Goal: Task Accomplishment & Management: Manage account settings

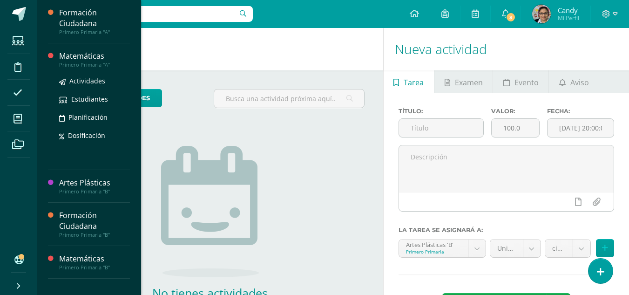
click at [89, 55] on div "Matemáticas" at bounding box center [94, 56] width 71 height 11
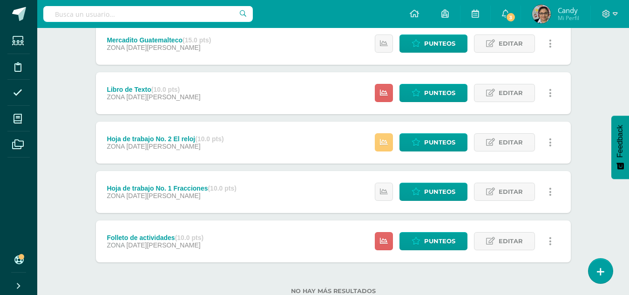
scroll to position [309, 0]
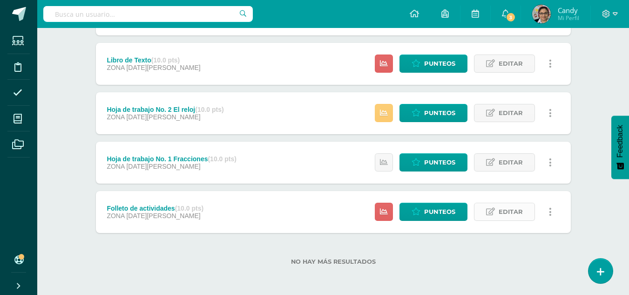
click at [508, 210] on span "Editar" at bounding box center [510, 211] width 24 height 17
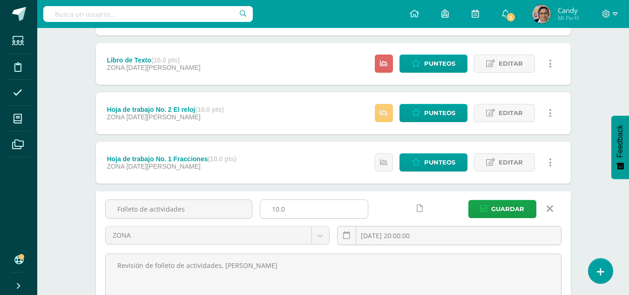
click at [277, 208] on input "10.0" at bounding box center [313, 209] width 107 height 18
type input "5.0"
click at [515, 205] on span "Guardar" at bounding box center [507, 208] width 33 height 17
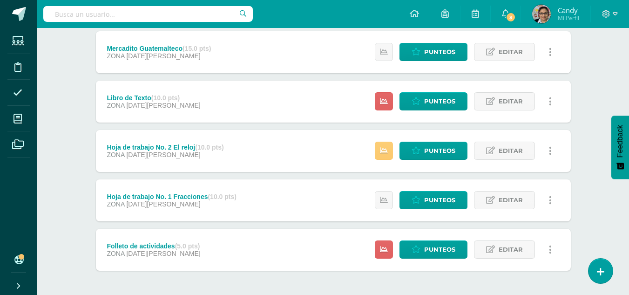
scroll to position [279, 0]
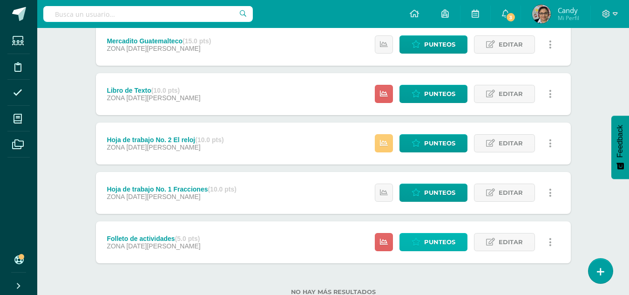
click at [438, 239] on span "Punteos" at bounding box center [439, 241] width 31 height 17
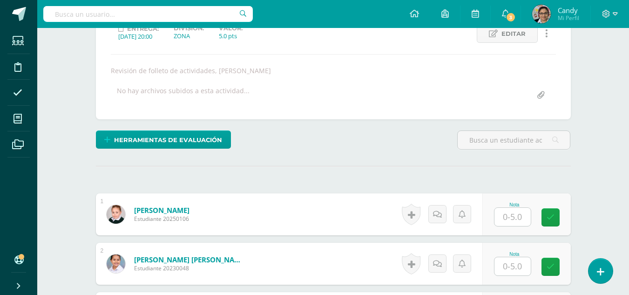
scroll to position [140, 0]
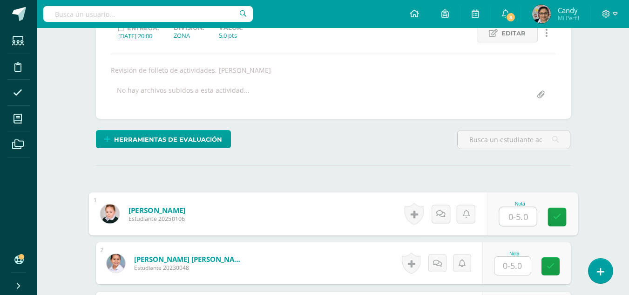
click at [519, 216] on input "text" at bounding box center [517, 216] width 37 height 19
type input "3"
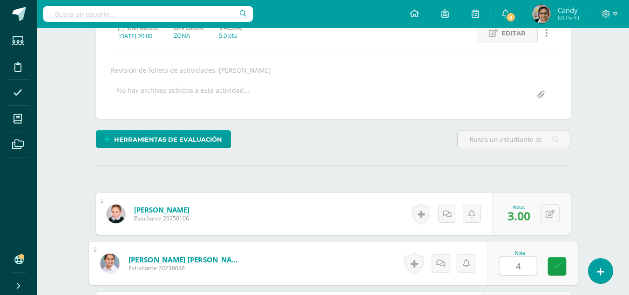
type input "4"
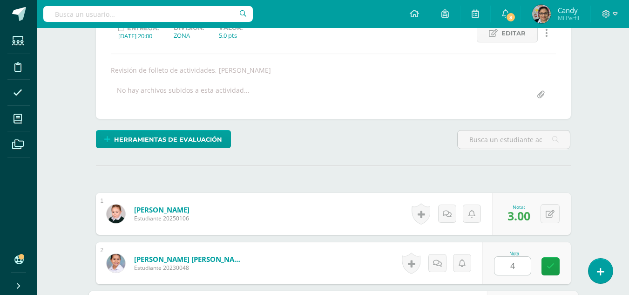
scroll to position [307, 0]
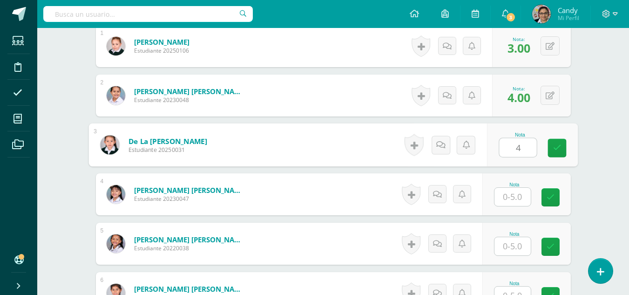
type input "4"
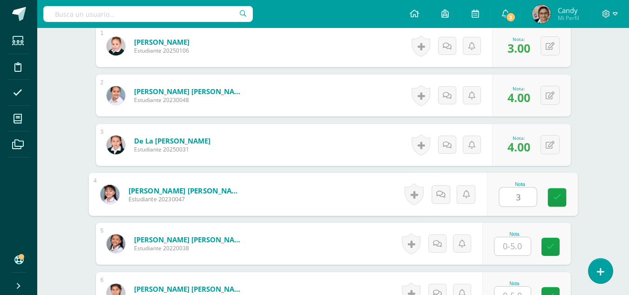
type input "3"
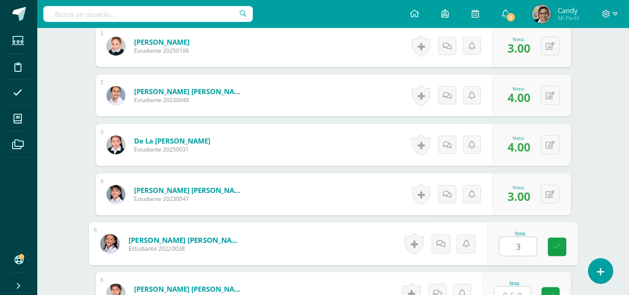
type input "3"
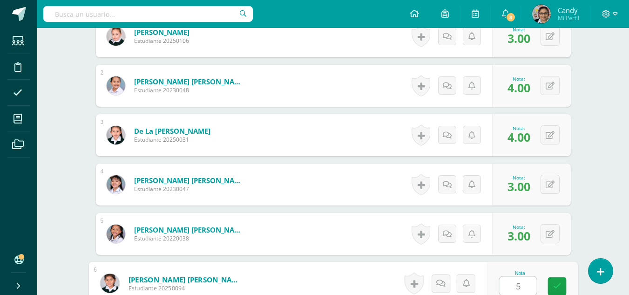
type input "5"
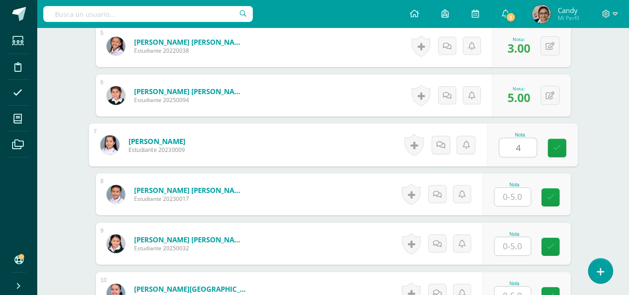
type input "4"
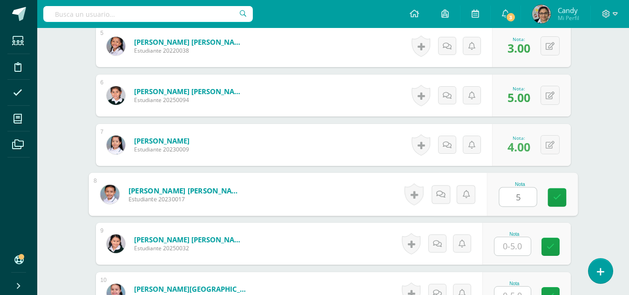
type input "5"
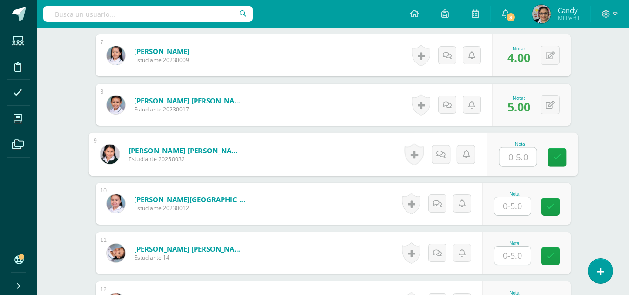
scroll to position [598, 0]
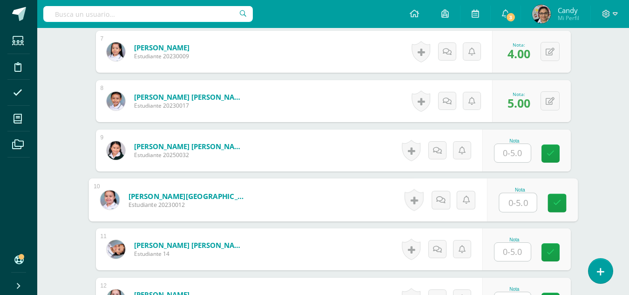
drag, startPoint x: 519, startPoint y: 202, endPoint x: 525, endPoint y: 202, distance: 6.0
click at [521, 202] on input "text" at bounding box center [517, 202] width 37 height 19
type input "3"
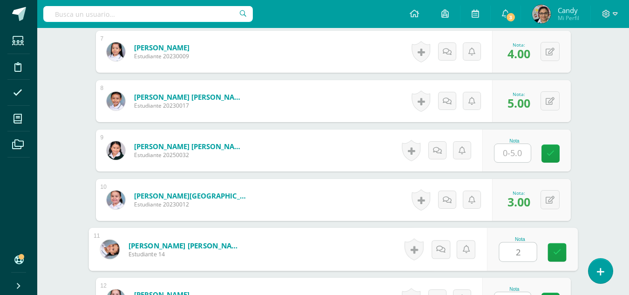
type input "2"
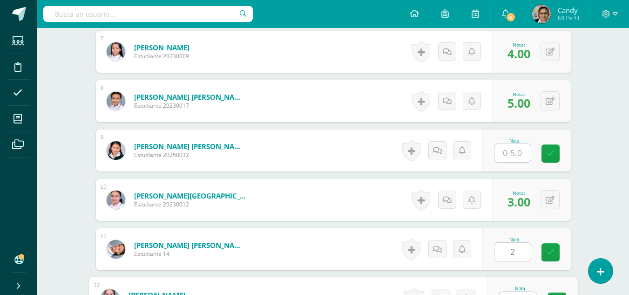
scroll to position [613, 0]
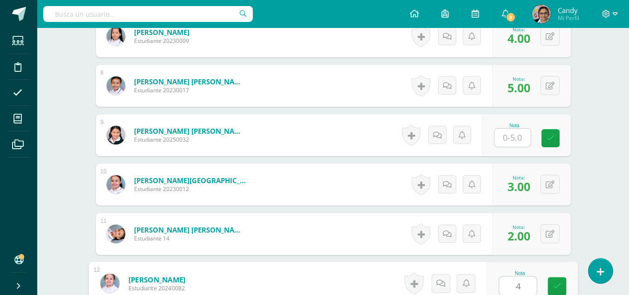
type input "4"
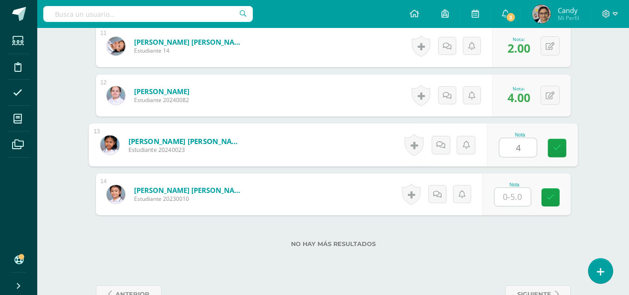
type input "4"
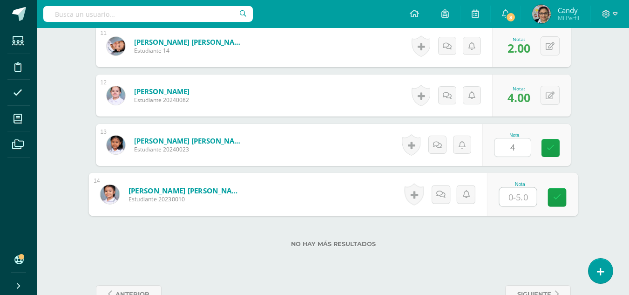
type input "4"
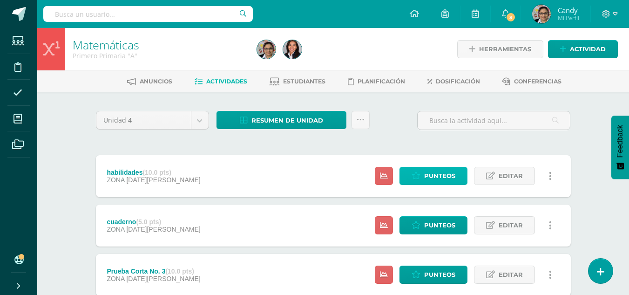
click at [432, 175] on span "Punteos" at bounding box center [439, 175] width 31 height 17
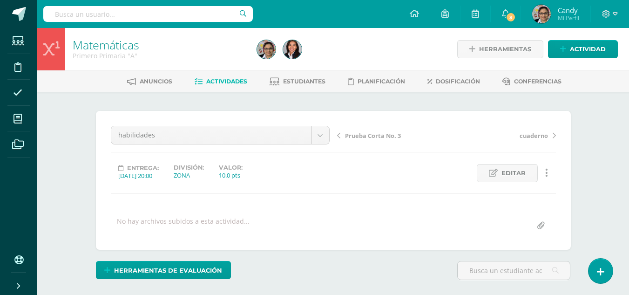
scroll to position [130, 0]
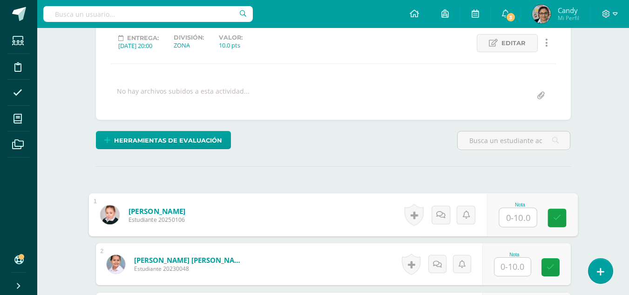
click at [515, 213] on input "text" at bounding box center [517, 217] width 37 height 19
type input "7"
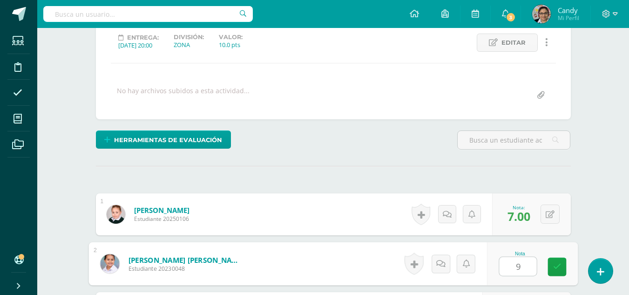
type input "9"
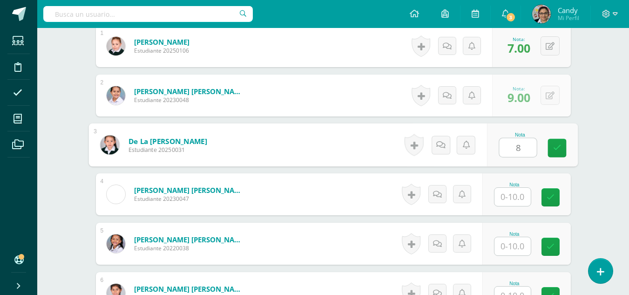
scroll to position [299, 0]
type input "8"
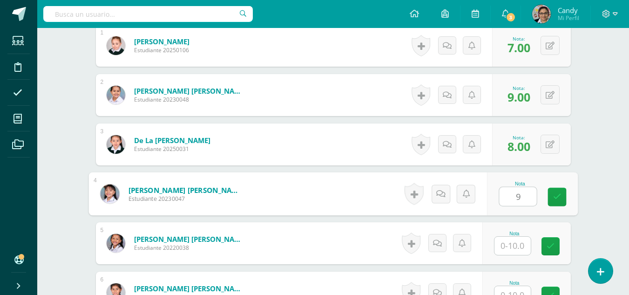
type input "9"
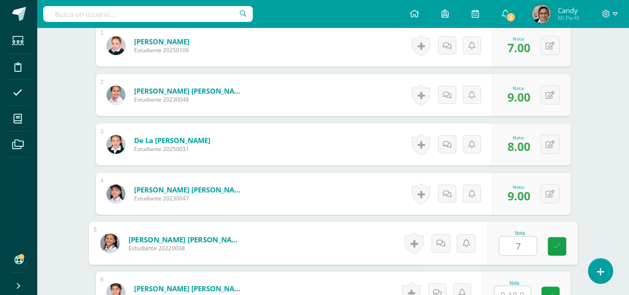
type input "7"
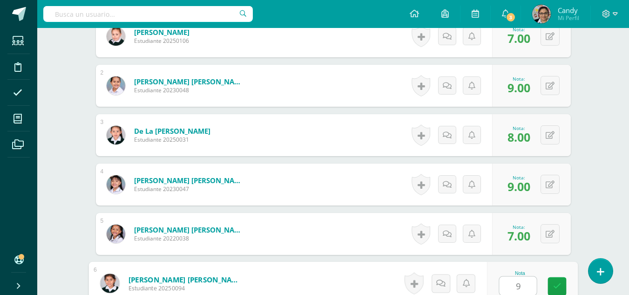
type input "9"
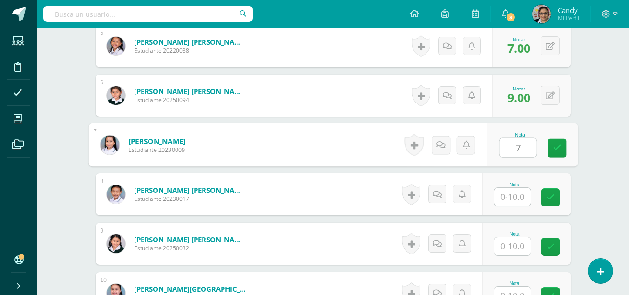
type input "7"
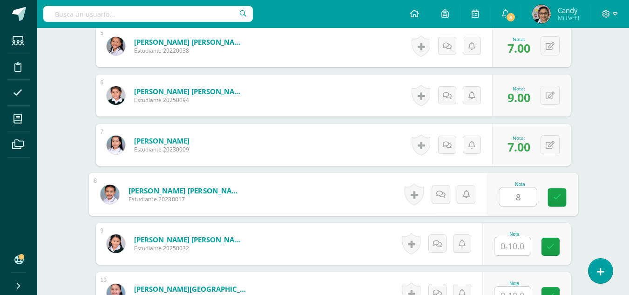
type input "8"
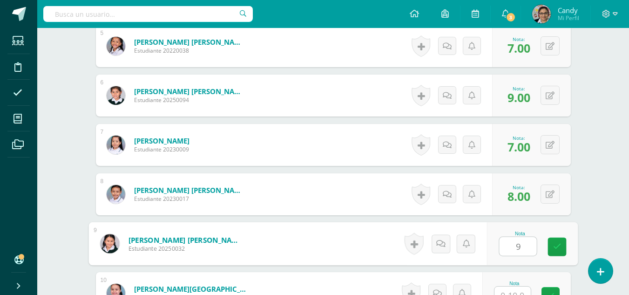
type input "9"
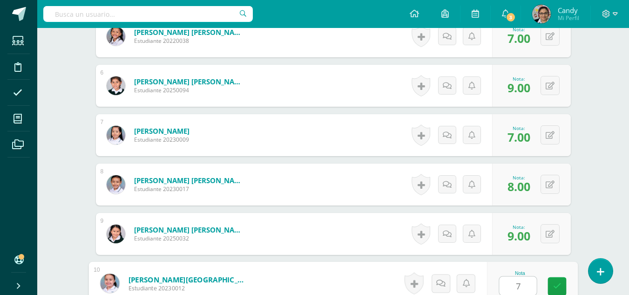
type input "7"
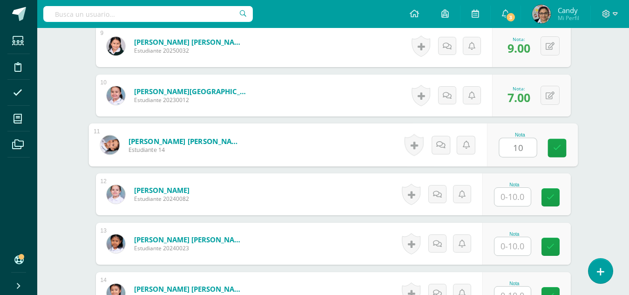
type input "10"
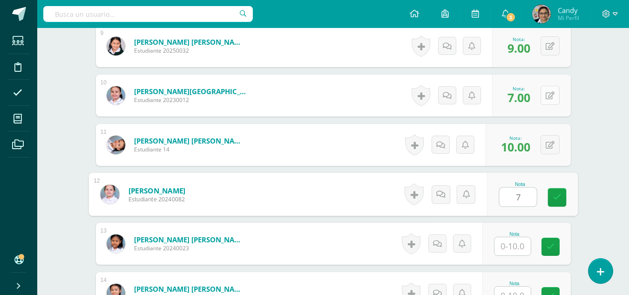
type input "7"
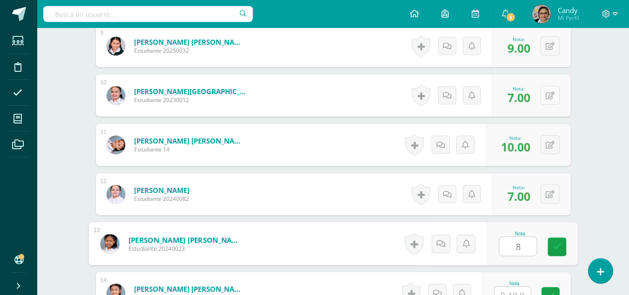
type input "8"
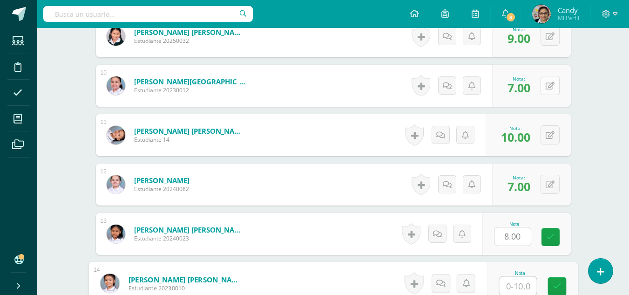
type input "7"
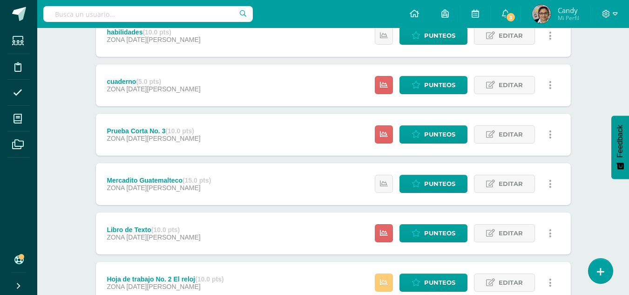
scroll to position [233, 0]
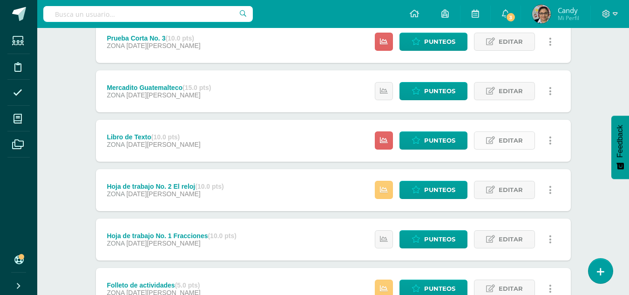
click at [516, 138] on span "Editar" at bounding box center [510, 140] width 24 height 17
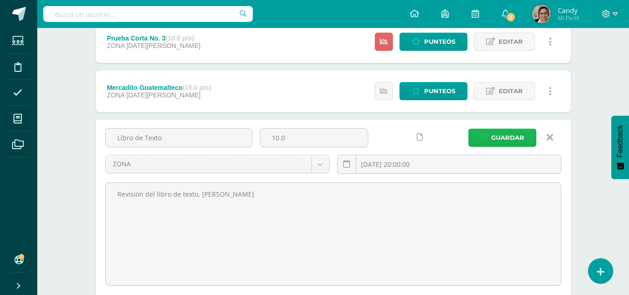
click at [503, 142] on span "Guardar" at bounding box center [507, 137] width 33 height 17
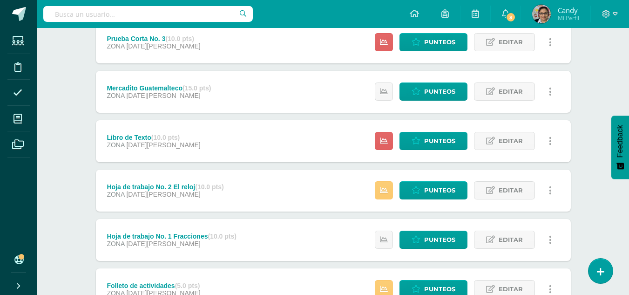
scroll to position [216, 0]
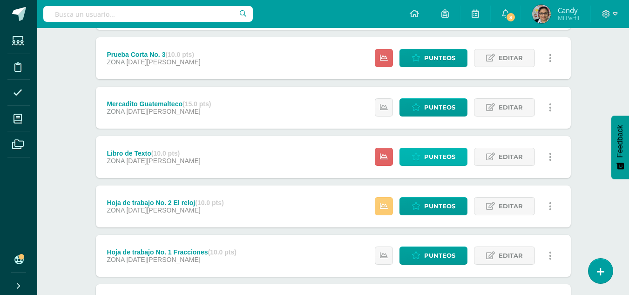
click at [433, 156] on span "Punteos" at bounding box center [439, 156] width 31 height 17
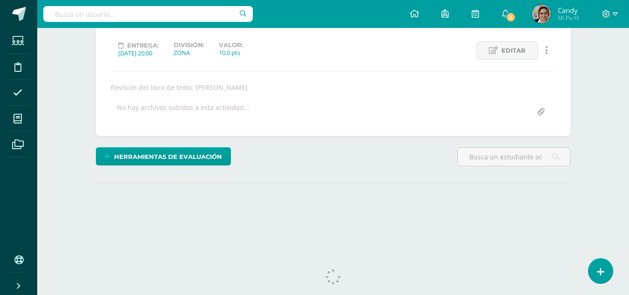
scroll to position [139, 0]
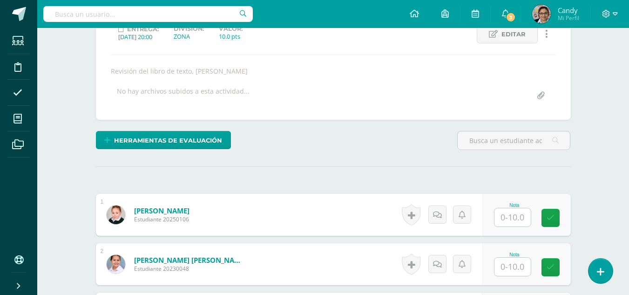
click at [525, 215] on input "text" at bounding box center [512, 217] width 36 height 18
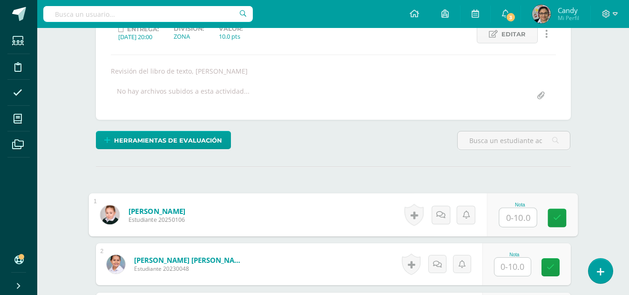
scroll to position [139, 0]
type input "8"
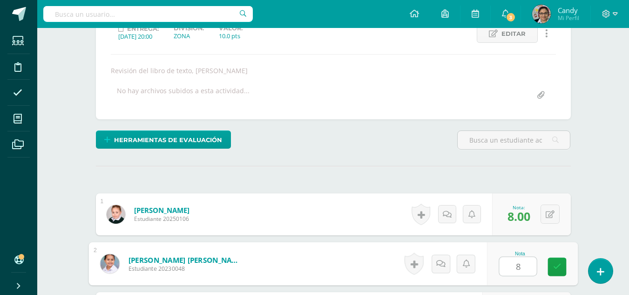
type input "8"
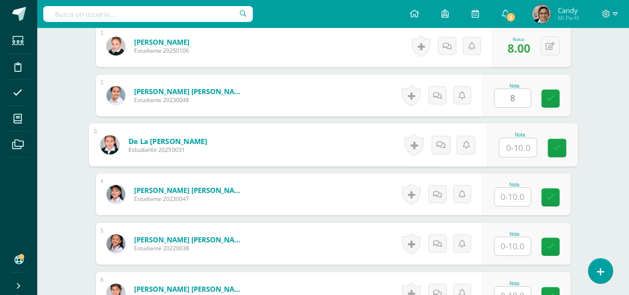
scroll to position [308, 0]
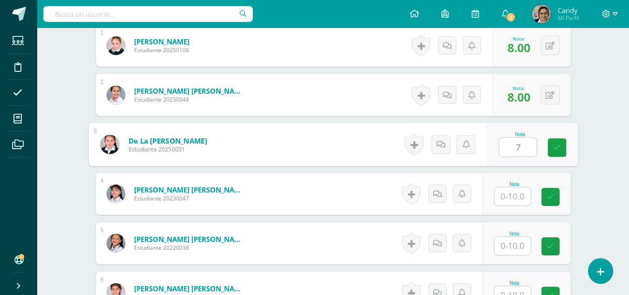
type input "7"
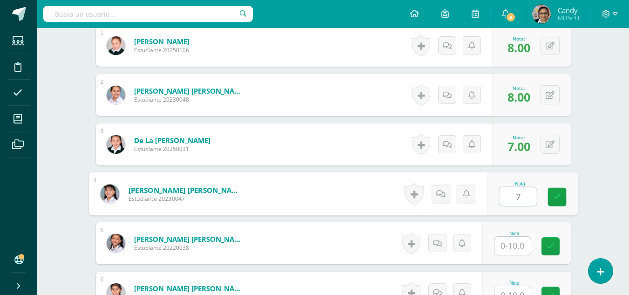
type input "7"
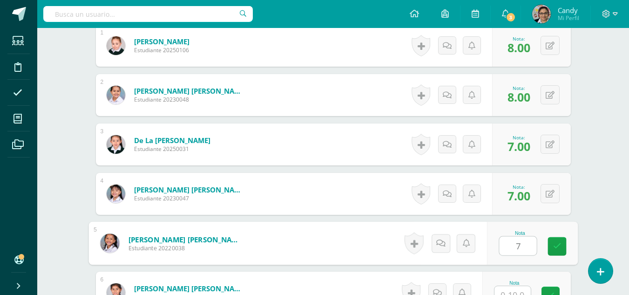
type input "7"
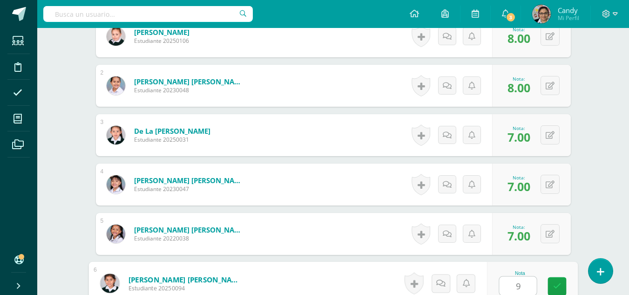
type input "9"
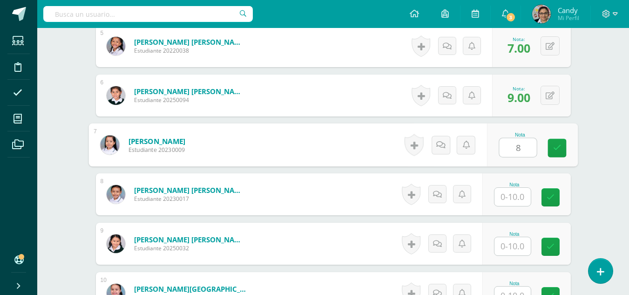
type input "8"
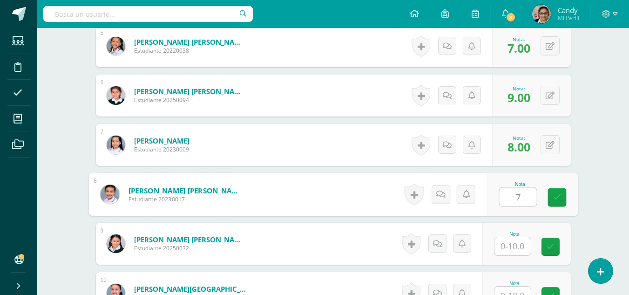
type input "7"
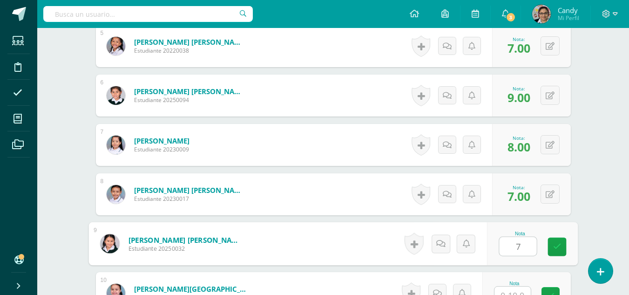
type input "7"
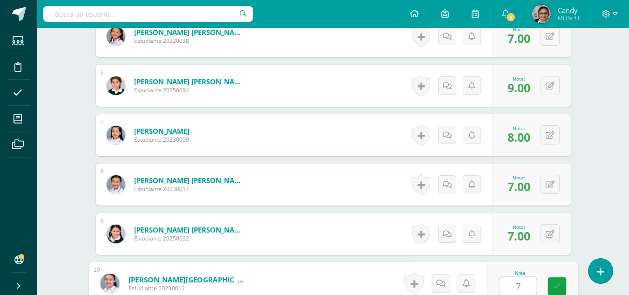
type input "7"
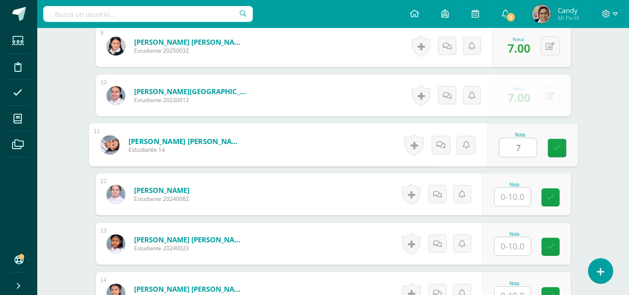
type input "7"
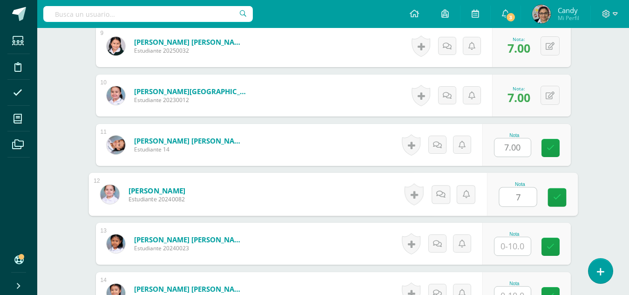
type input "7"
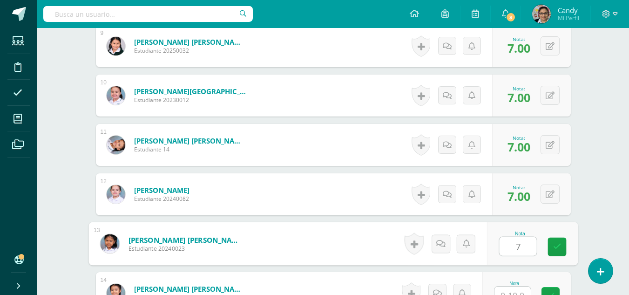
type input "7"
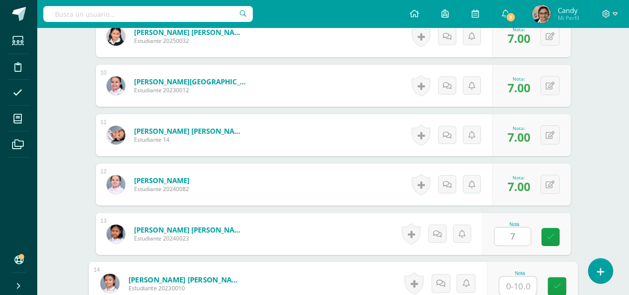
type input "7"
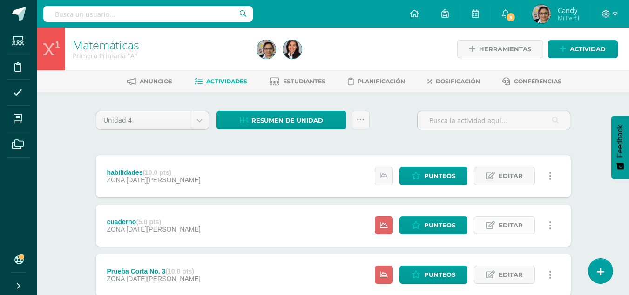
click at [513, 224] on span "Editar" at bounding box center [510, 224] width 24 height 17
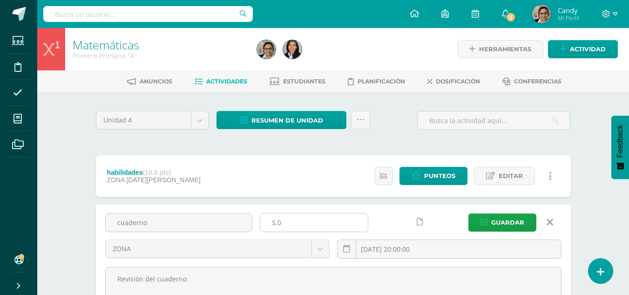
click at [275, 219] on input "5.0" at bounding box center [313, 222] width 107 height 18
type input "10.0"
click at [512, 226] on span "Guardar" at bounding box center [507, 222] width 33 height 17
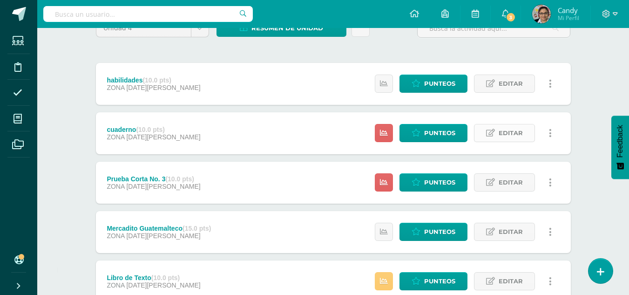
scroll to position [93, 0]
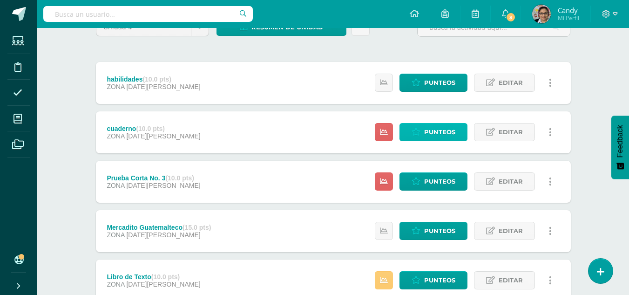
click at [439, 129] on span "Punteos" at bounding box center [439, 131] width 31 height 17
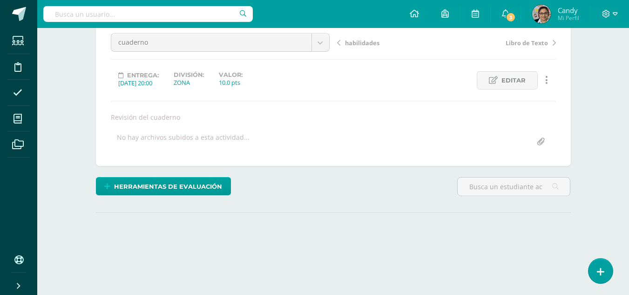
scroll to position [139, 0]
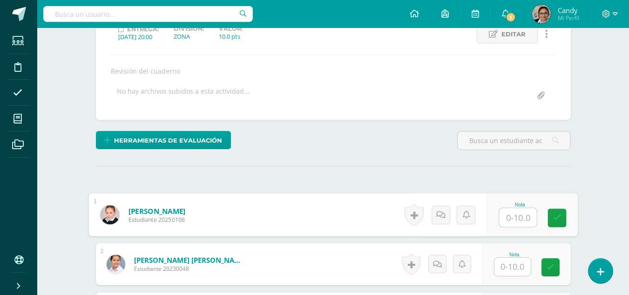
click at [510, 222] on input "text" at bounding box center [517, 217] width 37 height 19
type input "7"
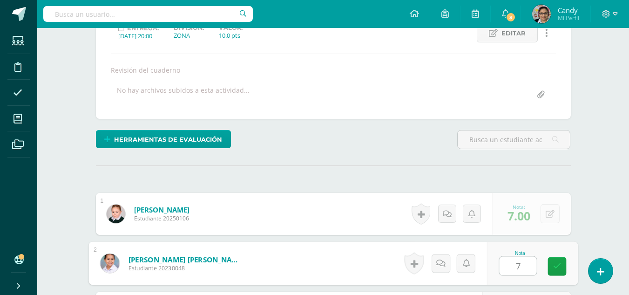
type input "7"
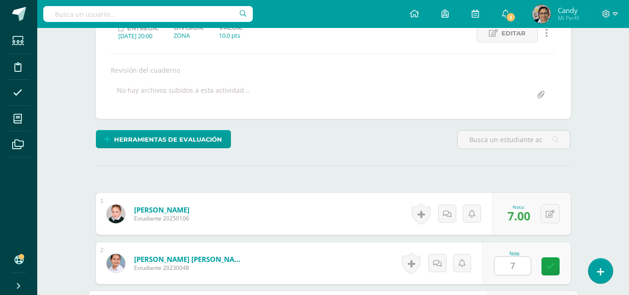
scroll to position [307, 0]
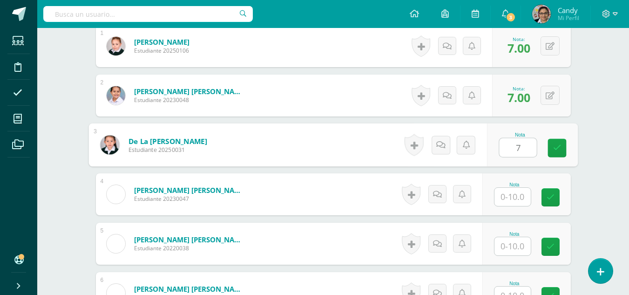
type input "7"
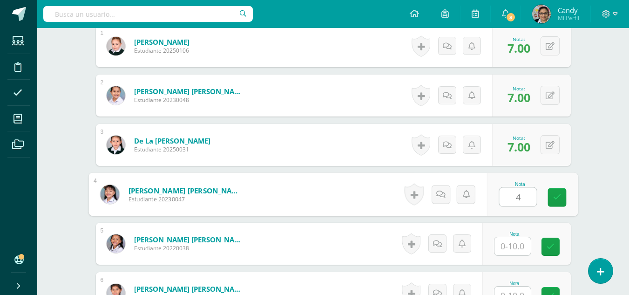
type input "4"
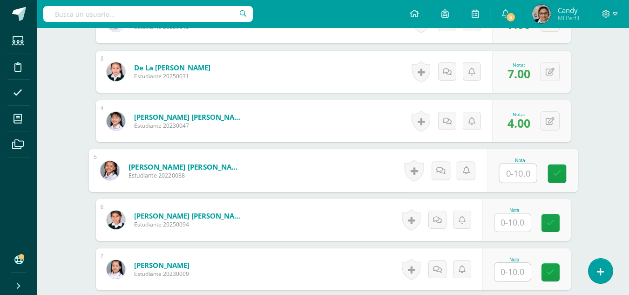
scroll to position [400, 0]
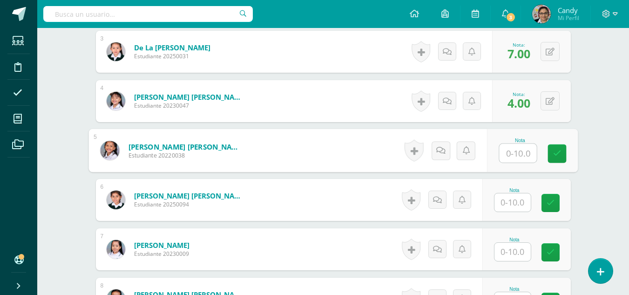
click at [519, 202] on input "text" at bounding box center [512, 202] width 36 height 18
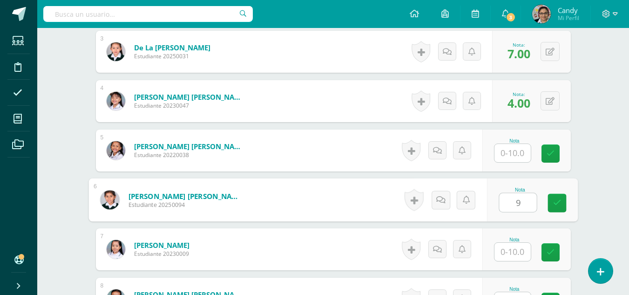
type input "9"
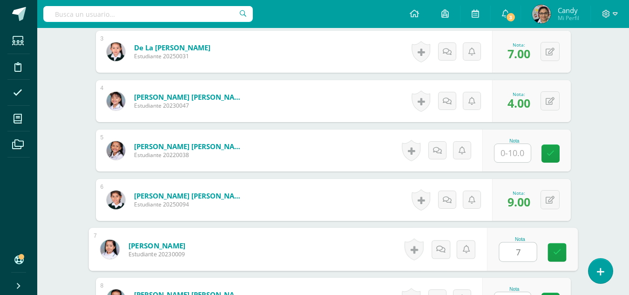
type input "7"
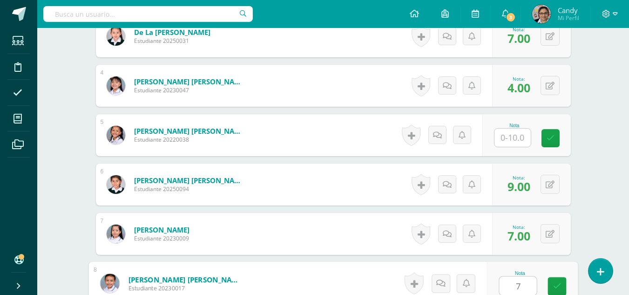
type input "7"
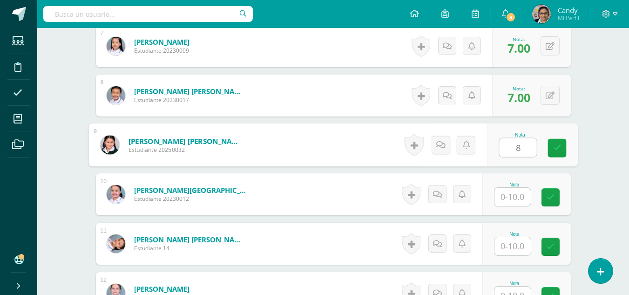
type input "8"
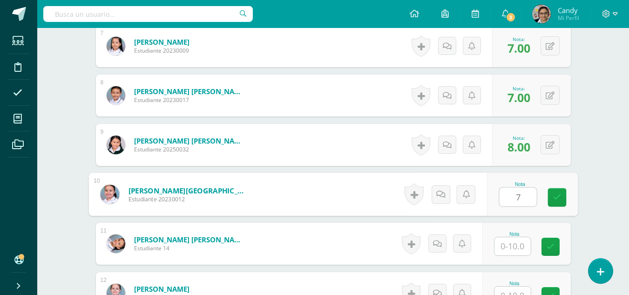
type input "7"
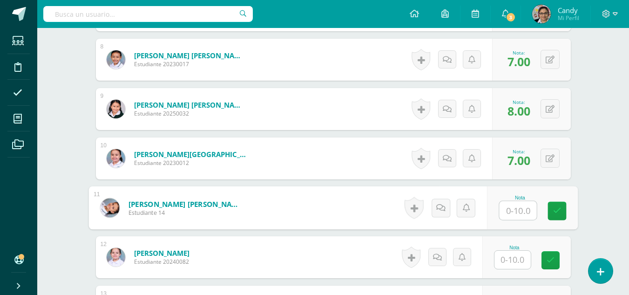
scroll to position [696, 0]
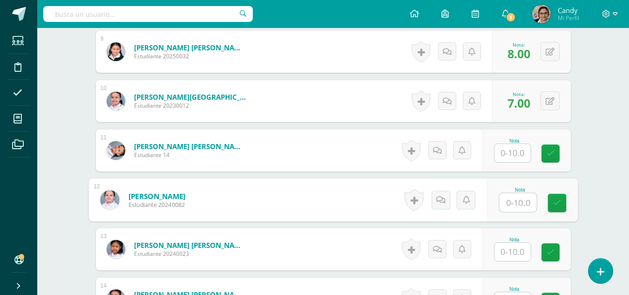
click at [516, 201] on input "text" at bounding box center [517, 202] width 37 height 19
type input "9"
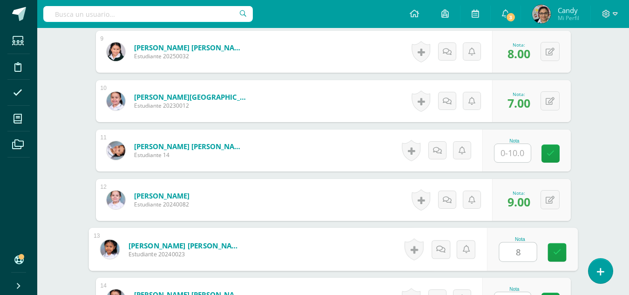
type input "8"
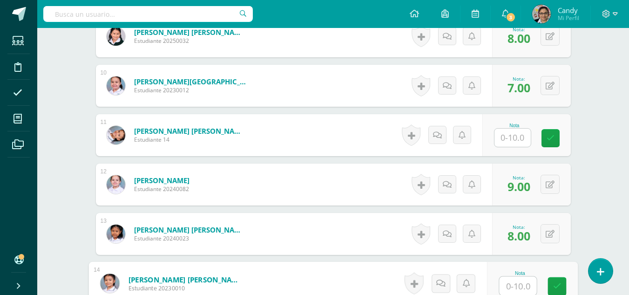
type input "7"
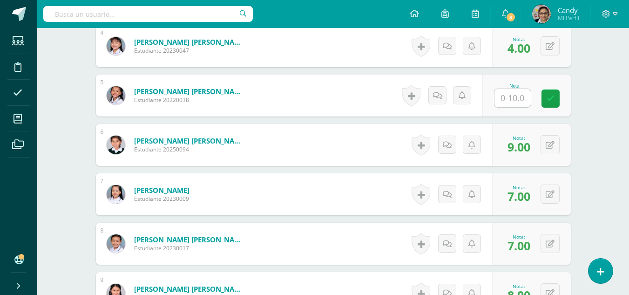
scroll to position [362, 0]
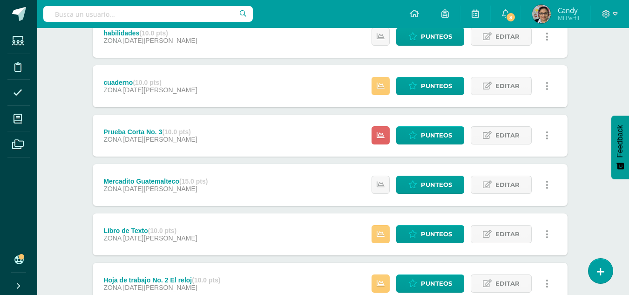
scroll to position [123, 3]
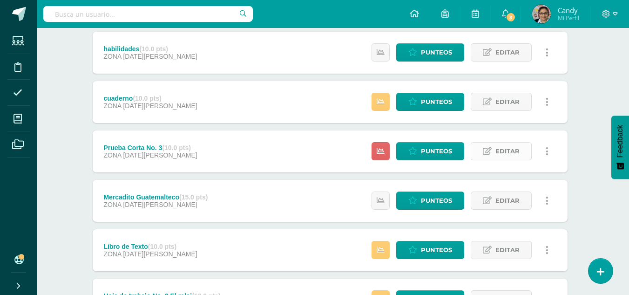
click at [502, 153] on span "Editar" at bounding box center [507, 150] width 24 height 17
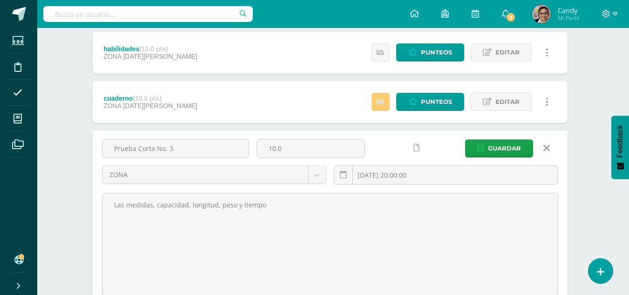
drag, startPoint x: 154, startPoint y: 148, endPoint x: 84, endPoint y: 148, distance: 69.8
click at [84, 148] on div "Unidad 4 Unidad 1 Unidad 2 Unidad 3 Unidad 4 Resumen de unidad Descargar como H…" at bounding box center [330, 291] width 512 height 645
type input "Hoja de trabajo No. 3 medidas"
click at [510, 149] on span "Guardar" at bounding box center [504, 148] width 33 height 17
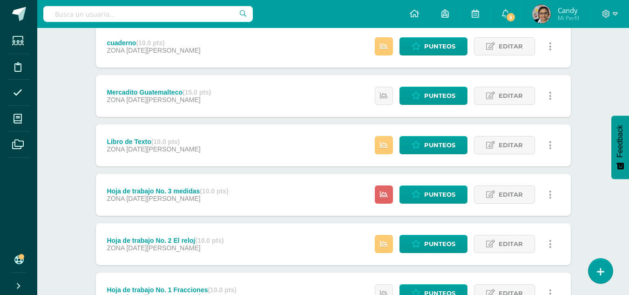
scroll to position [186, 0]
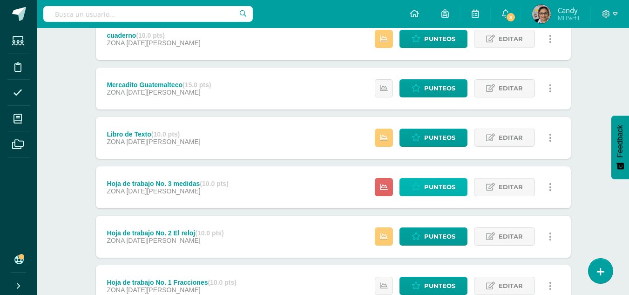
click at [449, 187] on span "Punteos" at bounding box center [439, 186] width 31 height 17
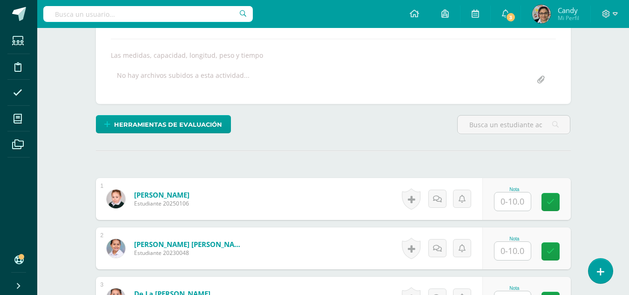
scroll to position [187, 0]
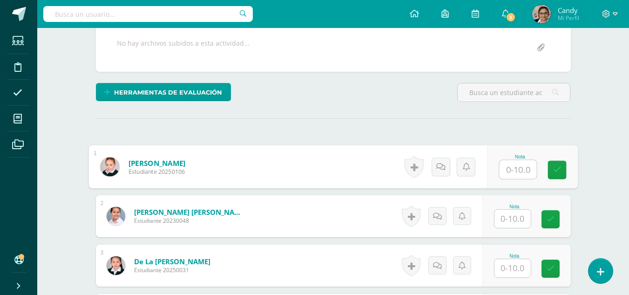
click at [517, 168] on input "text" at bounding box center [517, 169] width 37 height 19
type input "9"
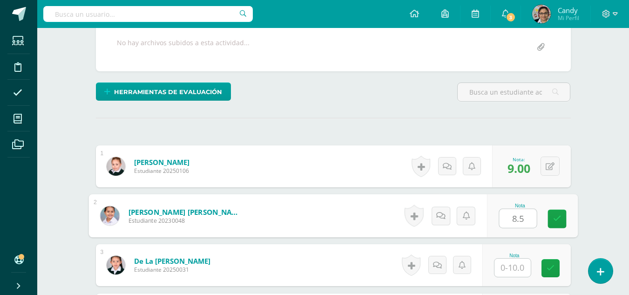
type input "8.5"
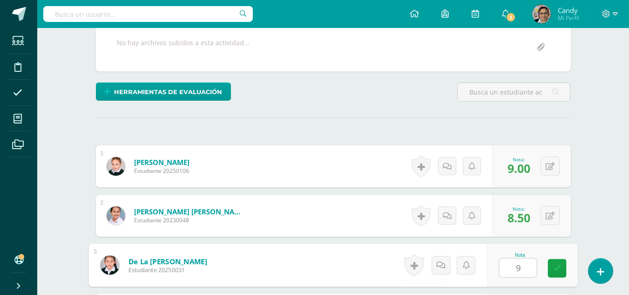
type input "9"
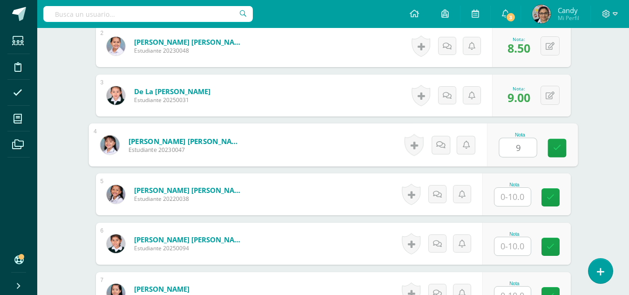
type input "9"
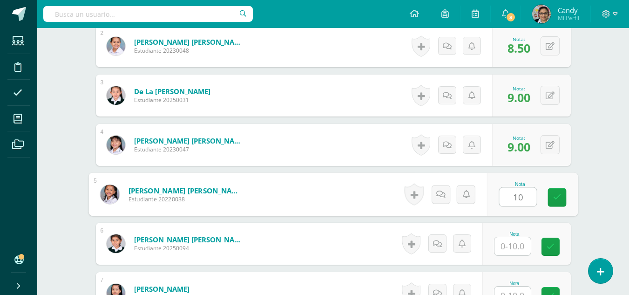
type input "10"
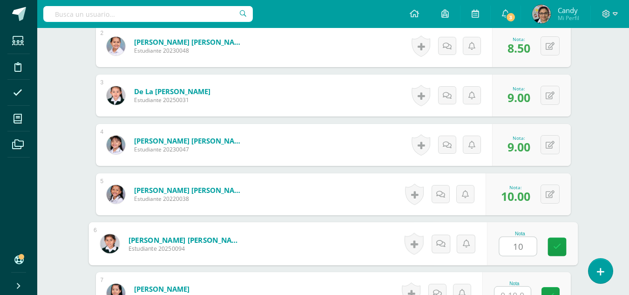
type input "10"
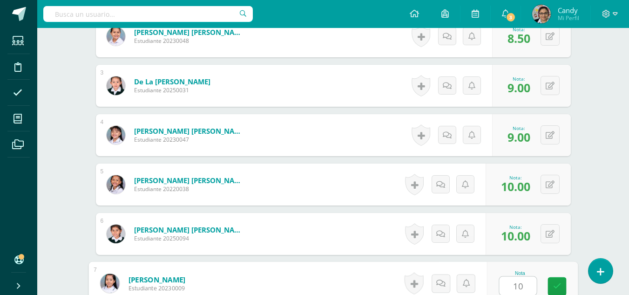
type input "10"
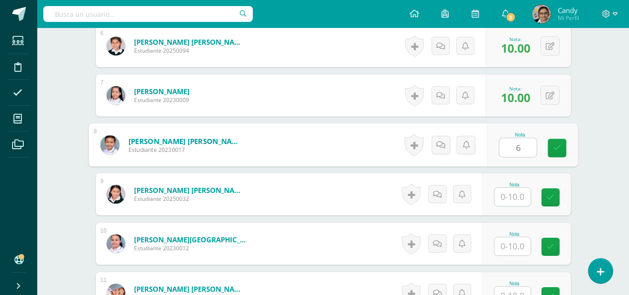
type input "6"
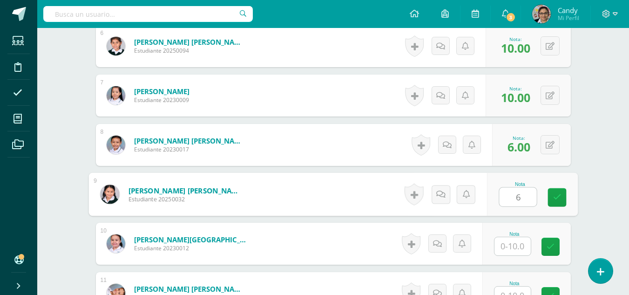
type input "6"
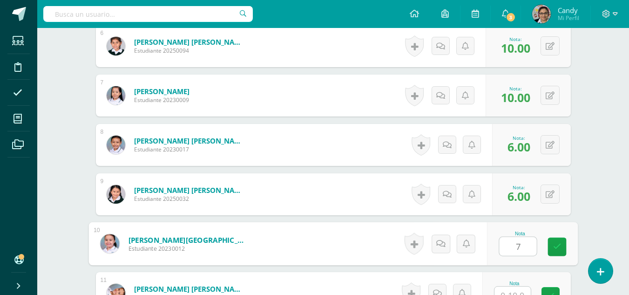
type input "7"
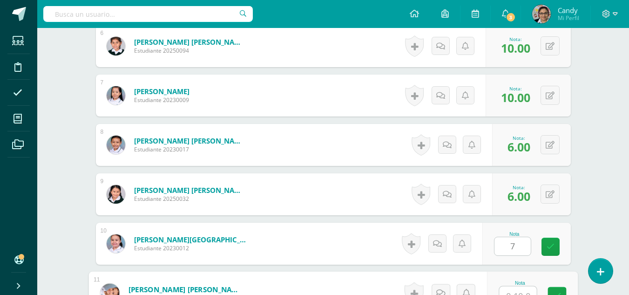
scroll to position [564, 0]
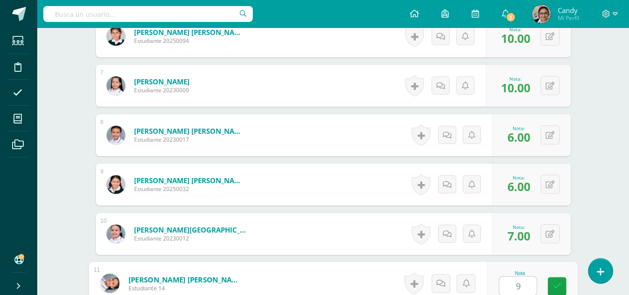
type input "9"
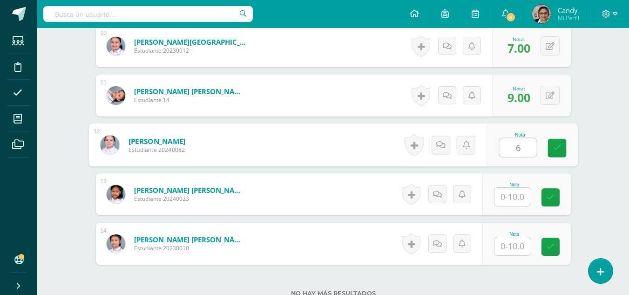
type input "6"
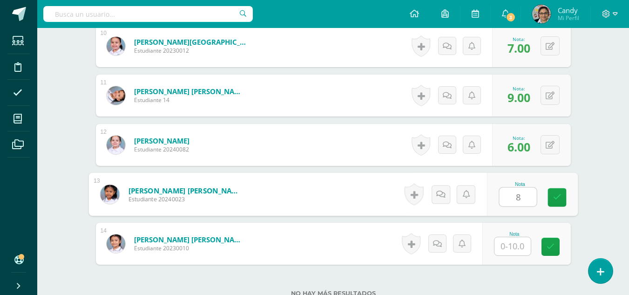
type input "8"
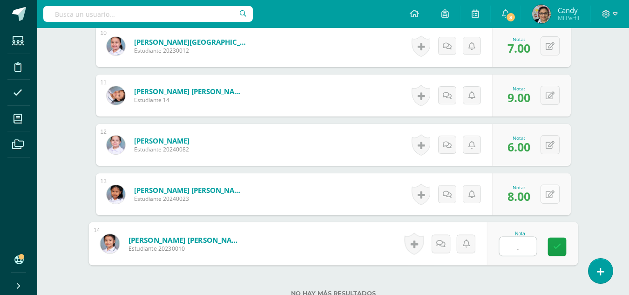
type input "."
click at [545, 189] on button at bounding box center [549, 193] width 19 height 19
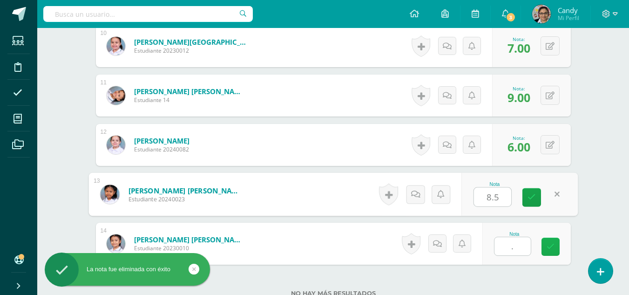
type input "8.5"
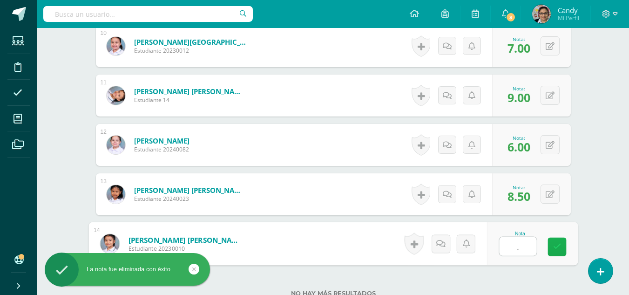
type input "8"
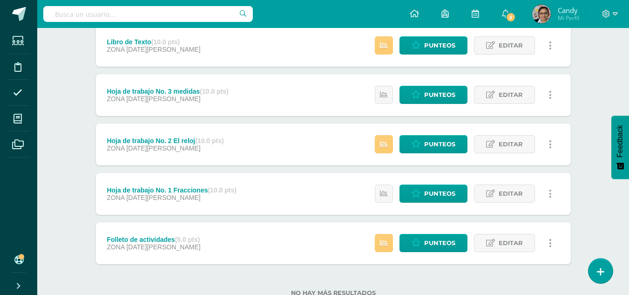
scroll to position [279, 0]
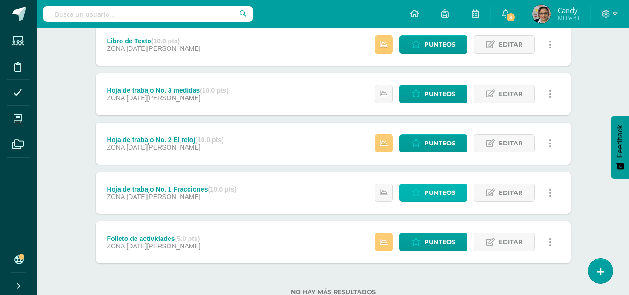
click at [440, 191] on span "Punteos" at bounding box center [439, 192] width 31 height 17
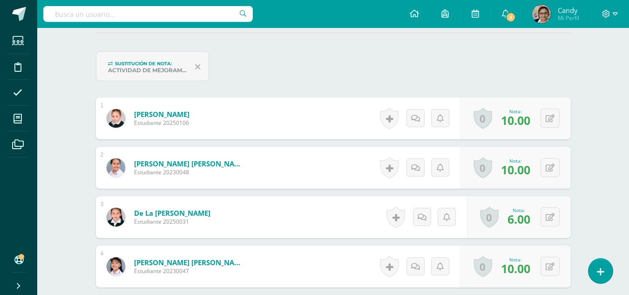
scroll to position [270, 0]
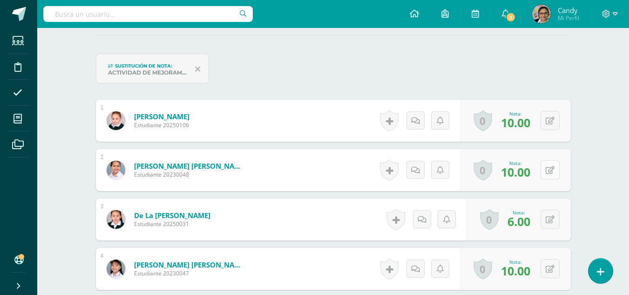
click at [551, 170] on button at bounding box center [549, 169] width 19 height 19
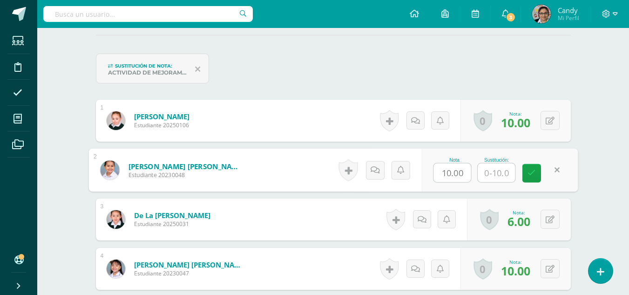
drag, startPoint x: 444, startPoint y: 172, endPoint x: 450, endPoint y: 170, distance: 5.9
click at [443, 172] on input "10.00" at bounding box center [451, 172] width 37 height 19
type input "09.5"
click at [537, 172] on link at bounding box center [531, 173] width 19 height 19
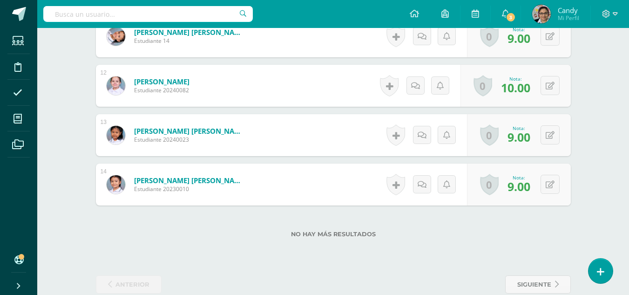
scroll to position [865, 0]
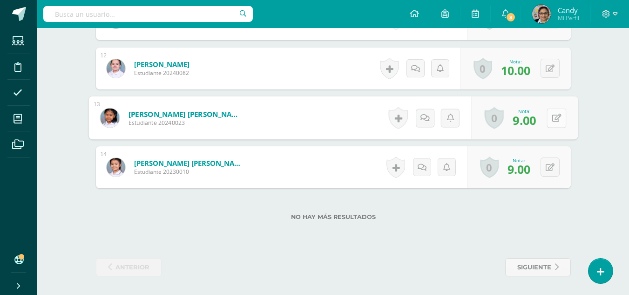
click at [552, 118] on icon at bounding box center [555, 118] width 9 height 8
type input "8.5"
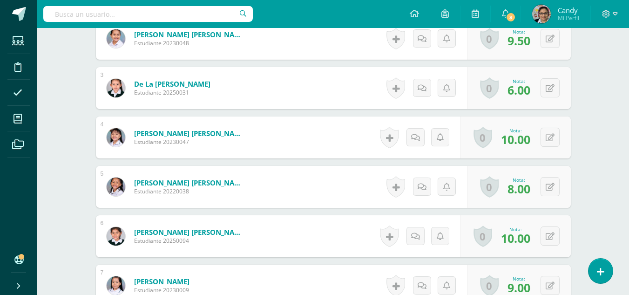
scroll to position [399, 0]
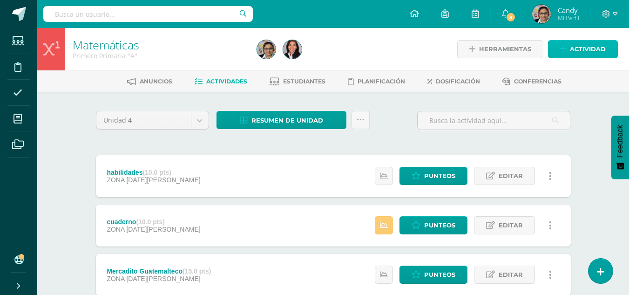
click at [575, 50] on span "Actividad" at bounding box center [588, 48] width 36 height 17
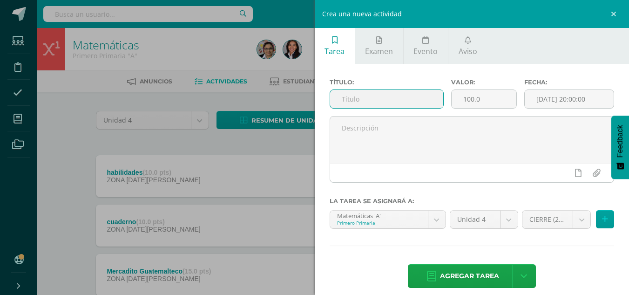
click at [397, 103] on input "text" at bounding box center [386, 99] width 113 height 18
type input "Actividad de cierre"
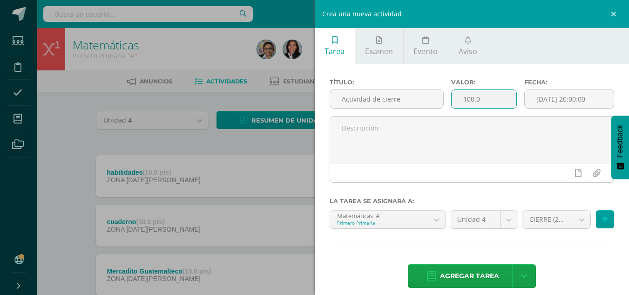
click at [468, 100] on input "100.0" at bounding box center [483, 99] width 65 height 18
type input "20.0"
click at [580, 103] on input "[DATE] 20:00:00" at bounding box center [568, 99] width 89 height 18
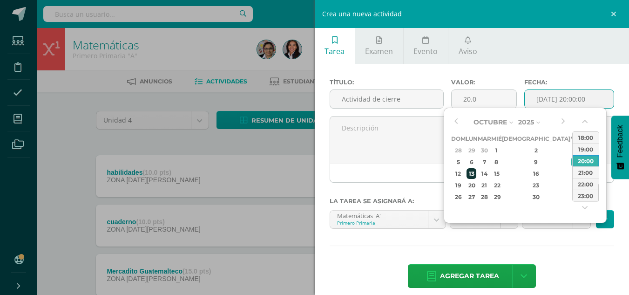
click at [476, 175] on div "13" at bounding box center [471, 173] width 10 height 11
type input "2025-10-13 20:00"
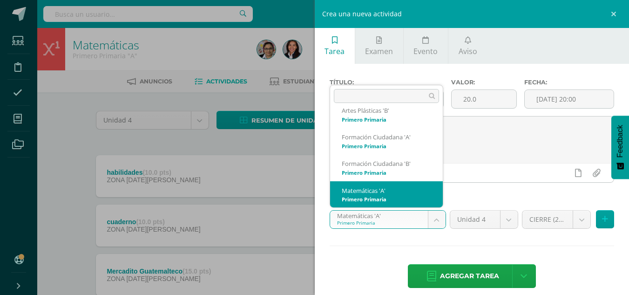
scroll to position [36, 0]
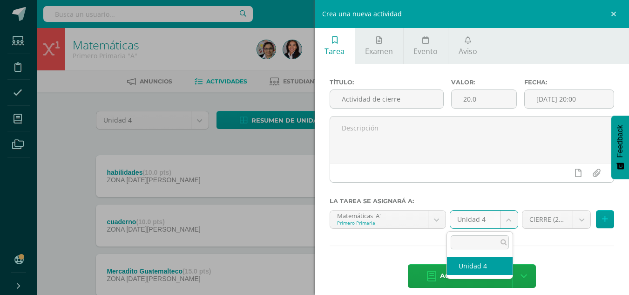
select select "94698"
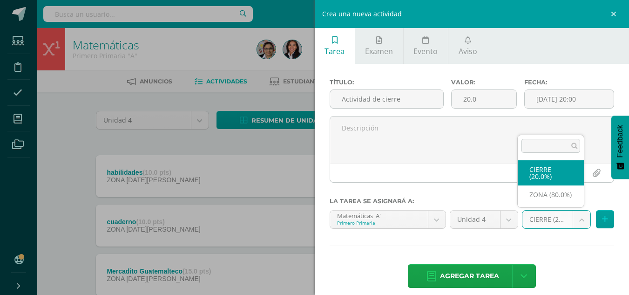
select select "106843"
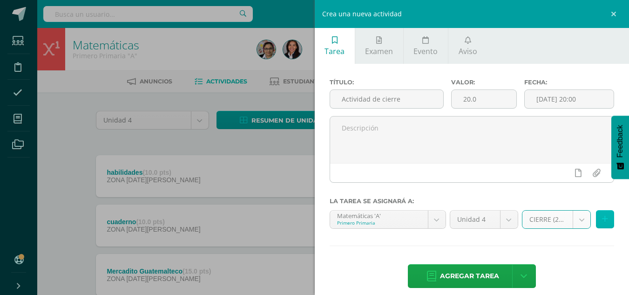
click at [602, 218] on button at bounding box center [605, 219] width 18 height 18
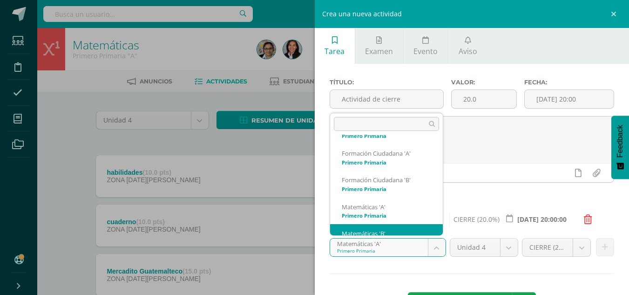
scroll to position [40, 0]
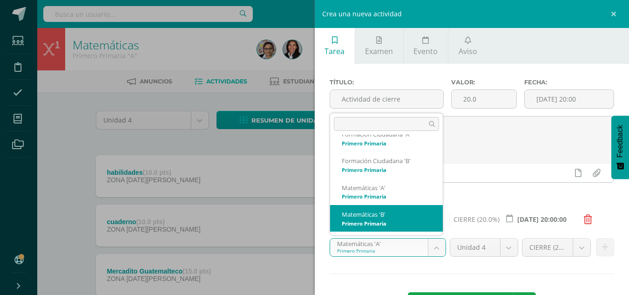
select select "94769"
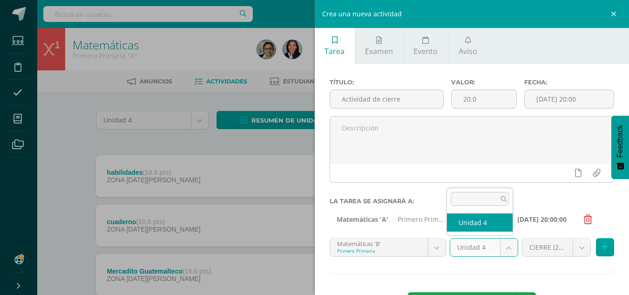
select select "94775"
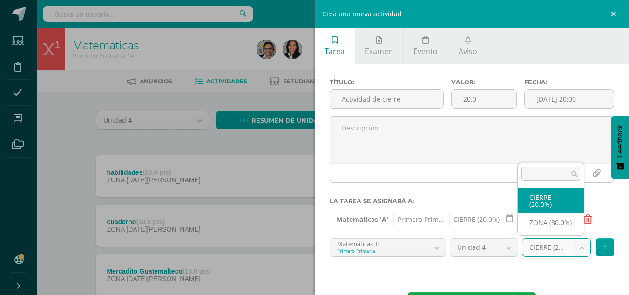
select select "106845"
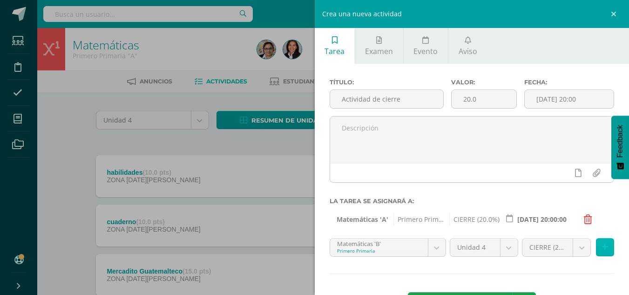
click at [602, 246] on icon at bounding box center [605, 247] width 6 height 8
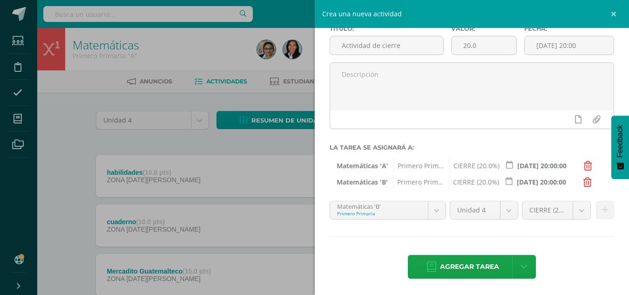
scroll to position [54, 0]
click at [476, 263] on span "Agregar tarea" at bounding box center [469, 266] width 59 height 23
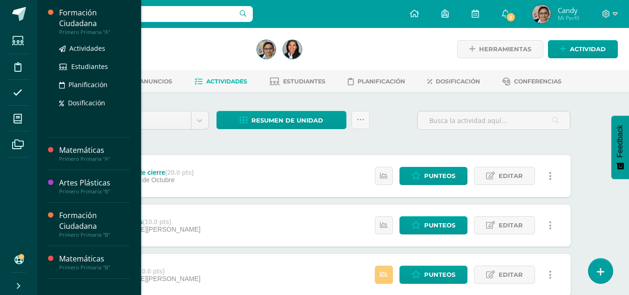
click at [75, 20] on div "Formación Ciudadana" at bounding box center [94, 17] width 71 height 21
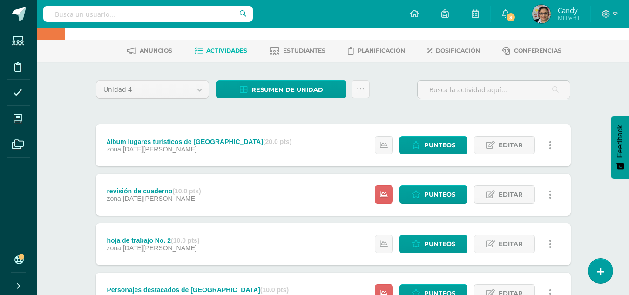
scroll to position [47, 0]
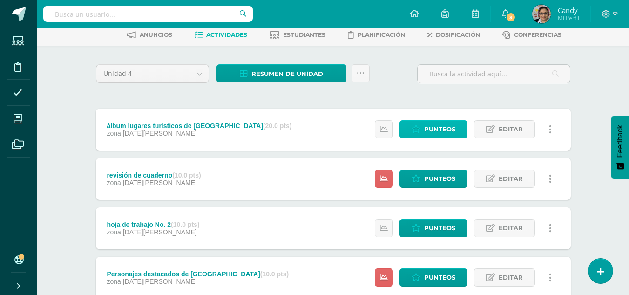
click at [443, 129] on span "Punteos" at bounding box center [439, 129] width 31 height 17
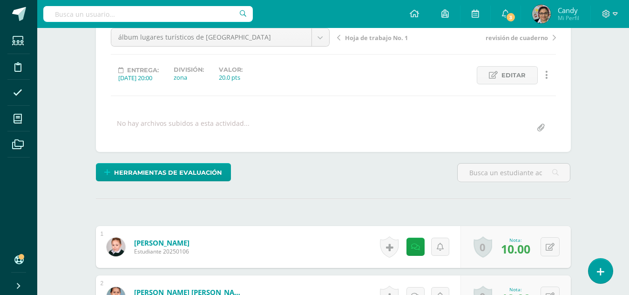
scroll to position [93, 0]
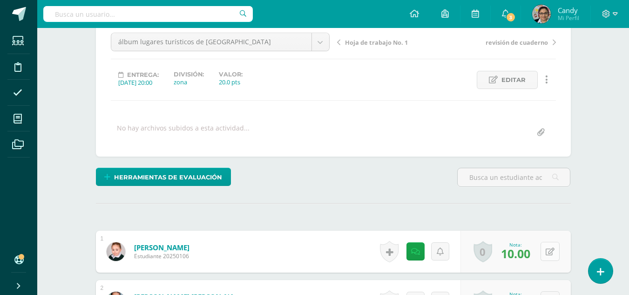
click at [555, 247] on button at bounding box center [549, 251] width 19 height 19
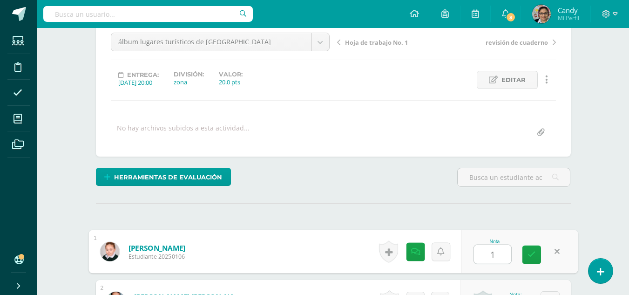
type input "18"
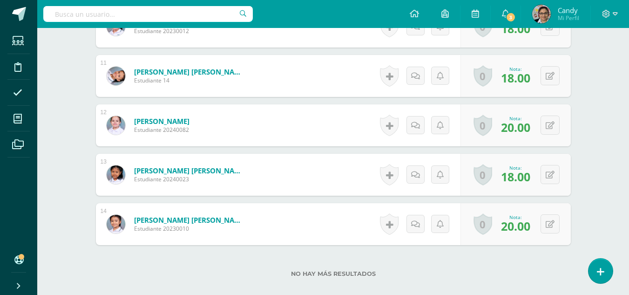
scroll to position [791, 0]
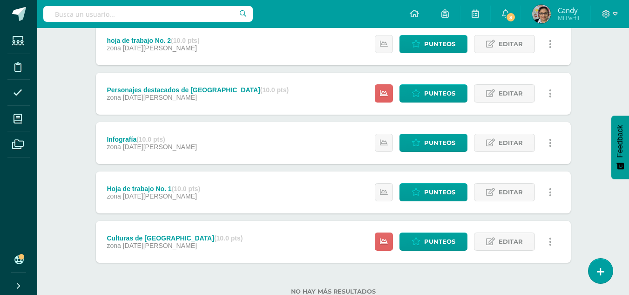
scroll to position [233, 0]
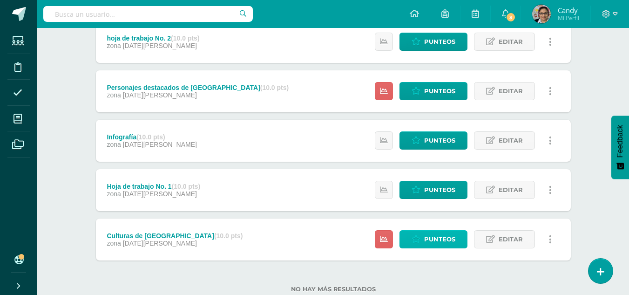
click at [435, 238] on span "Punteos" at bounding box center [439, 238] width 31 height 17
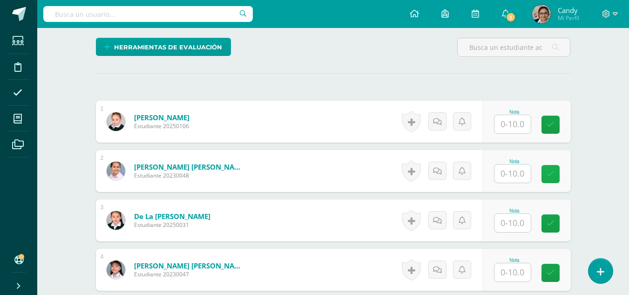
scroll to position [223, 0]
click at [511, 176] on input "text" at bounding box center [512, 173] width 36 height 18
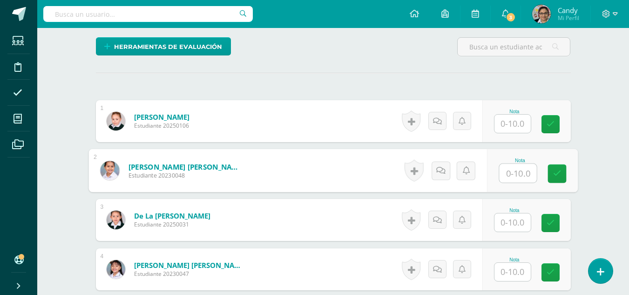
scroll to position [224, 0]
type input "8"
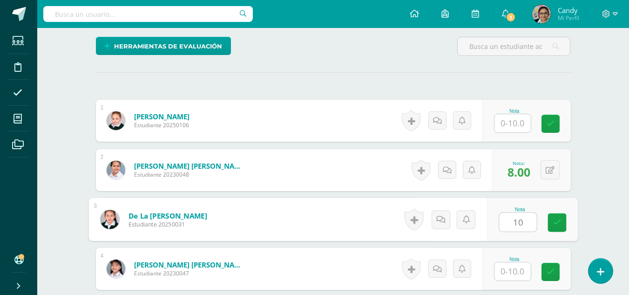
type input "10"
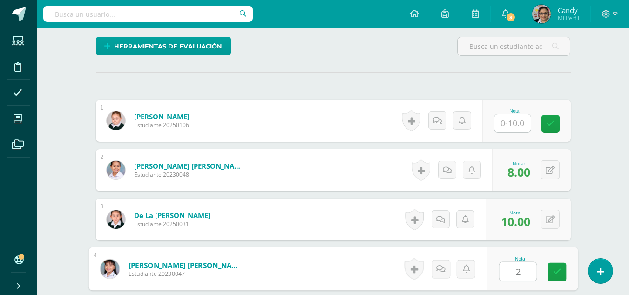
type input "2"
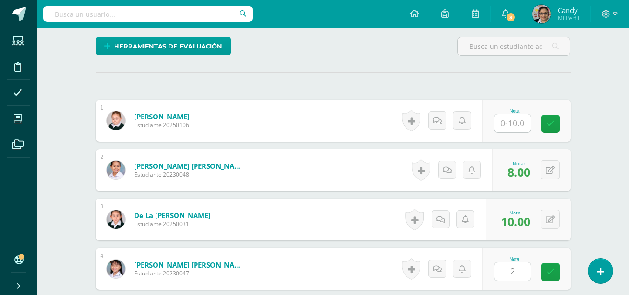
scroll to position [397, 0]
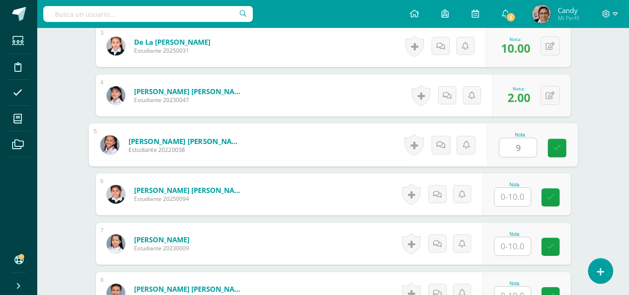
type input "9"
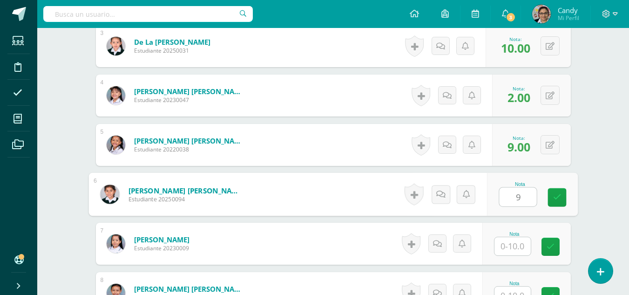
type input "9"
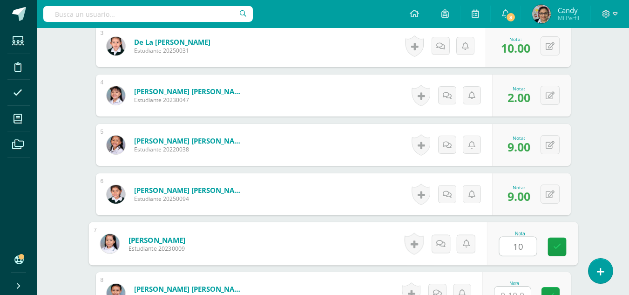
type input "10"
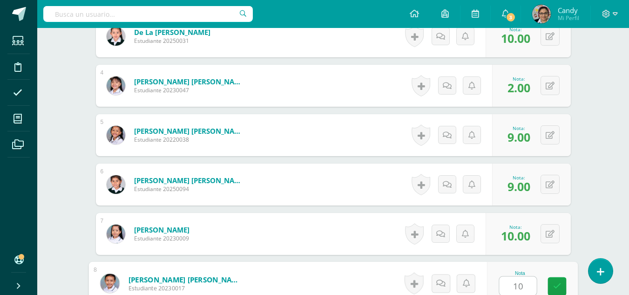
type input "10"
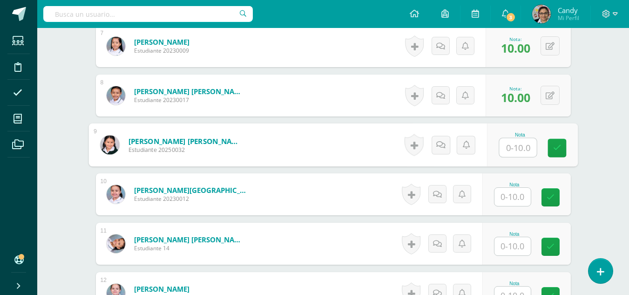
click at [508, 195] on input "text" at bounding box center [512, 197] width 36 height 18
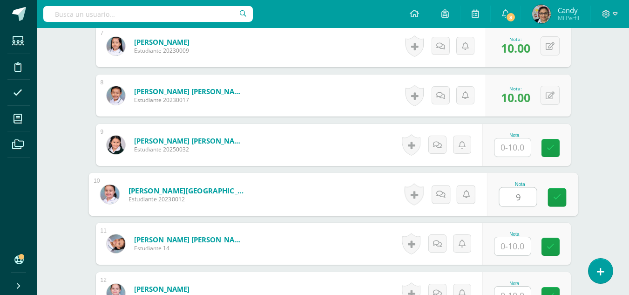
type input "9"
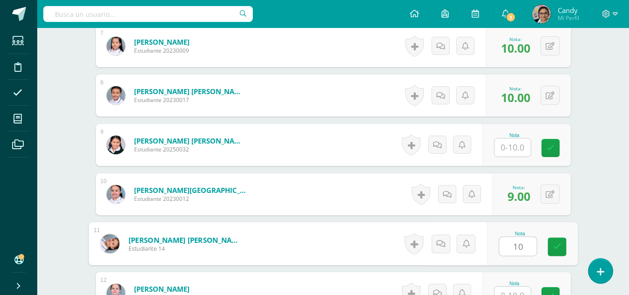
type input "10"
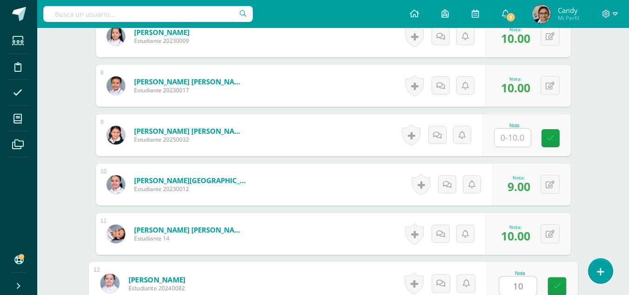
type input "10"
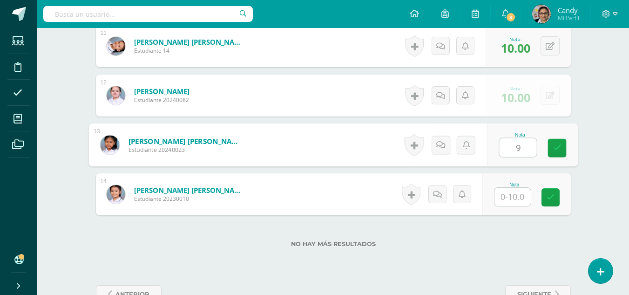
type input "9"
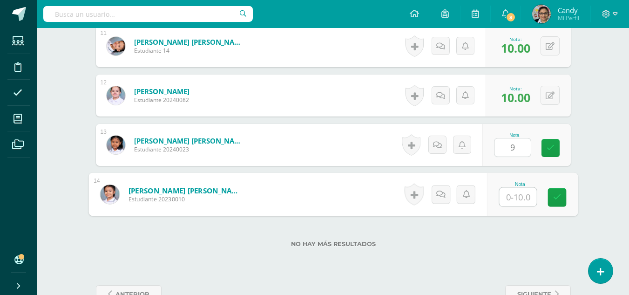
type input "9"
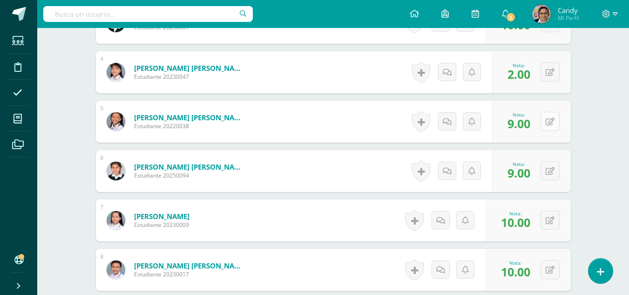
scroll to position [419, 0]
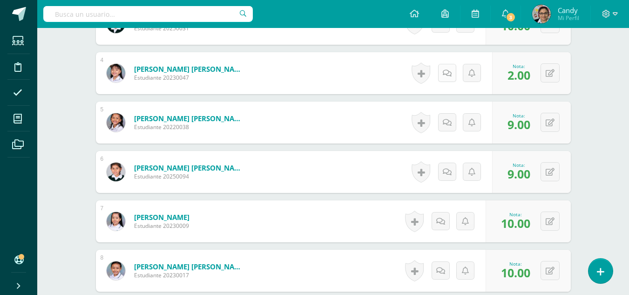
click at [443, 75] on link at bounding box center [447, 73] width 18 height 18
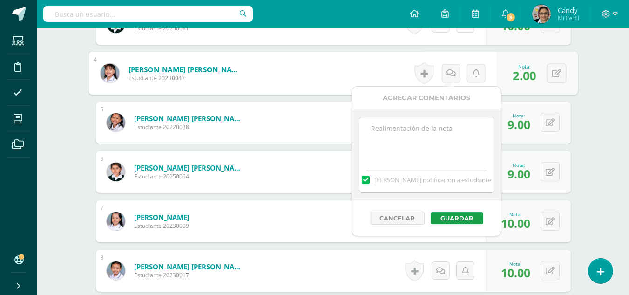
click at [458, 134] on textarea at bounding box center [426, 140] width 134 height 47
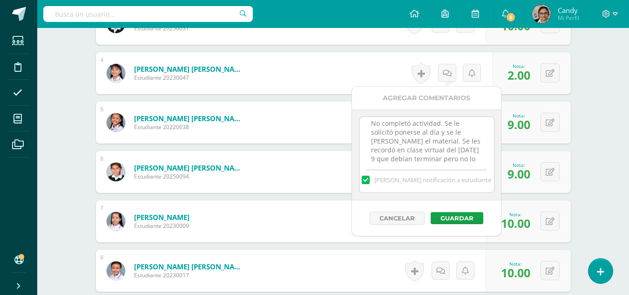
scroll to position [14, 0]
type textarea "No completó actividad. Se le solicitó ponerse al día y se le brondó el material…"
click at [467, 221] on button "Guardar" at bounding box center [456, 218] width 53 height 12
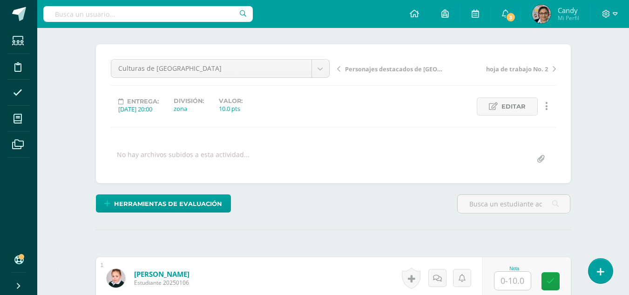
scroll to position [186, 0]
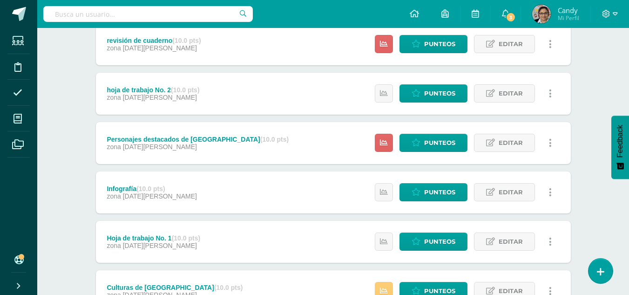
scroll to position [186, 0]
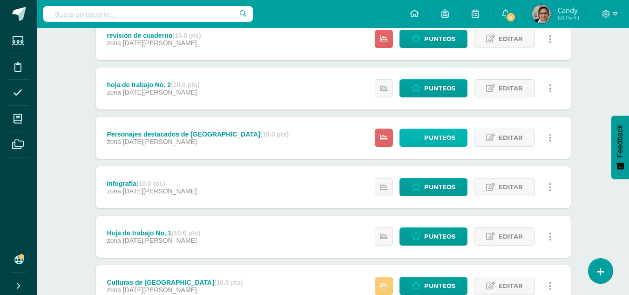
click at [436, 141] on span "Punteos" at bounding box center [439, 137] width 31 height 17
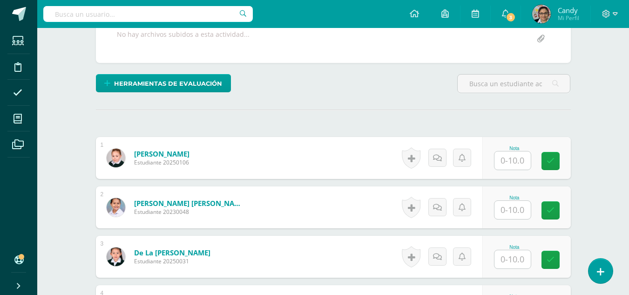
scroll to position [187, 0]
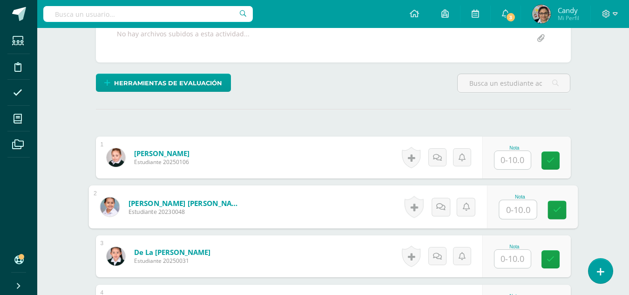
click at [507, 207] on input "text" at bounding box center [517, 209] width 37 height 19
type input "10"
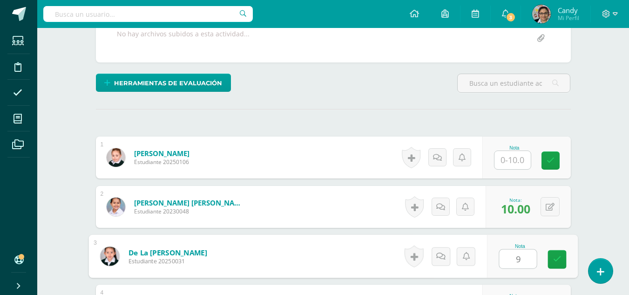
type input "9"
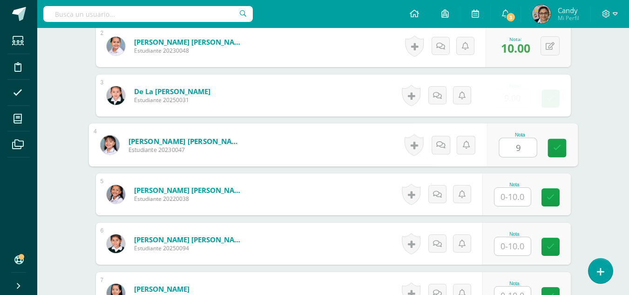
type input "9"
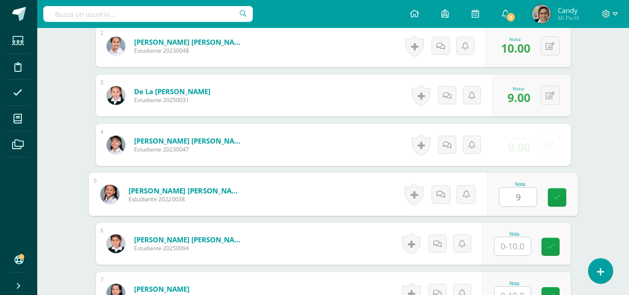
type input "9"
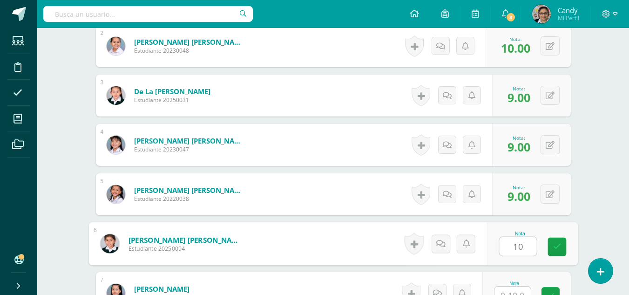
type input "10"
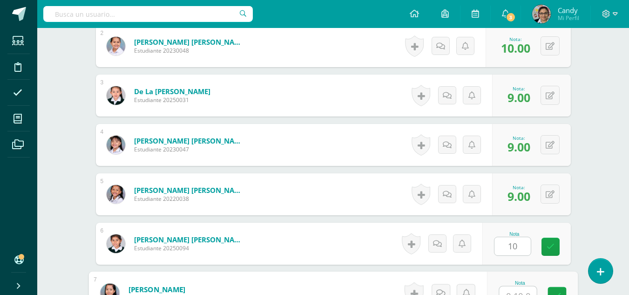
scroll to position [357, 0]
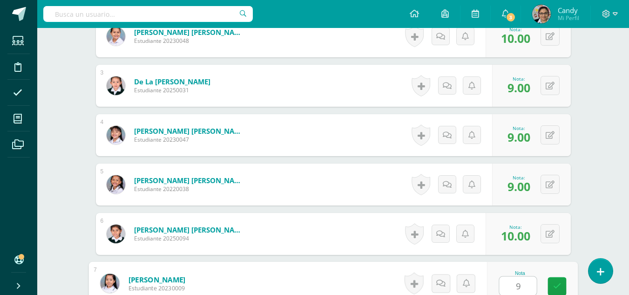
type input "9"
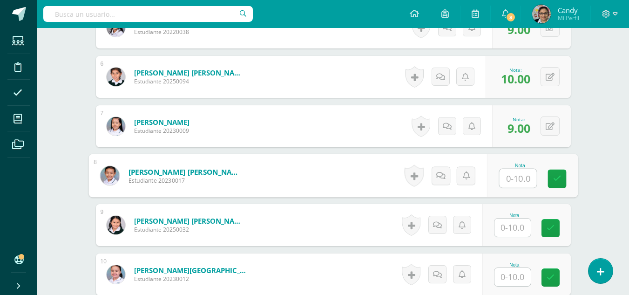
scroll to position [498, 0]
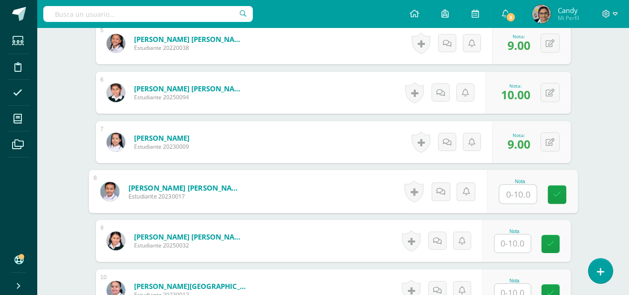
click at [522, 290] on input "text" at bounding box center [512, 292] width 36 height 18
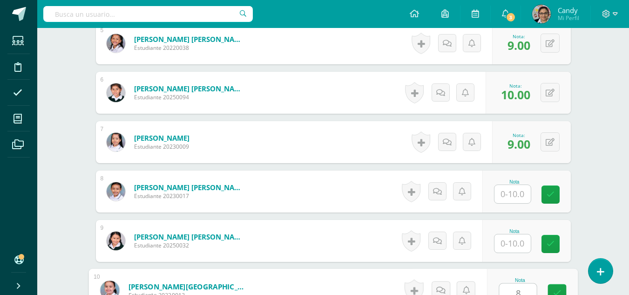
scroll to position [502, 0]
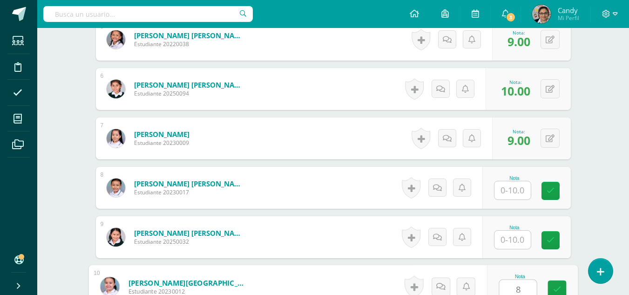
type input "8"
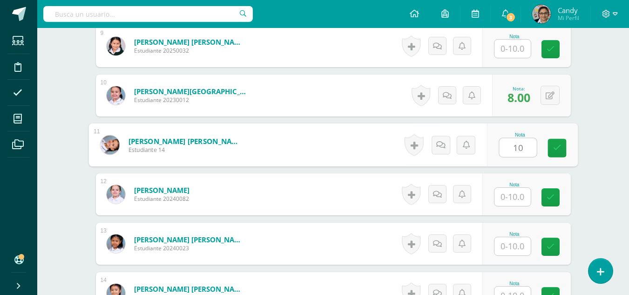
type input "10"
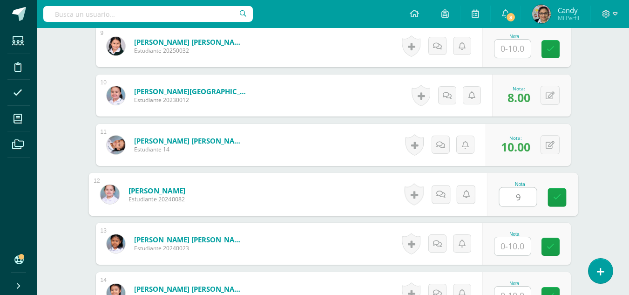
type input "9"
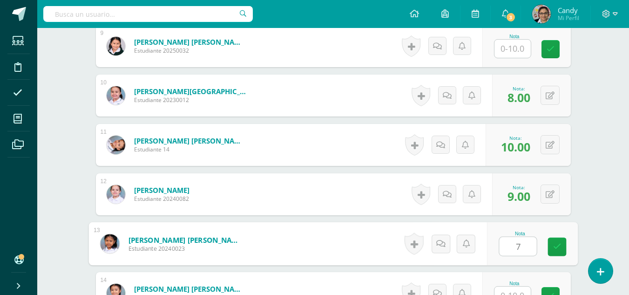
type input "7"
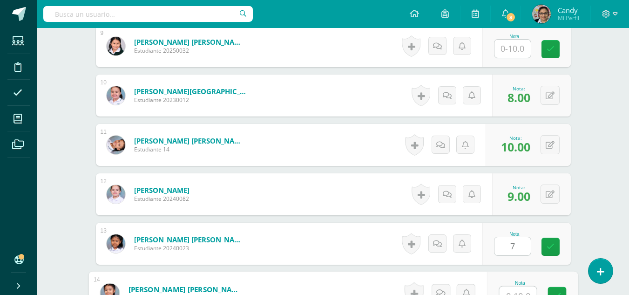
scroll to position [703, 0]
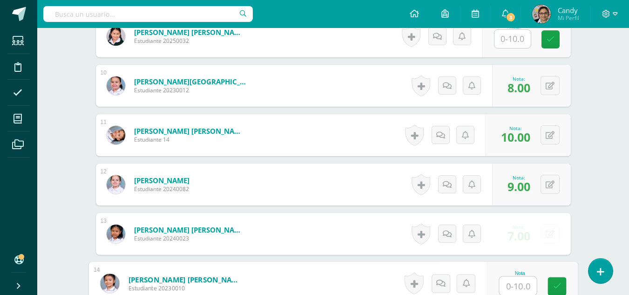
type input "9"
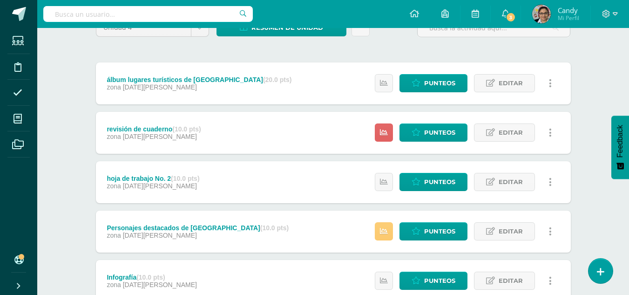
scroll to position [93, 0]
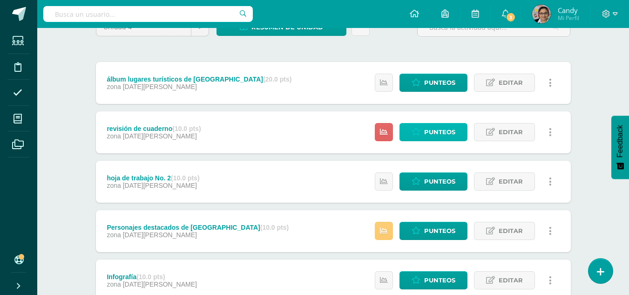
click at [443, 132] on span "Punteos" at bounding box center [439, 131] width 31 height 17
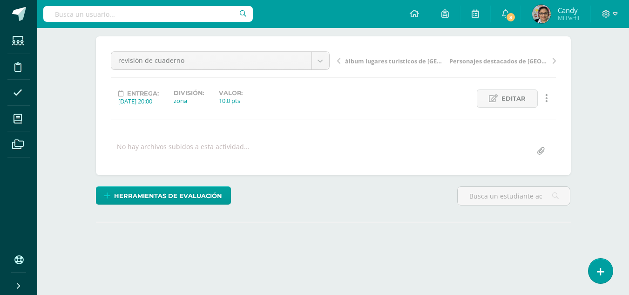
scroll to position [130, 0]
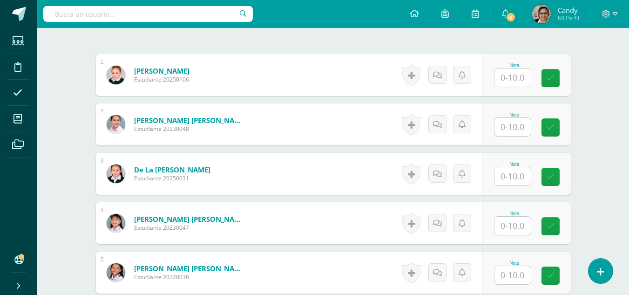
click at [518, 126] on input "text" at bounding box center [512, 127] width 36 height 18
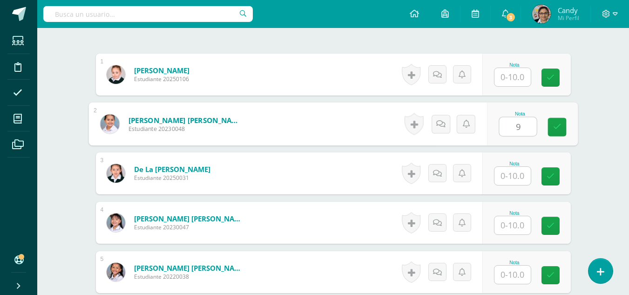
type input "9"
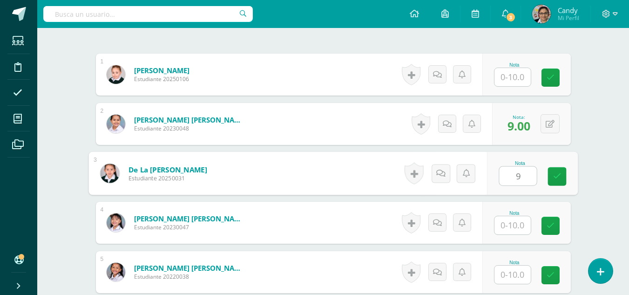
type input "9"
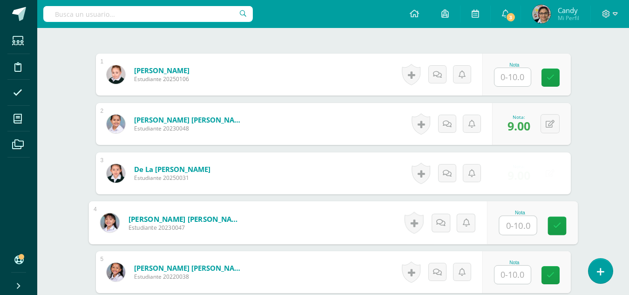
scroll to position [270, 0]
type input "6"
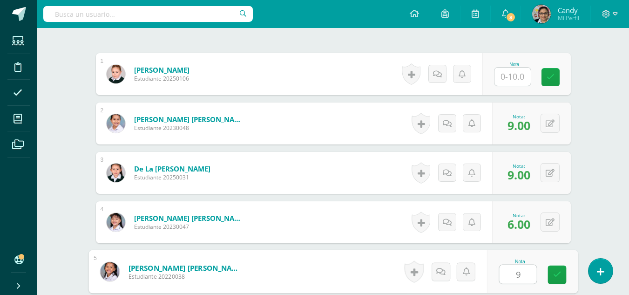
type input "9"
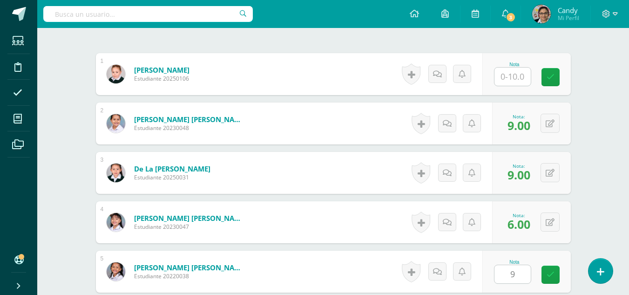
scroll to position [446, 0]
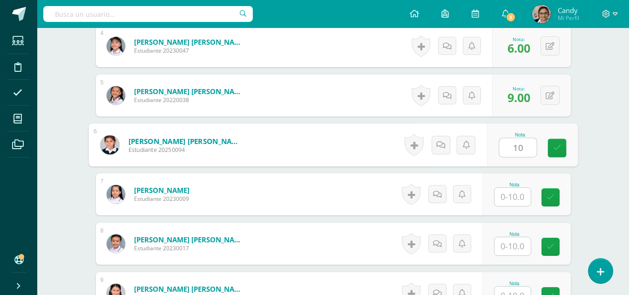
type input "10"
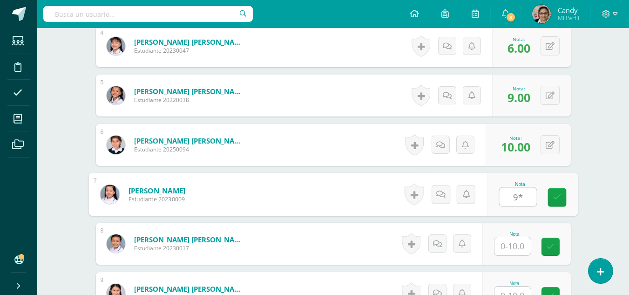
type input "9*"
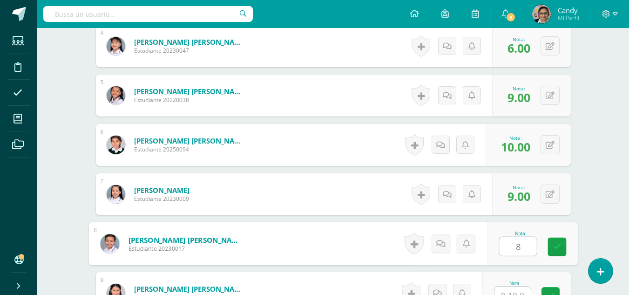
type input "8"
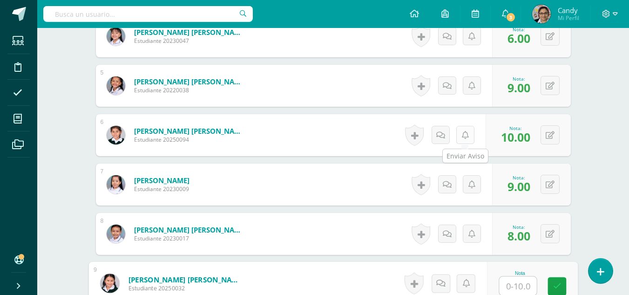
scroll to position [549, 0]
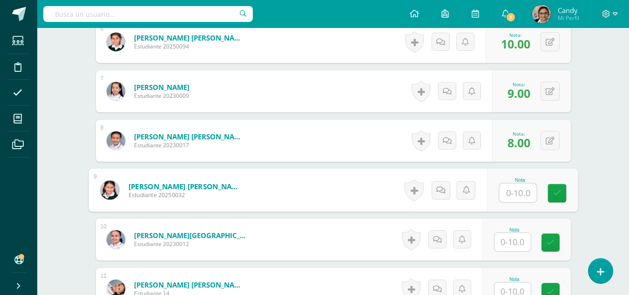
click at [509, 245] on input "text" at bounding box center [512, 242] width 36 height 18
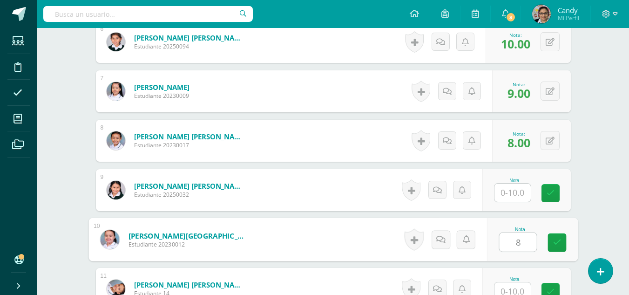
type input "8"
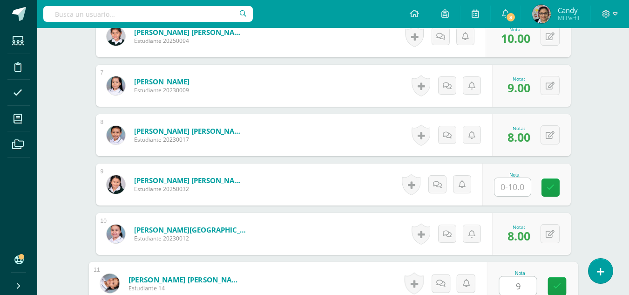
type input "9"
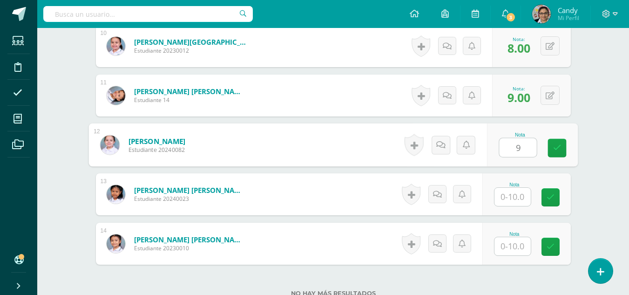
type input "9"
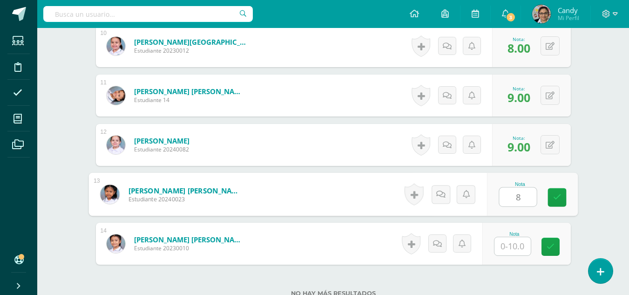
type input "8"
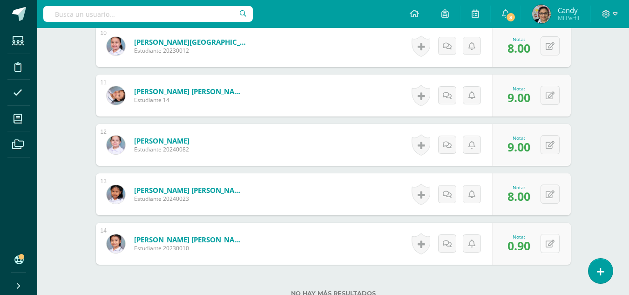
click at [553, 242] on icon at bounding box center [549, 244] width 9 height 8
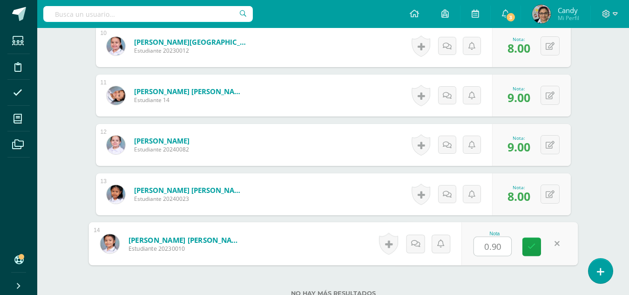
type input "9"
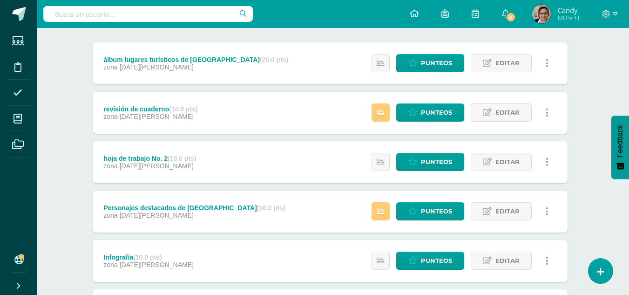
scroll to position [0, 3]
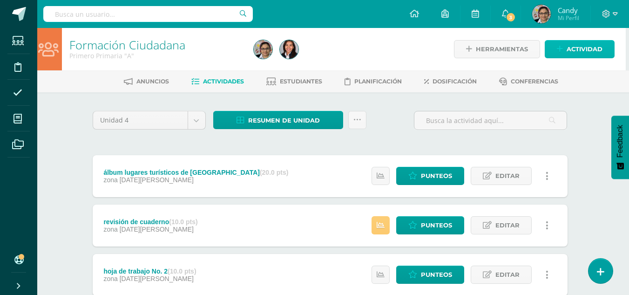
click at [591, 51] on span "Actividad" at bounding box center [584, 48] width 36 height 17
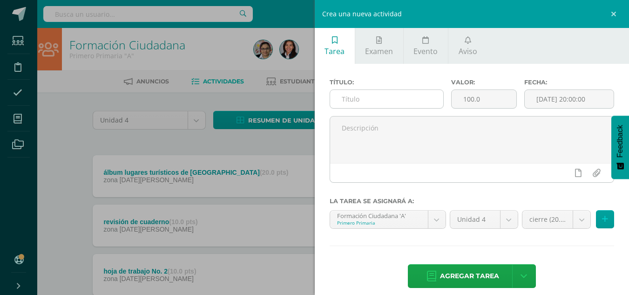
click at [354, 95] on input "text" at bounding box center [386, 99] width 113 height 18
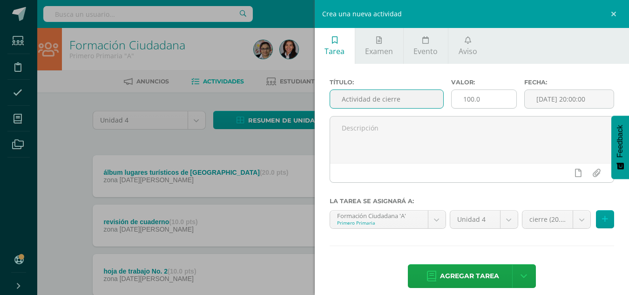
type input "Actividad de cierre"
click at [469, 98] on input "100.0" at bounding box center [483, 99] width 65 height 18
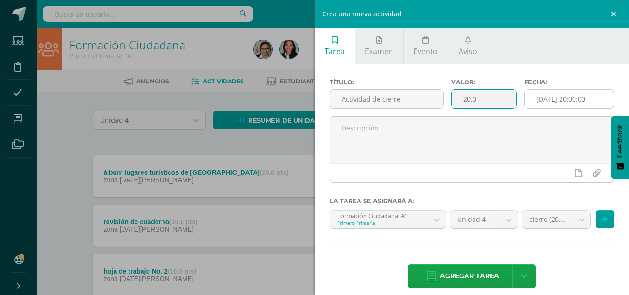
type input "20.0"
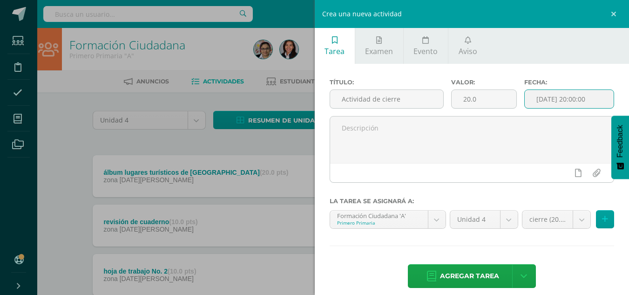
click at [570, 95] on input "[DATE] 20:00:00" at bounding box center [568, 99] width 89 height 18
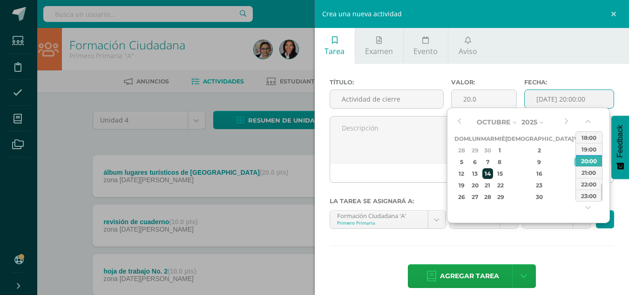
click at [493, 172] on div "14" at bounding box center [487, 173] width 11 height 11
type input "2025-10-14 20:00"
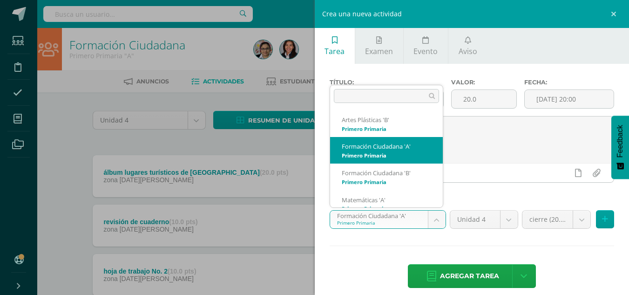
click at [437, 219] on body "Estudiantes Disciplina Asistencia Mis cursos Archivos Soporte Ayuda Reportar un…" at bounding box center [311, 277] width 629 height 555
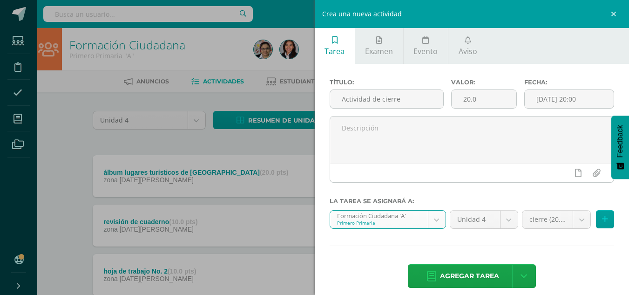
click at [506, 222] on body "Estudiantes Disciplina Asistencia Mis cursos Archivos Soporte Ayuda Reportar un…" at bounding box center [311, 277] width 629 height 555
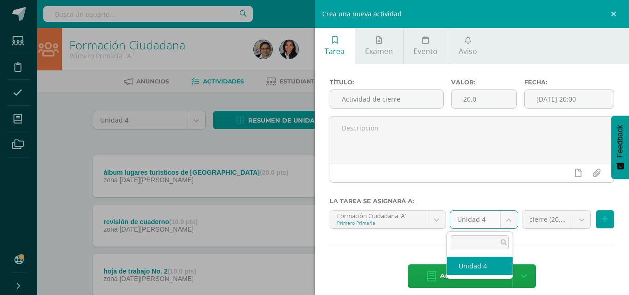
select select "94740"
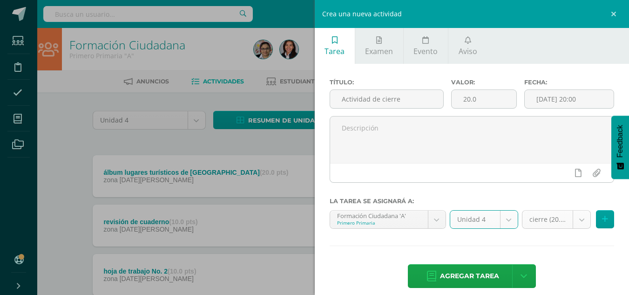
click at [575, 219] on body "Estudiantes Disciplina Asistencia Mis cursos Archivos Soporte Ayuda Reportar un…" at bounding box center [311, 277] width 629 height 555
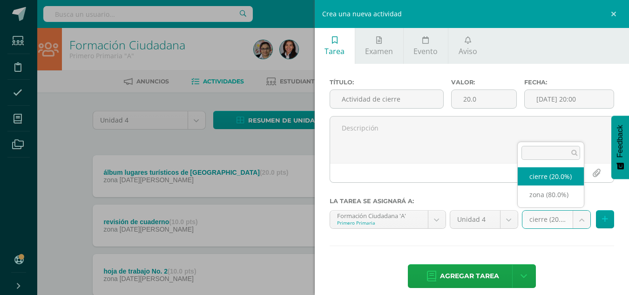
select select "107054"
click at [553, 98] on input "2025-10-14 20:00" at bounding box center [568, 99] width 89 height 18
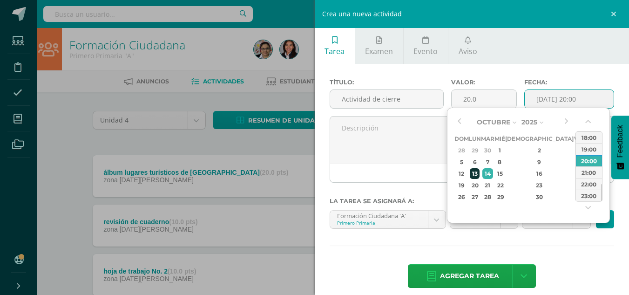
click at [479, 172] on div "13" at bounding box center [475, 173] width 10 height 11
type input "2025-10-13 20:00"
click at [438, 215] on body "Estudiantes Disciplina Asistencia Mis cursos Archivos Soporte Ayuda Reportar un…" at bounding box center [311, 277] width 629 height 555
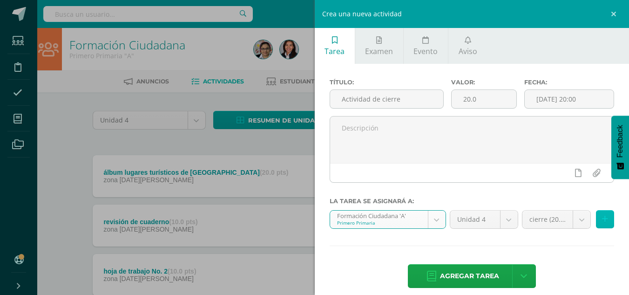
click at [596, 219] on button at bounding box center [605, 219] width 18 height 18
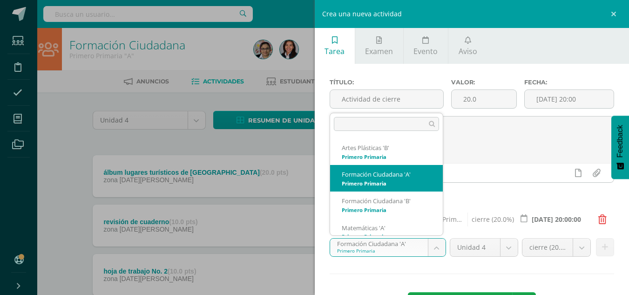
click at [432, 248] on body "Estudiantes Disciplina Asistencia Mis cursos Archivos Soporte Ayuda Reportar un…" at bounding box center [311, 277] width 629 height 555
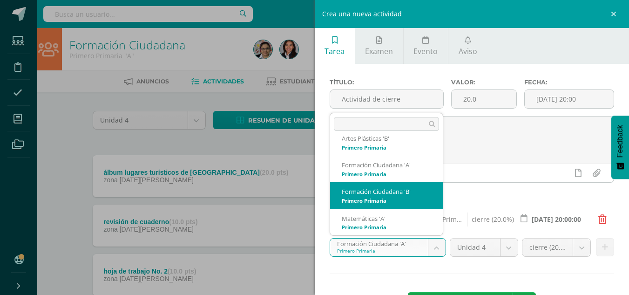
select select "94811"
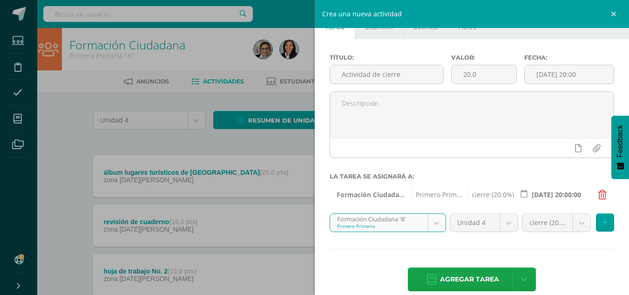
scroll to position [38, 0]
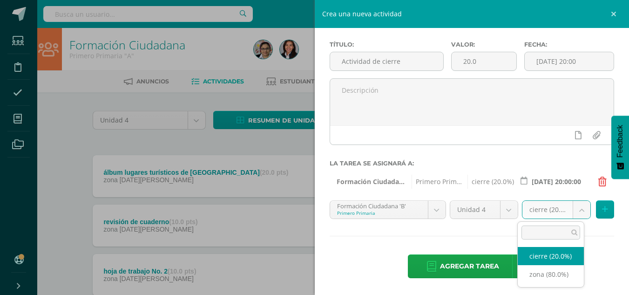
click at [574, 210] on body "Estudiantes Disciplina Asistencia Mis cursos Archivos Soporte Ayuda Reportar un…" at bounding box center [311, 277] width 629 height 555
select select "107056"
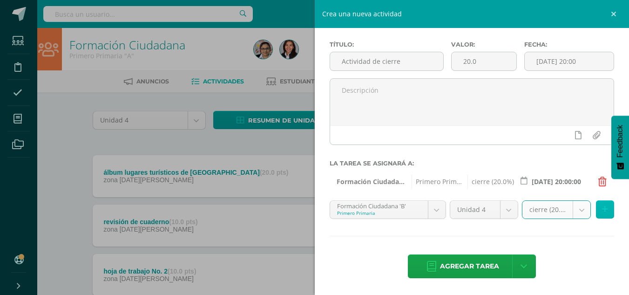
click at [602, 208] on icon at bounding box center [605, 209] width 6 height 8
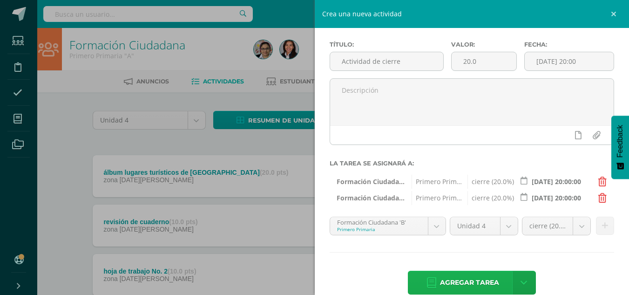
click at [464, 281] on span "Agregar tarea" at bounding box center [469, 282] width 59 height 23
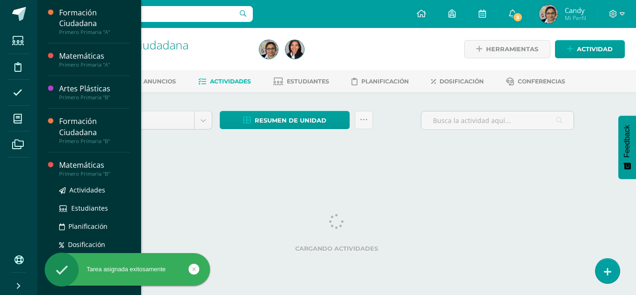
click at [91, 166] on div "Matemáticas" at bounding box center [94, 165] width 71 height 11
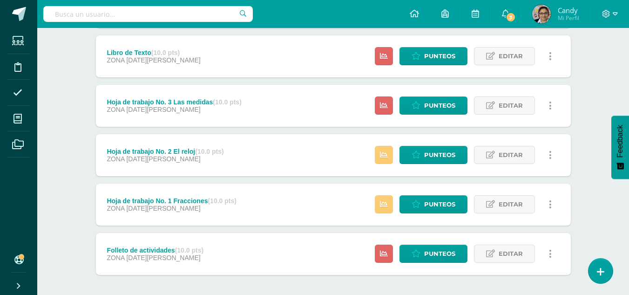
scroll to position [326, 0]
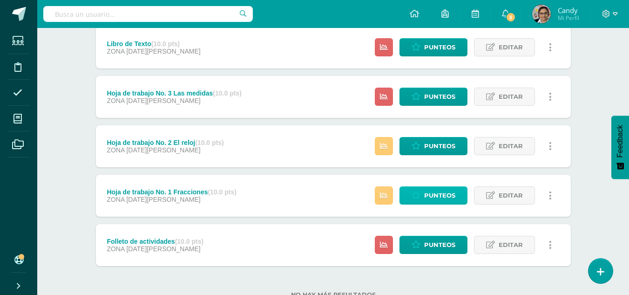
click at [439, 192] on span "Punteos" at bounding box center [439, 195] width 31 height 17
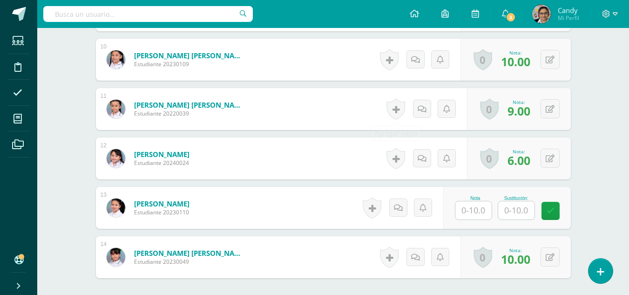
scroll to position [865, 0]
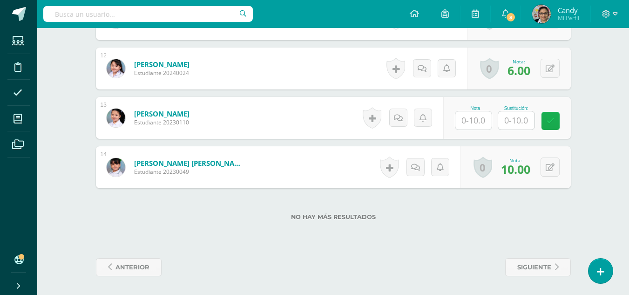
click at [550, 121] on icon at bounding box center [550, 121] width 8 height 8
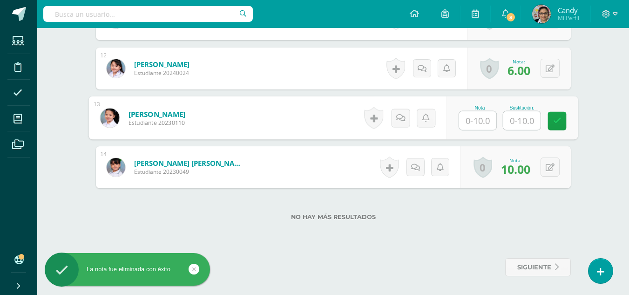
click at [477, 123] on input "text" at bounding box center [477, 120] width 37 height 19
type input "10"
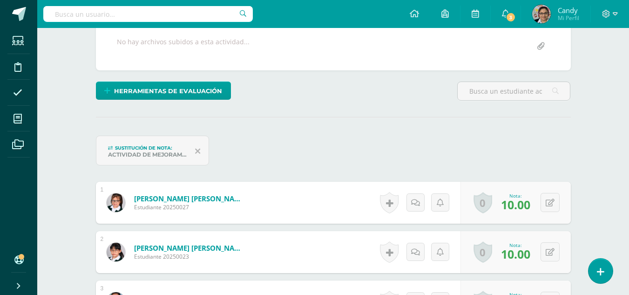
scroll to position [167, 0]
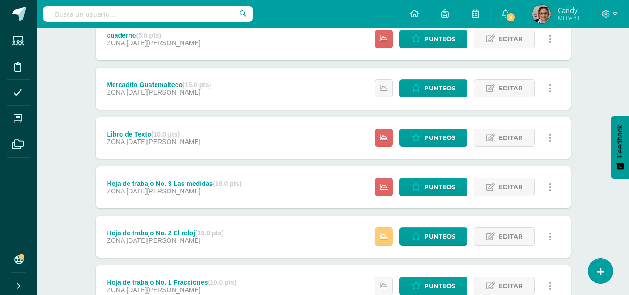
scroll to position [279, 0]
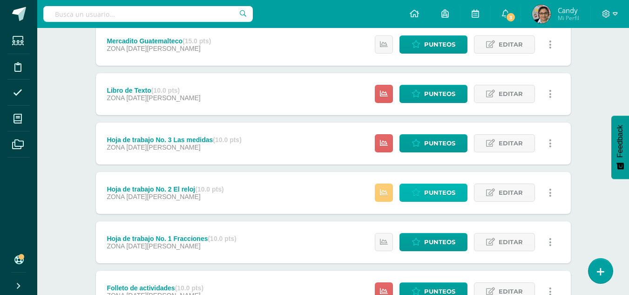
click at [432, 193] on span "Punteos" at bounding box center [439, 192] width 31 height 17
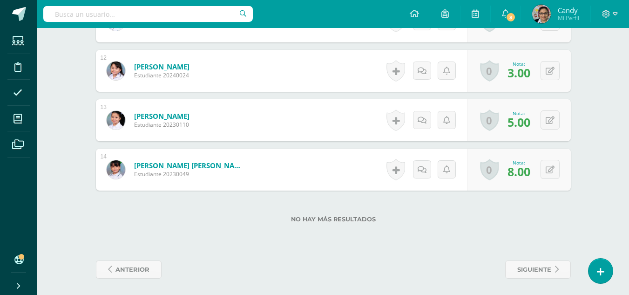
scroll to position [865, 0]
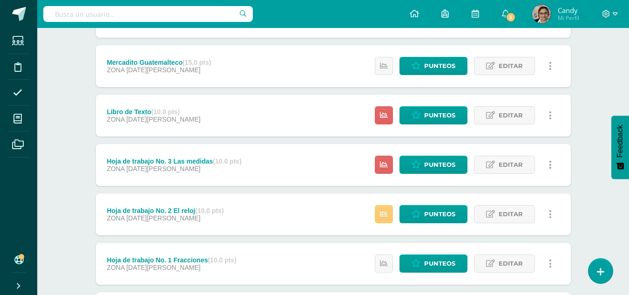
scroll to position [279, 0]
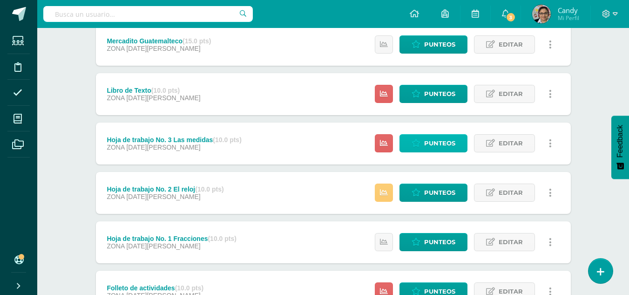
click at [450, 144] on span "Punteos" at bounding box center [439, 142] width 31 height 17
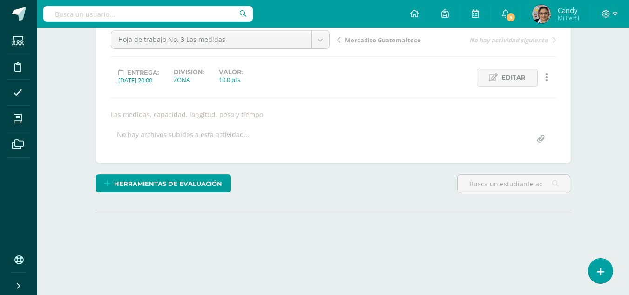
scroll to position [139, 0]
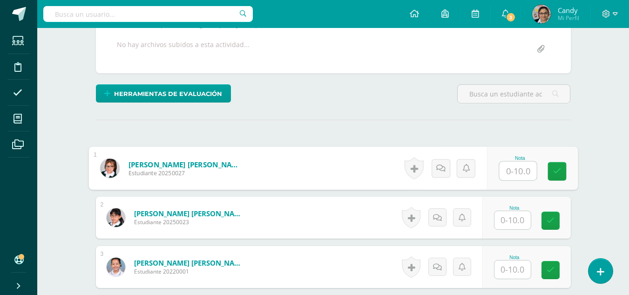
click at [530, 178] on input "text" at bounding box center [517, 170] width 37 height 19
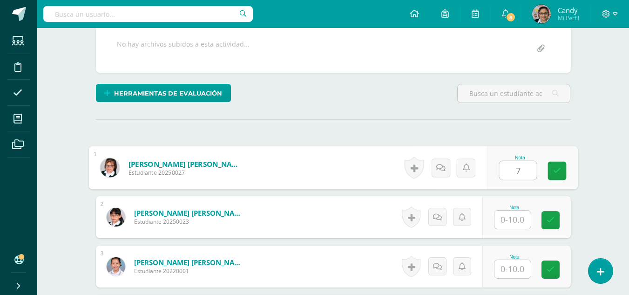
type input "7"
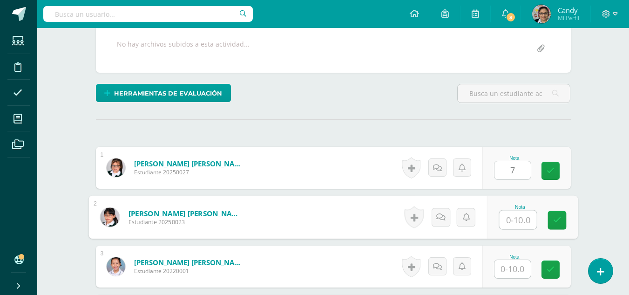
scroll to position [186, 0]
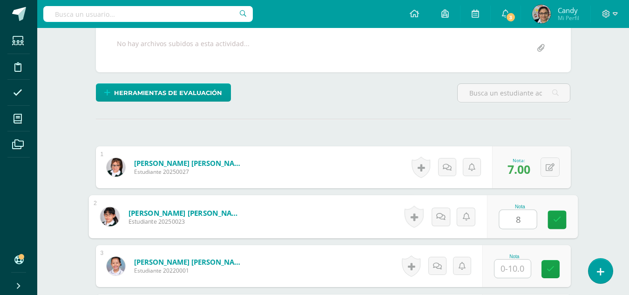
type input "8"
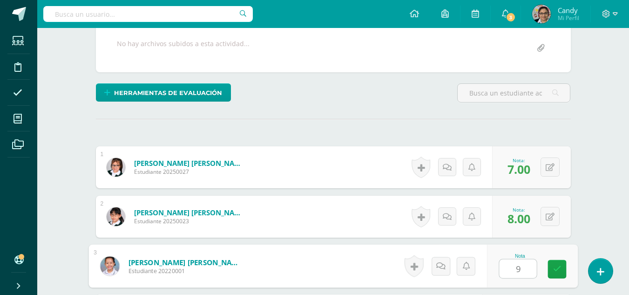
type input "9"
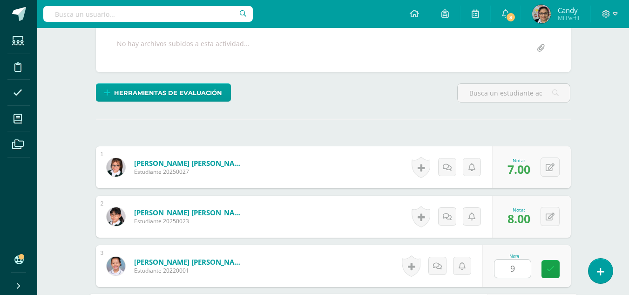
scroll to position [356, 0]
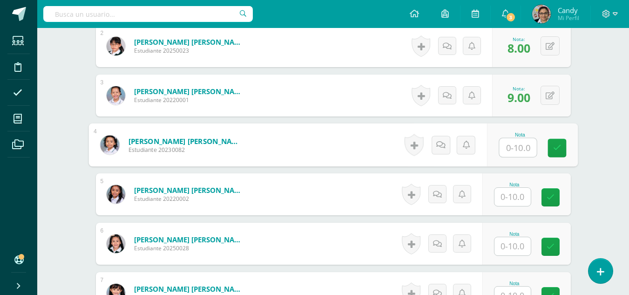
click at [512, 195] on input "text" at bounding box center [512, 197] width 36 height 18
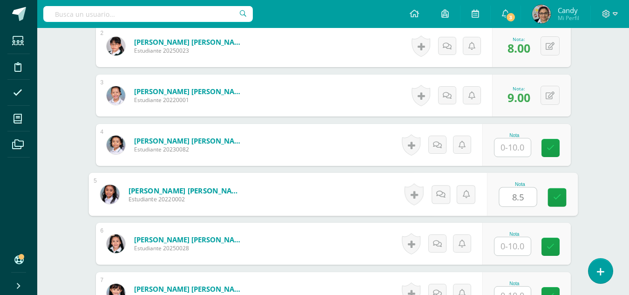
type input "8.5"
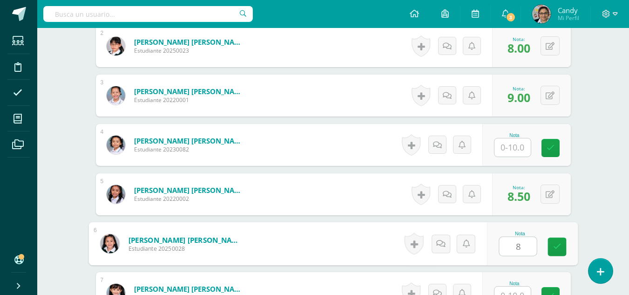
type input "8"
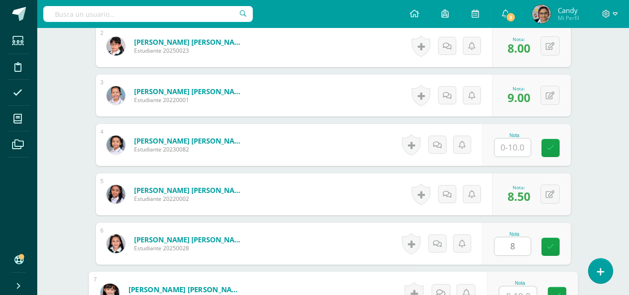
scroll to position [366, 0]
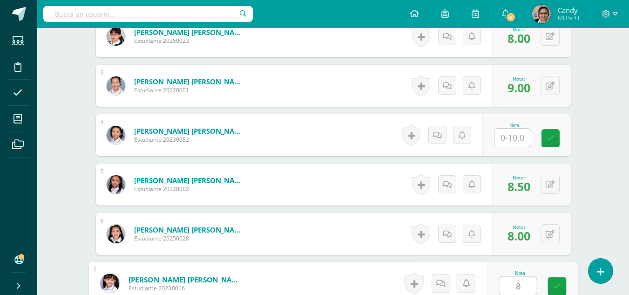
type input "8"
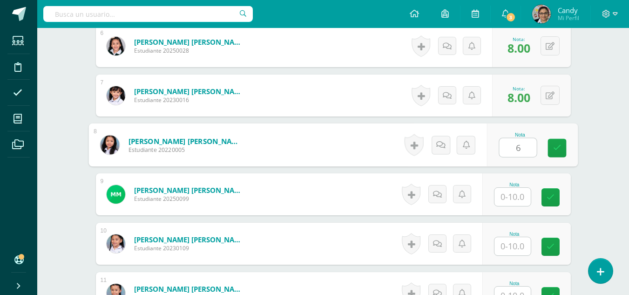
type input "6"
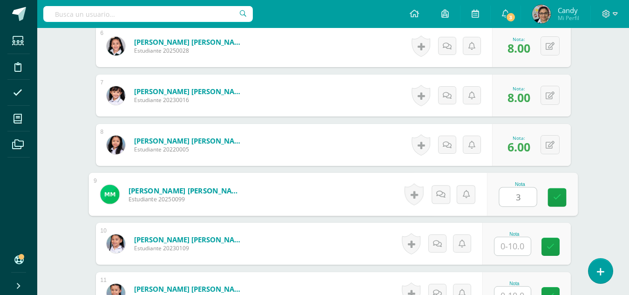
type input "3"
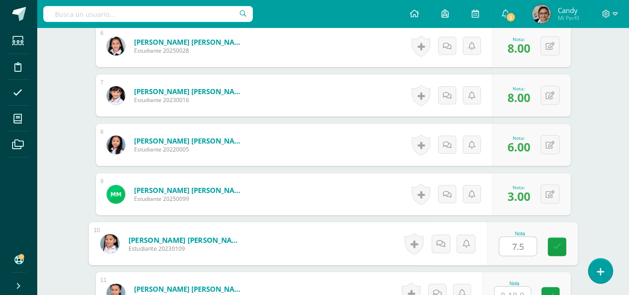
type input "7.5"
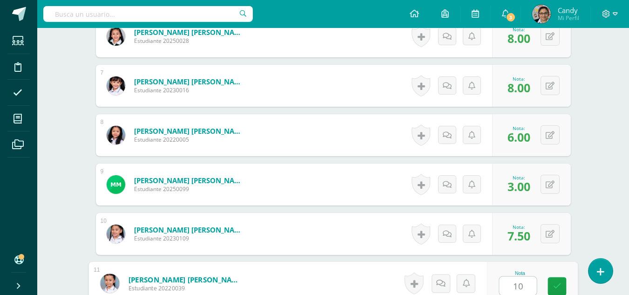
type input "10"
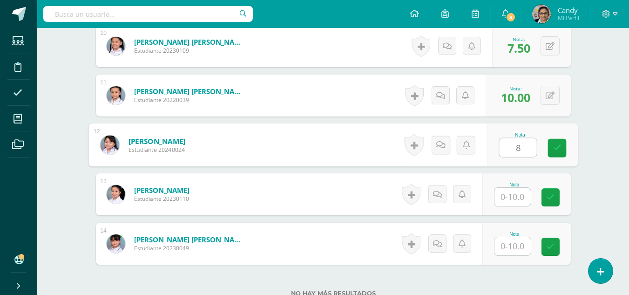
type input "8"
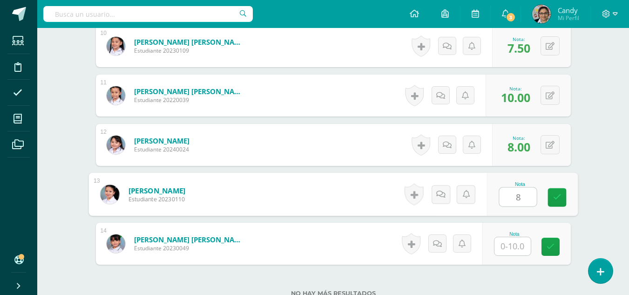
type input "8"
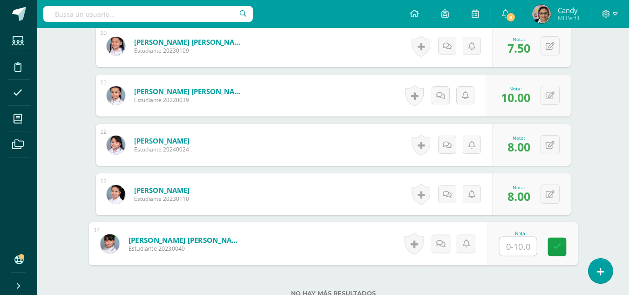
type input "9"
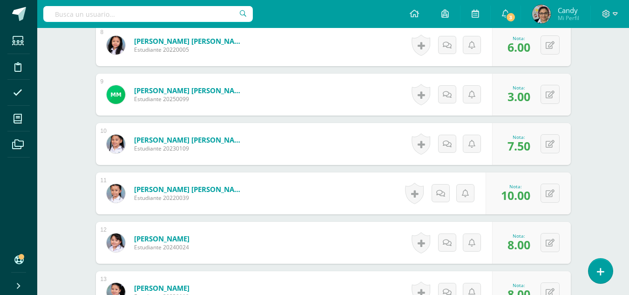
scroll to position [658, 0]
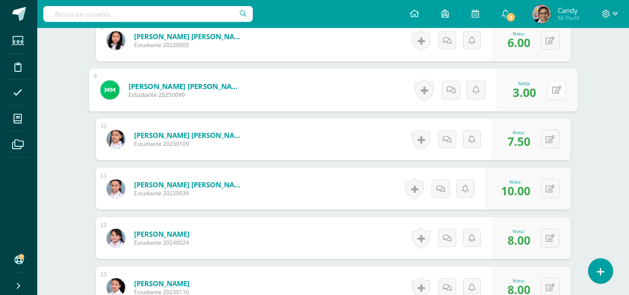
click at [553, 88] on icon at bounding box center [555, 90] width 9 height 8
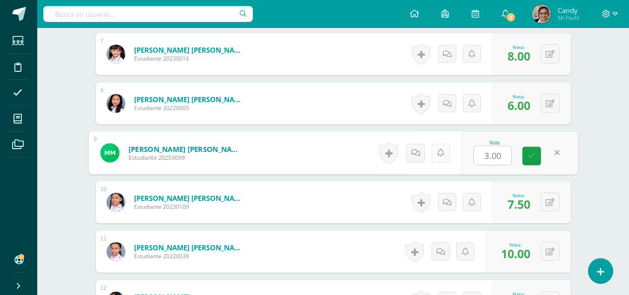
scroll to position [611, 0]
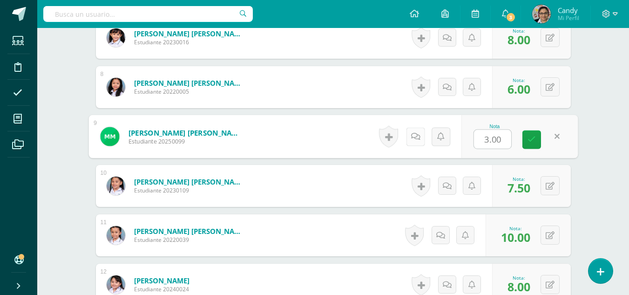
click at [417, 139] on icon at bounding box center [414, 136] width 9 height 8
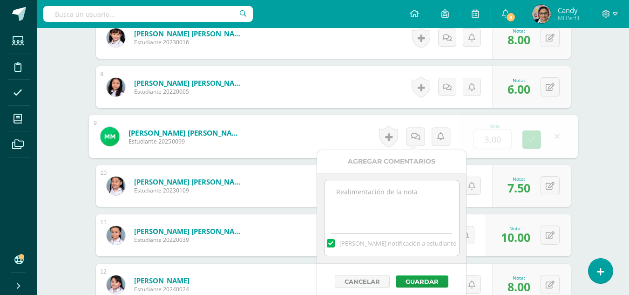
click at [420, 194] on textarea at bounding box center [391, 203] width 134 height 47
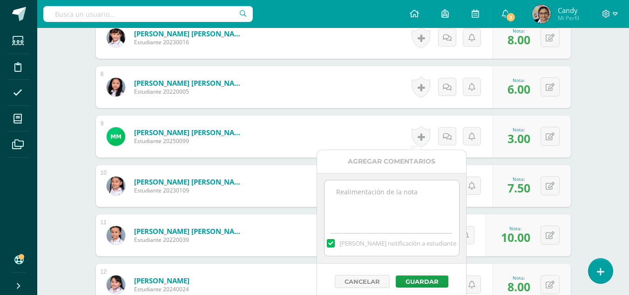
type textarea "S"
type textarea "N"
type textarea "Se le brindó acompañamiento y se realizó la adecuación identificando solo horas…"
drag, startPoint x: 434, startPoint y: 220, endPoint x: 308, endPoint y: 175, distance: 133.7
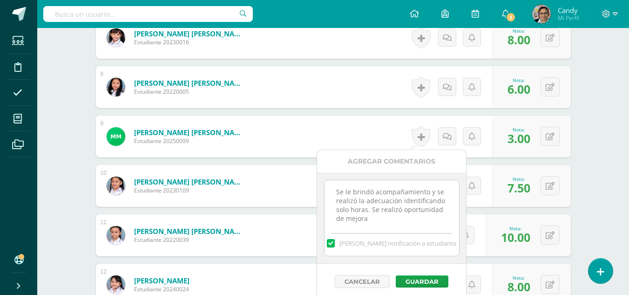
click at [366, 280] on button "Cancelar" at bounding box center [362, 281] width 55 height 13
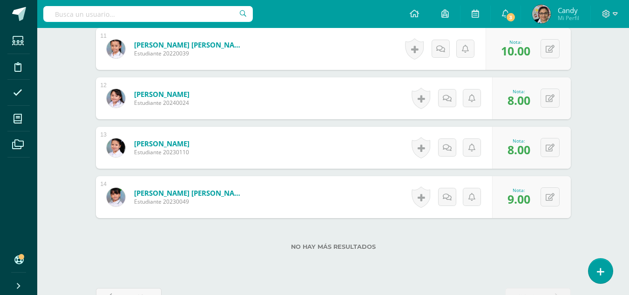
scroll to position [565, 0]
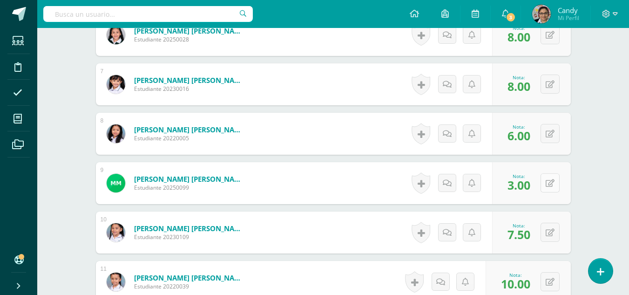
click at [548, 184] on button at bounding box center [549, 182] width 19 height 19
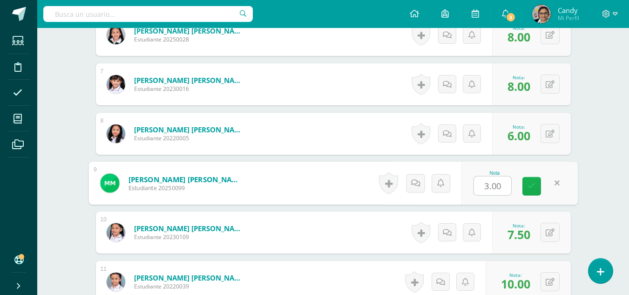
type input "0"
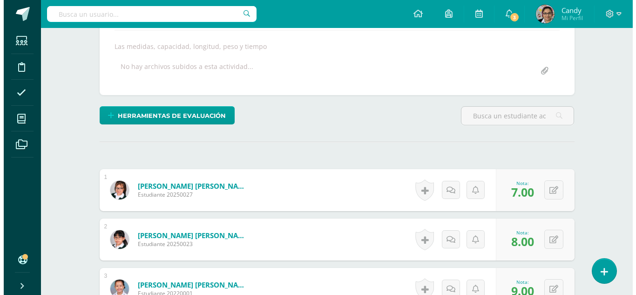
scroll to position [146, 0]
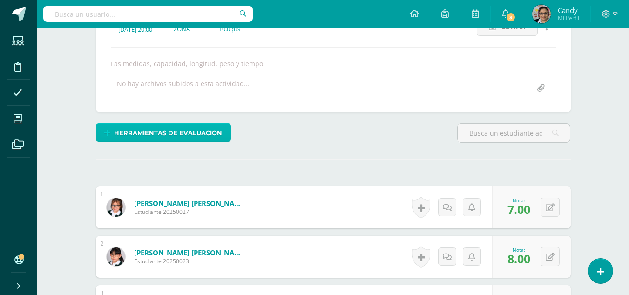
click at [195, 130] on span "Herramientas de evaluación" at bounding box center [168, 132] width 108 height 17
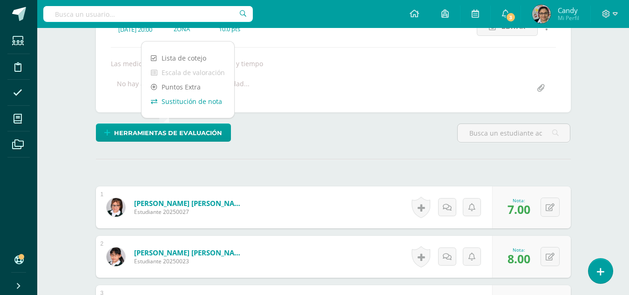
click at [203, 103] on link "Sustitución de nota" at bounding box center [187, 101] width 93 height 14
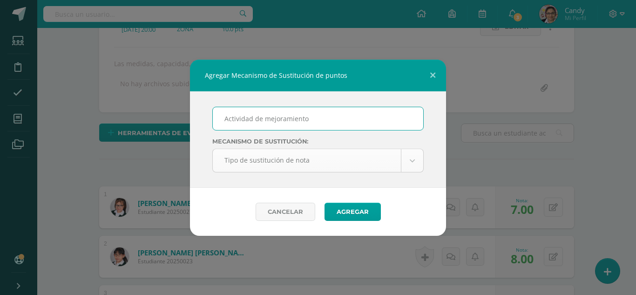
type input "Actividad de mejoramiento"
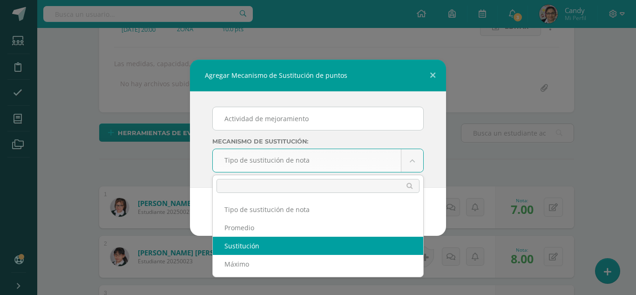
drag, startPoint x: 259, startPoint y: 242, endPoint x: 295, endPoint y: 232, distance: 37.8
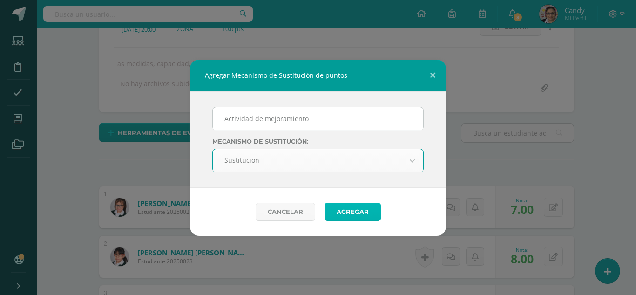
click at [353, 211] on button "Agregar" at bounding box center [352, 211] width 56 height 18
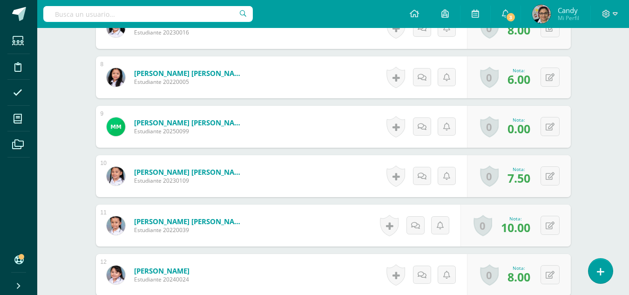
scroll to position [642, 0]
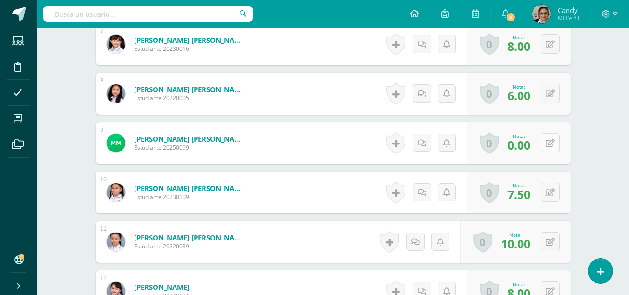
click at [549, 139] on icon at bounding box center [549, 143] width 9 height 8
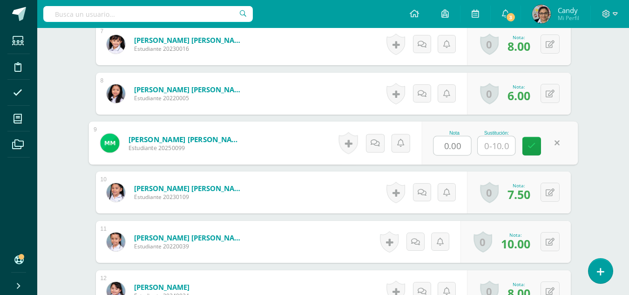
click at [497, 142] on input "text" at bounding box center [495, 145] width 37 height 19
type input "3"
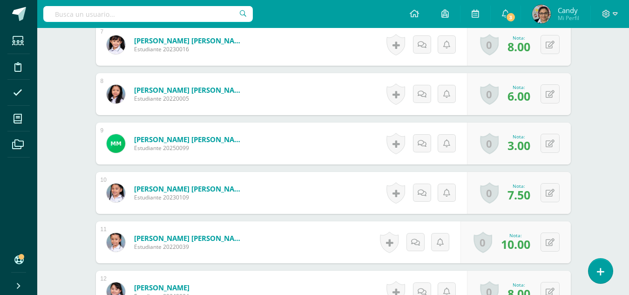
scroll to position [632, 0]
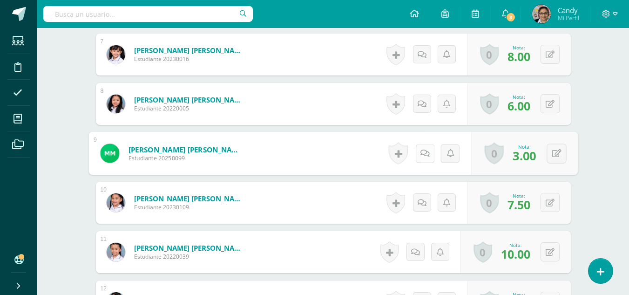
click at [420, 157] on link at bounding box center [424, 153] width 19 height 19
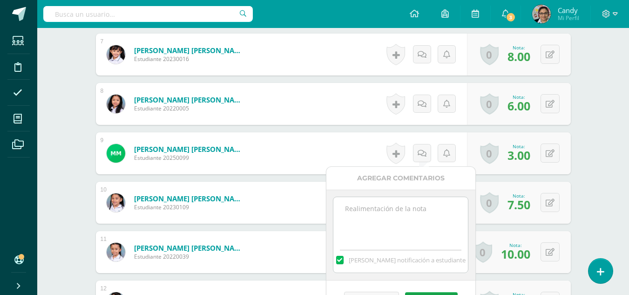
click at [416, 204] on textarea at bounding box center [400, 220] width 134 height 47
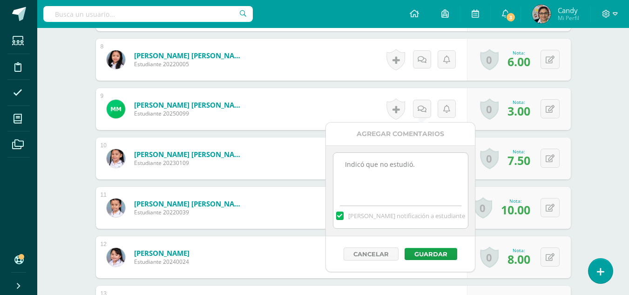
scroll to position [725, 0]
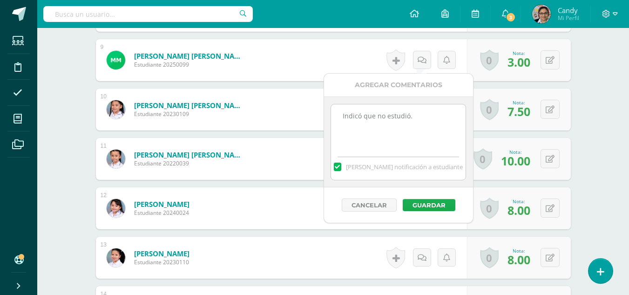
type textarea "Indicó que no estudió."
click at [425, 208] on button "Guardar" at bounding box center [429, 205] width 53 height 12
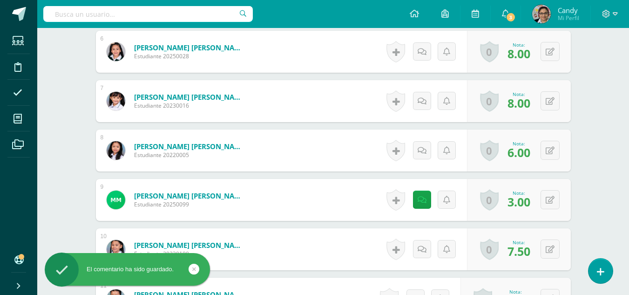
scroll to position [306, 0]
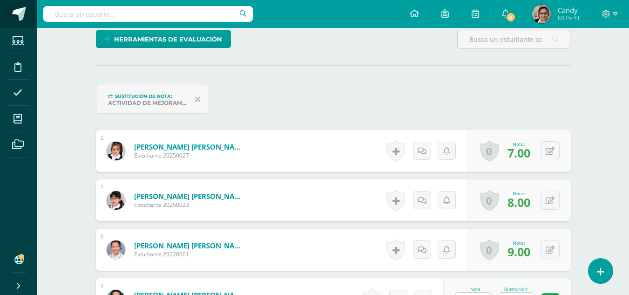
scroll to position [240, 0]
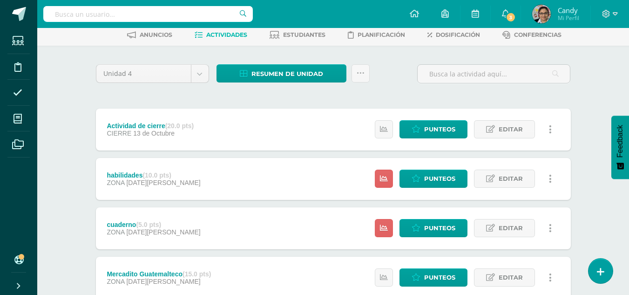
scroll to position [140, 0]
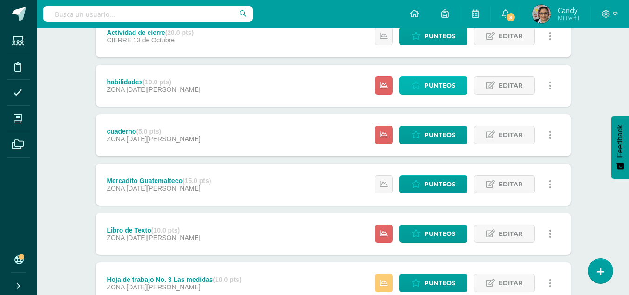
click at [440, 87] on span "Punteos" at bounding box center [439, 85] width 31 height 17
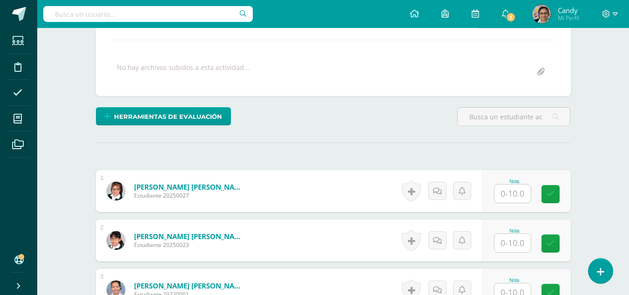
scroll to position [223, 0]
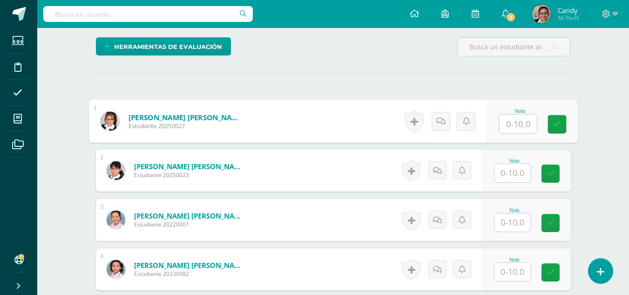
click at [509, 127] on input "text" at bounding box center [517, 123] width 37 height 19
type input "7"
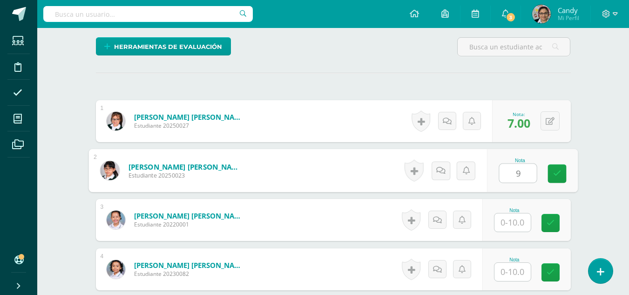
type input "9"
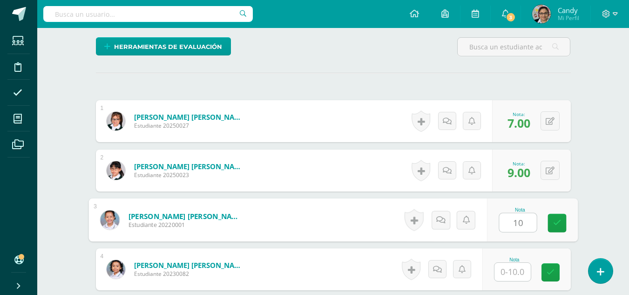
type input "10"
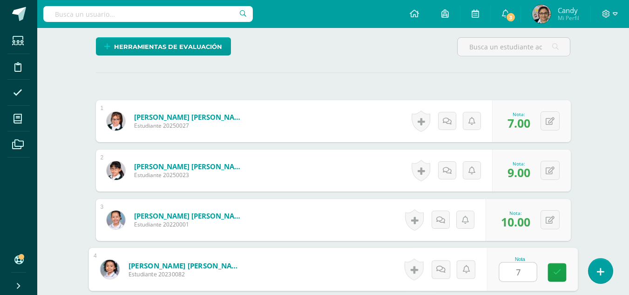
type input "7"
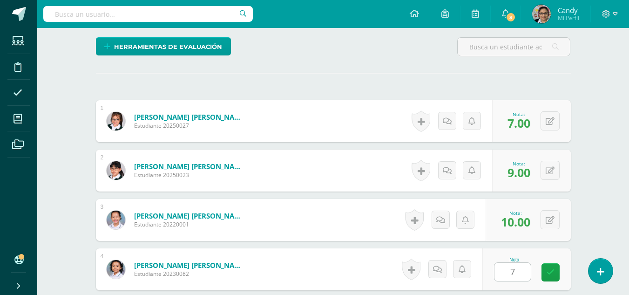
scroll to position [397, 0]
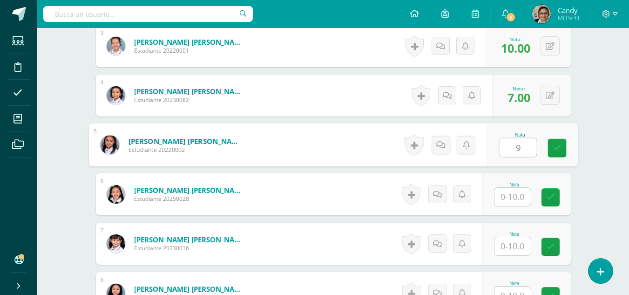
type input "9"
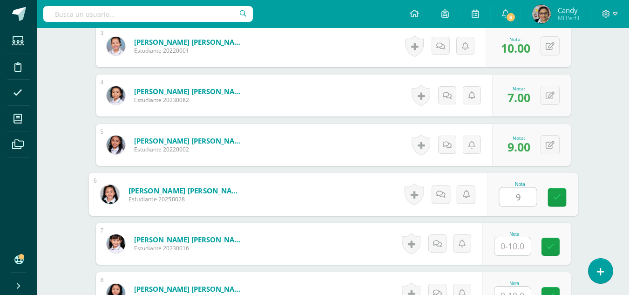
type input "9"
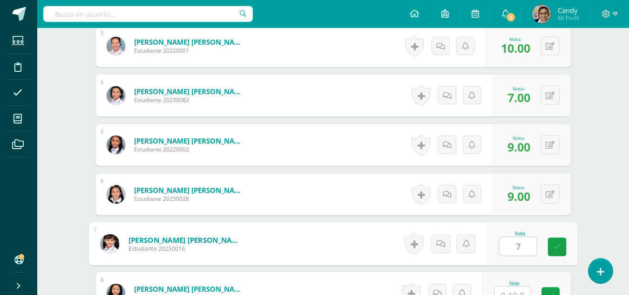
type input "7"
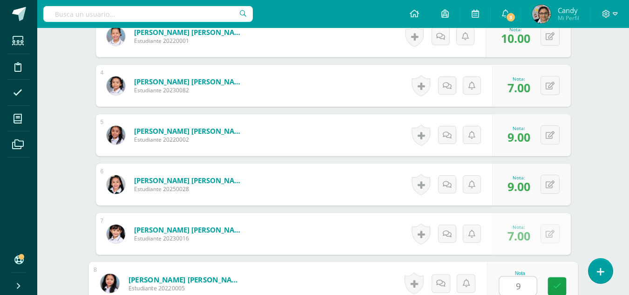
type input "9"
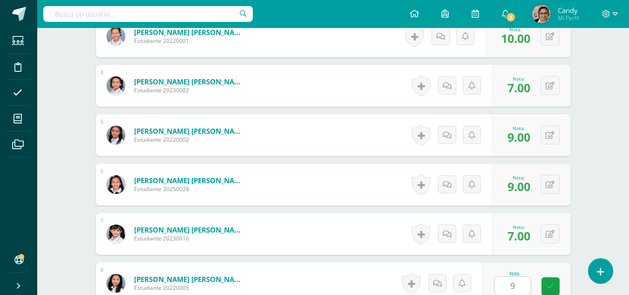
scroll to position [594, 0]
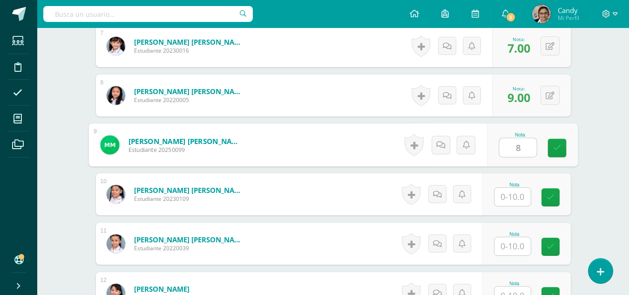
type input "8"
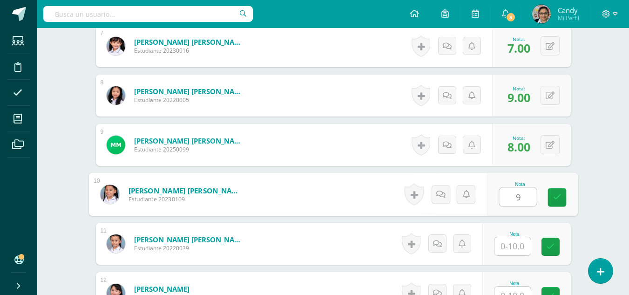
type input "9"
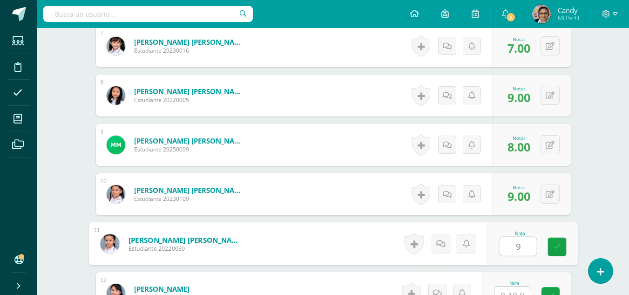
type input "9"
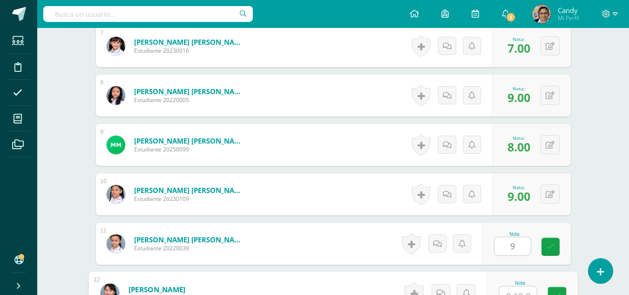
scroll to position [604, 0]
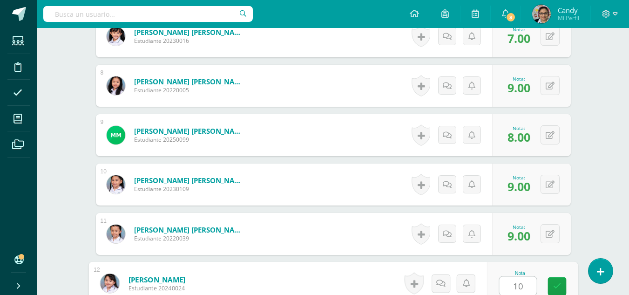
type input "10"
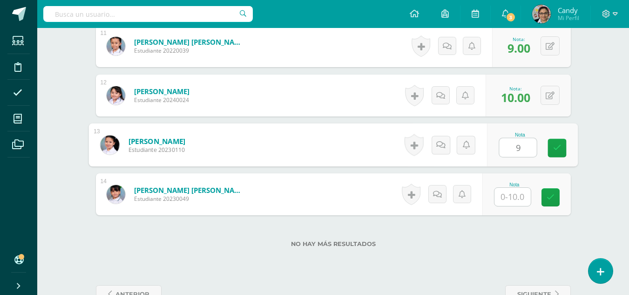
type input "9"
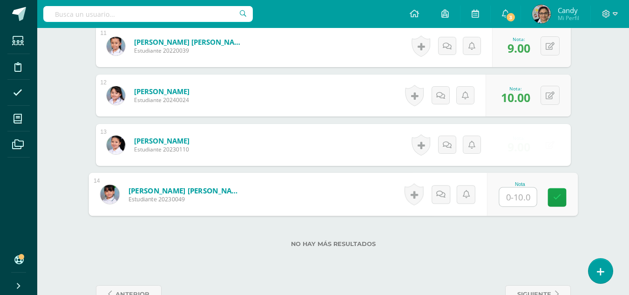
type input "9"
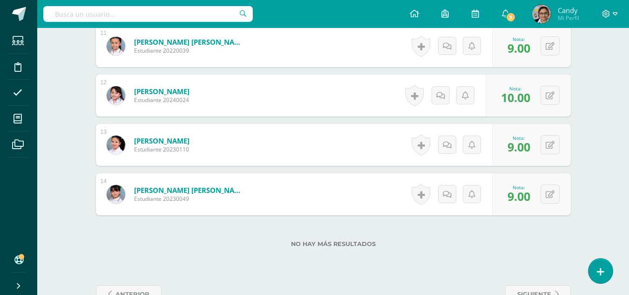
click at [418, 238] on div "No hay más resultados" at bounding box center [333, 236] width 475 height 43
click at [325, 151] on form "[PERSON_NAME] Estudiante 20230110 Nota 9.00 0 [GEOGRAPHIC_DATA]" at bounding box center [333, 145] width 475 height 42
click at [476, 229] on div "No hay más resultados" at bounding box center [333, 236] width 475 height 43
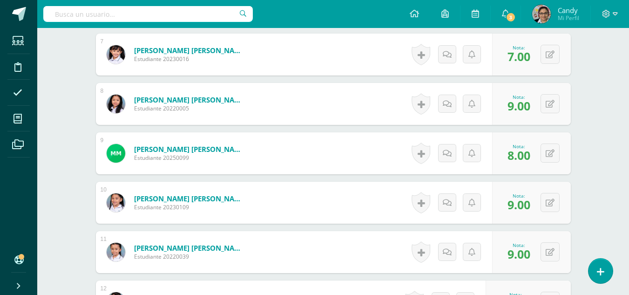
scroll to position [260, 0]
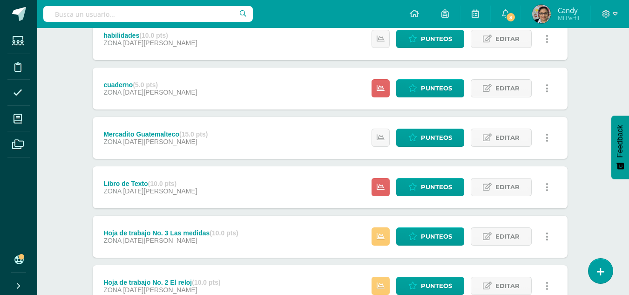
scroll to position [233, 3]
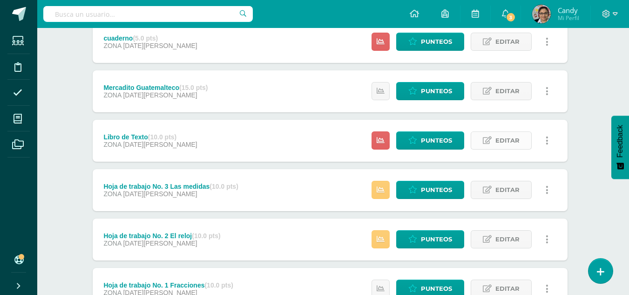
click at [503, 143] on span "Editar" at bounding box center [507, 140] width 24 height 17
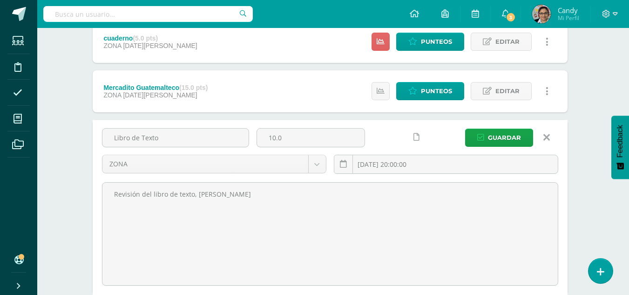
click at [547, 140] on icon at bounding box center [546, 137] width 7 height 10
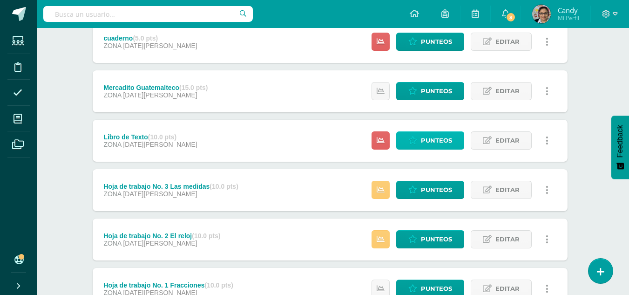
click at [435, 141] on span "Punteos" at bounding box center [436, 140] width 31 height 17
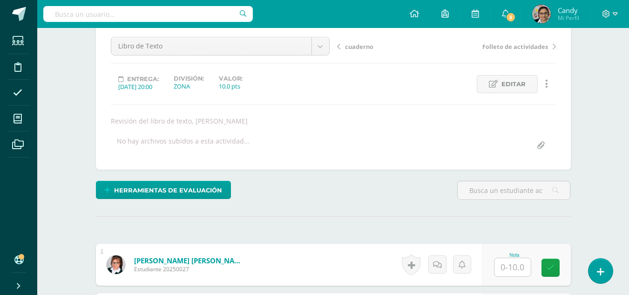
scroll to position [140, 0]
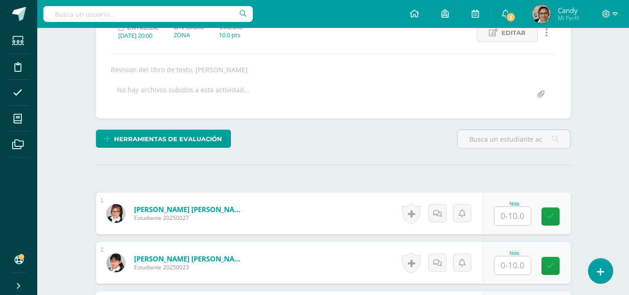
click at [518, 221] on input "text" at bounding box center [512, 216] width 36 height 18
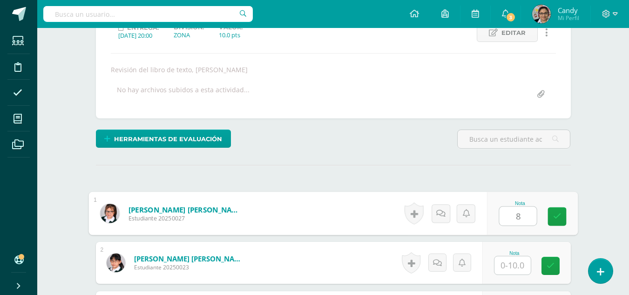
type input "8"
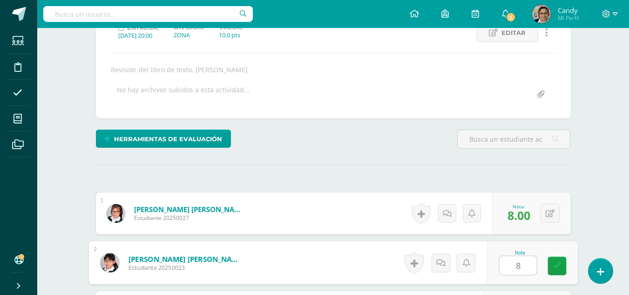
type input "8"
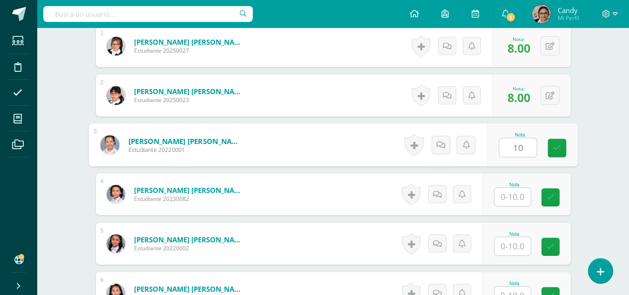
type input "10"
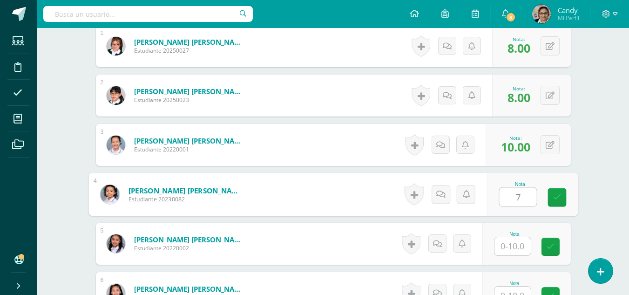
type input "7"
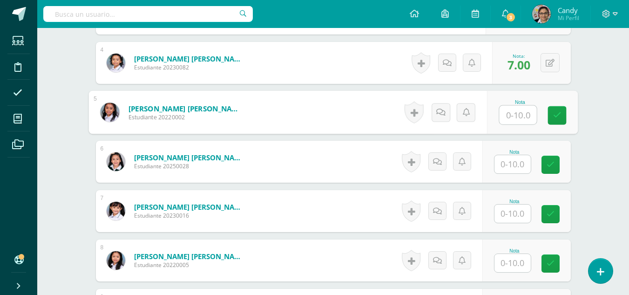
scroll to position [447, 0]
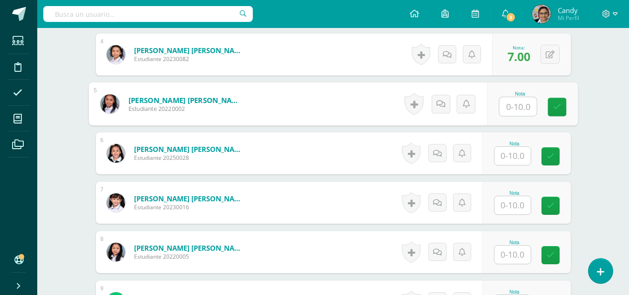
click at [513, 205] on input "text" at bounding box center [512, 205] width 36 height 18
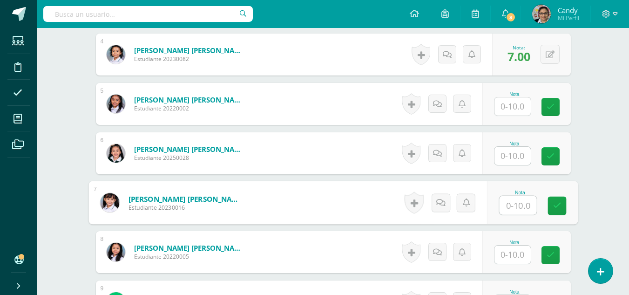
click at [511, 152] on input "text" at bounding box center [512, 156] width 36 height 18
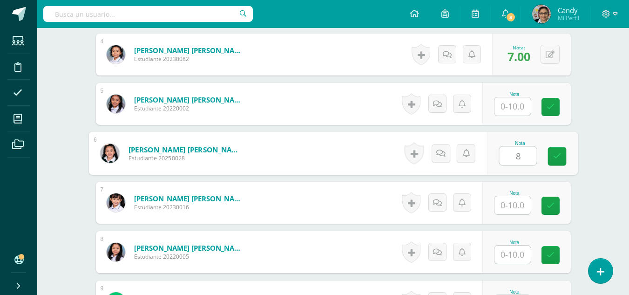
type input "8"
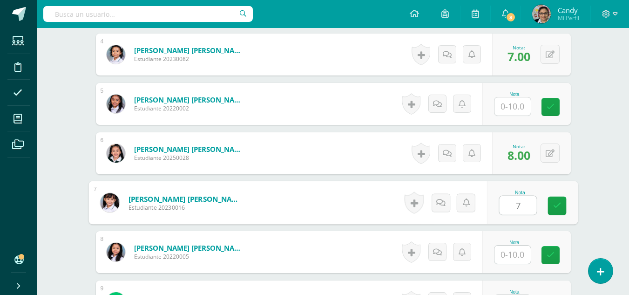
type input "7"
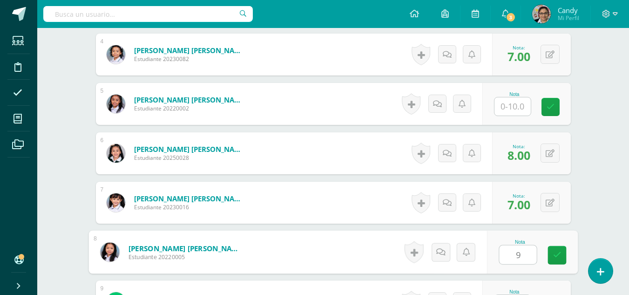
type input "9"
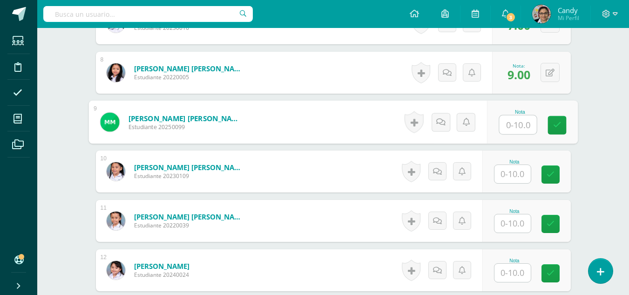
scroll to position [651, 0]
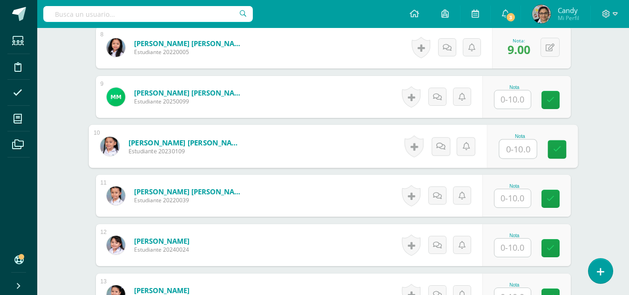
click at [520, 150] on input "text" at bounding box center [517, 149] width 37 height 19
type input "8"
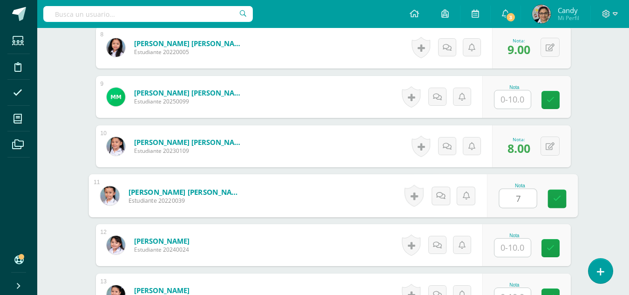
type input "7"
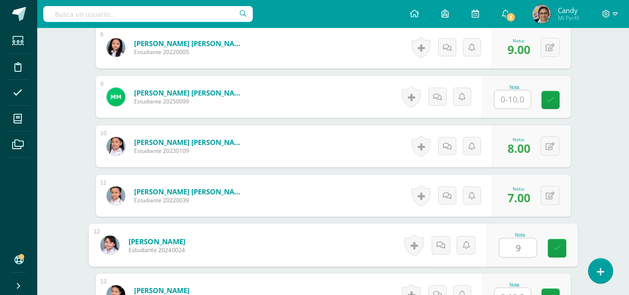
type input "9"
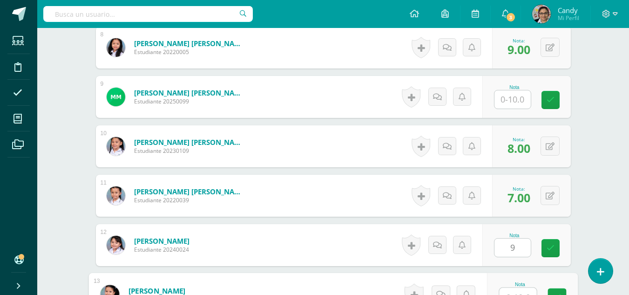
scroll to position [662, 0]
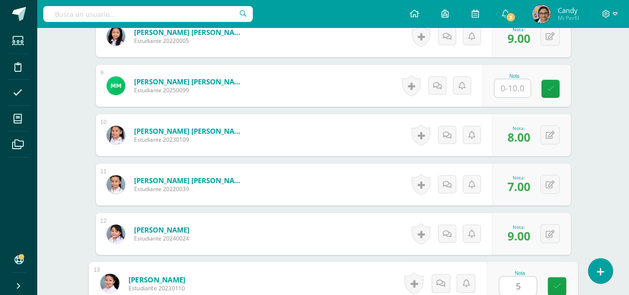
type input "5"
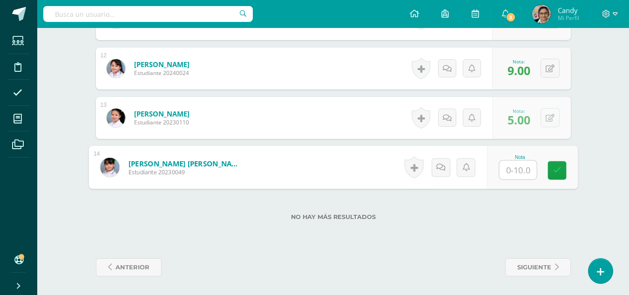
type input "7"
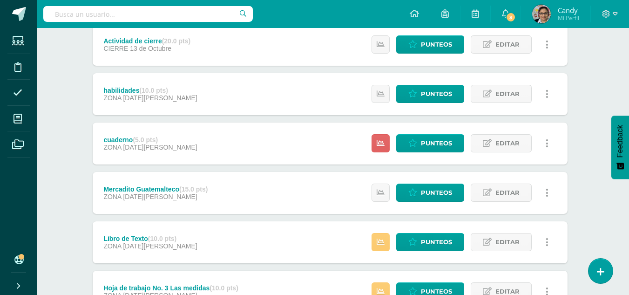
scroll to position [140, 3]
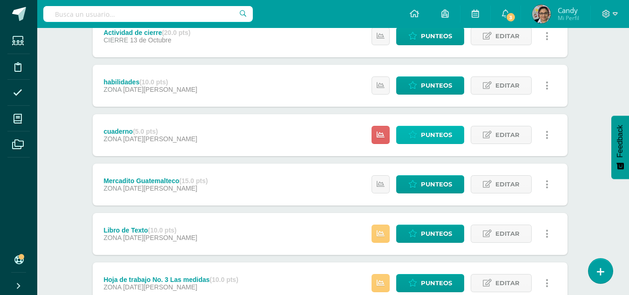
click at [436, 133] on span "Punteos" at bounding box center [436, 134] width 31 height 17
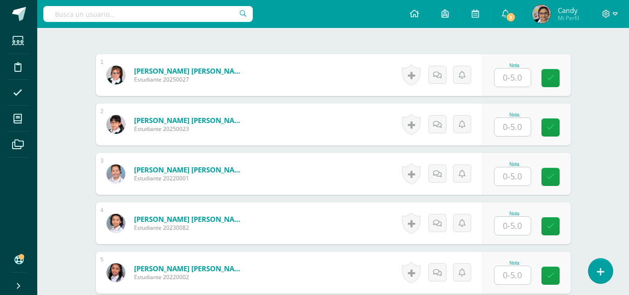
scroll to position [279, 0]
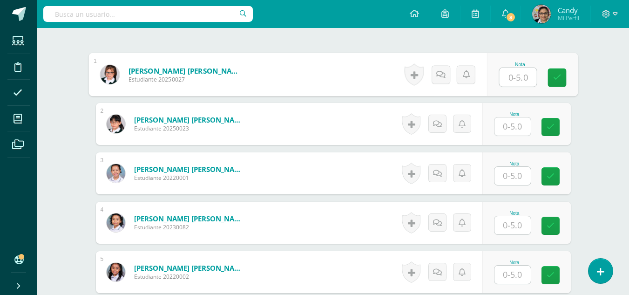
click at [519, 79] on input "text" at bounding box center [517, 77] width 37 height 19
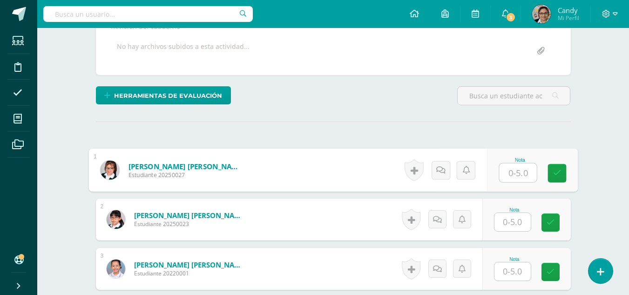
scroll to position [186, 0]
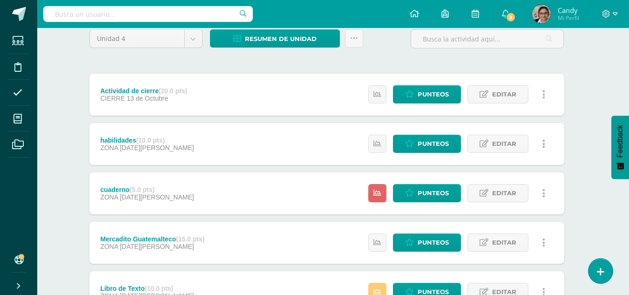
scroll to position [93, 7]
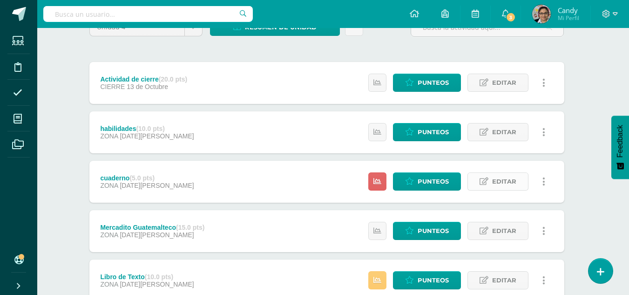
click at [504, 181] on span "Editar" at bounding box center [504, 181] width 24 height 17
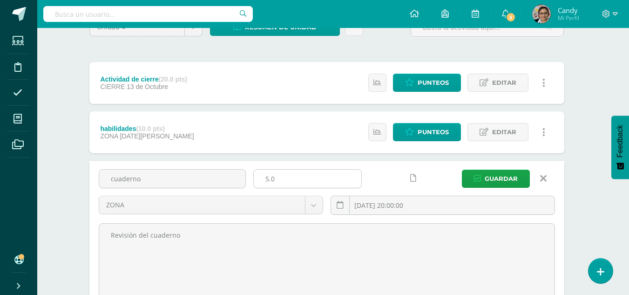
click at [267, 181] on input "5.0" at bounding box center [307, 178] width 107 height 18
type input "10.0"
click at [503, 175] on span "Guardar" at bounding box center [500, 178] width 33 height 17
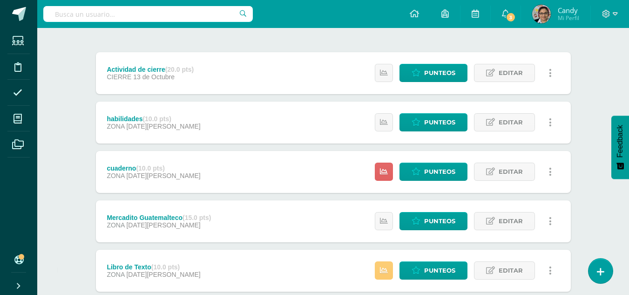
scroll to position [186, 0]
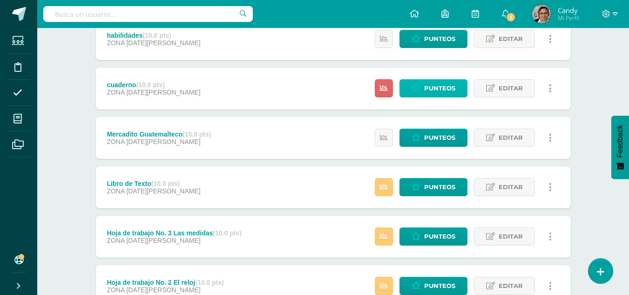
click at [455, 88] on span "Punteos" at bounding box center [439, 88] width 31 height 17
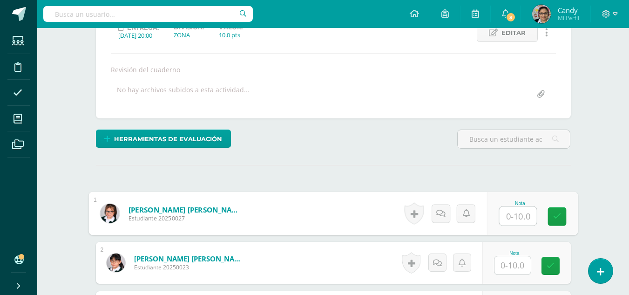
scroll to position [141, 0]
drag, startPoint x: 506, startPoint y: 215, endPoint x: 512, endPoint y: 221, distance: 8.2
click at [506, 216] on input "text" at bounding box center [517, 215] width 37 height 19
type input "7"
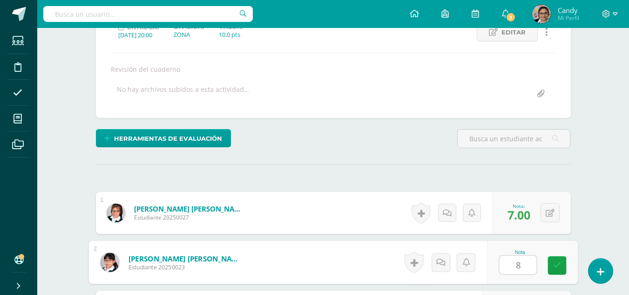
type input "8"
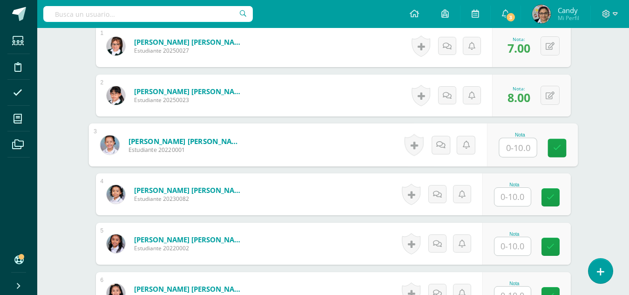
click at [518, 193] on input "text" at bounding box center [512, 197] width 36 height 18
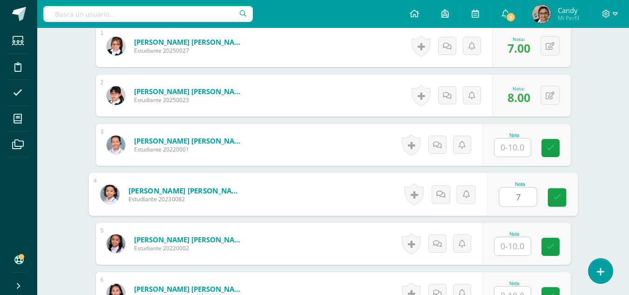
type input "7"
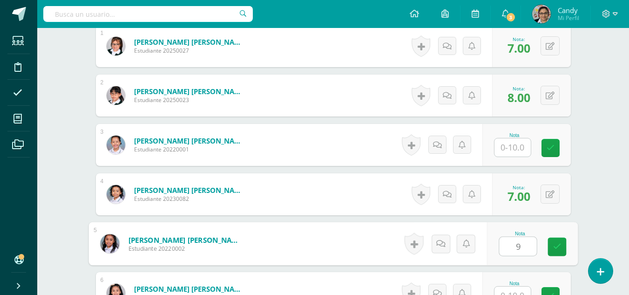
type input "9"
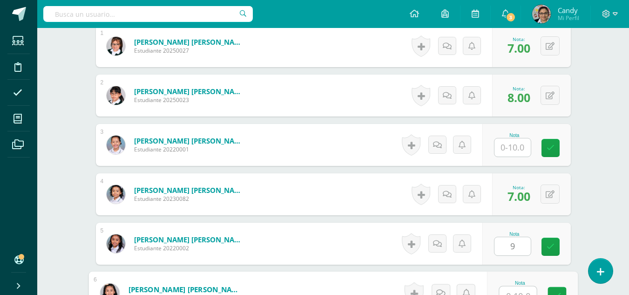
scroll to position [317, 0]
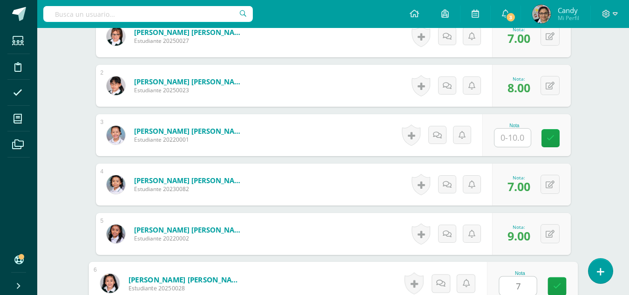
type input "7"
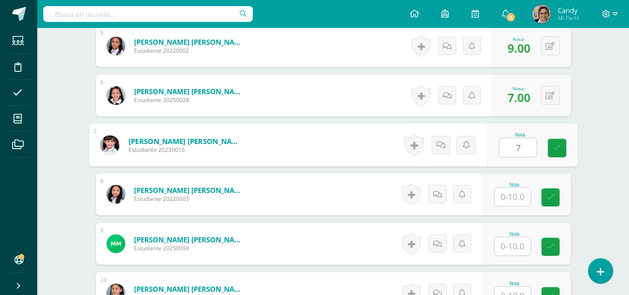
type input "7"
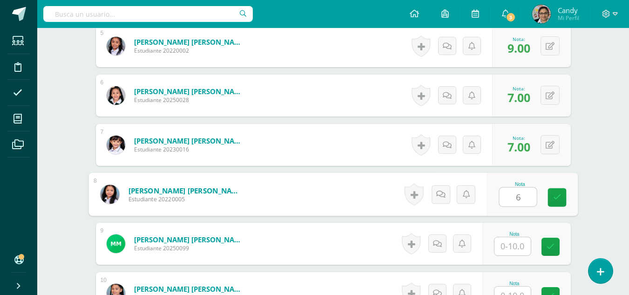
type input "6"
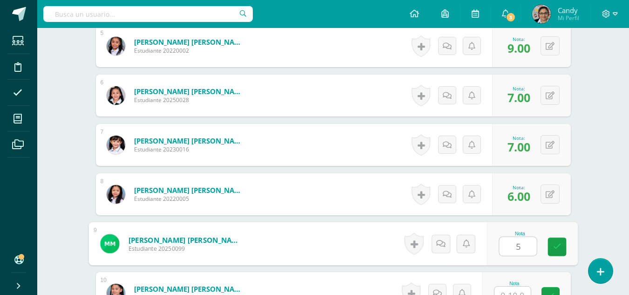
type input "5"
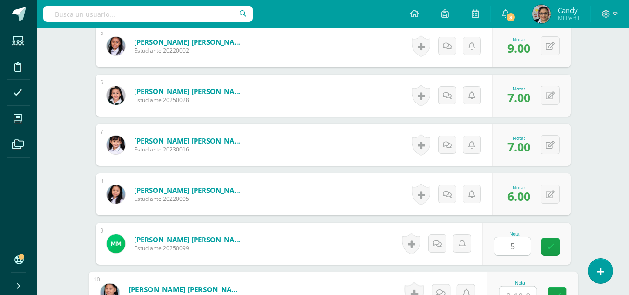
scroll to position [514, 0]
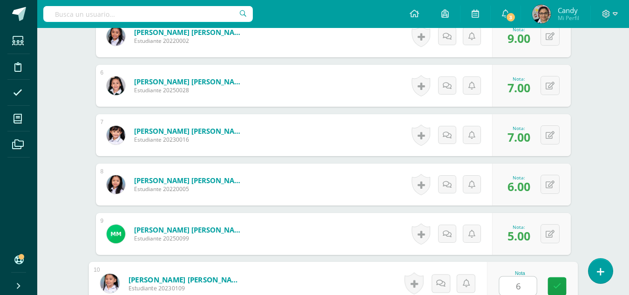
type input "6"
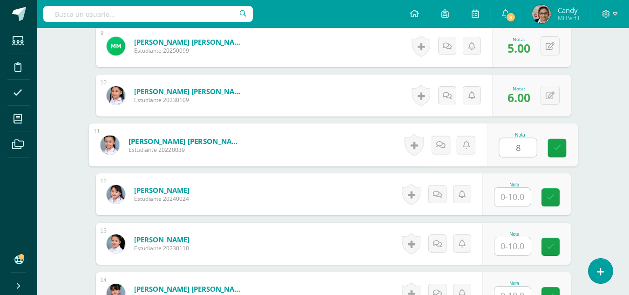
type input "8"
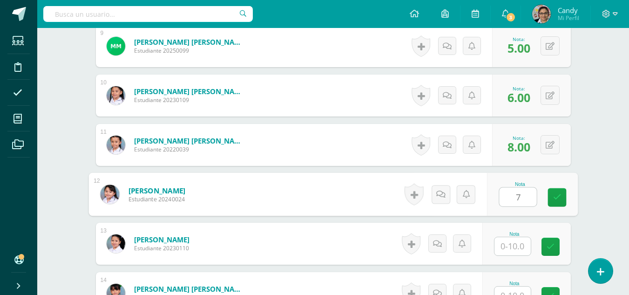
type input "7"
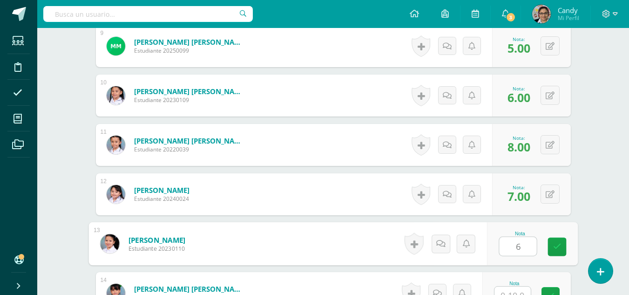
type input "6"
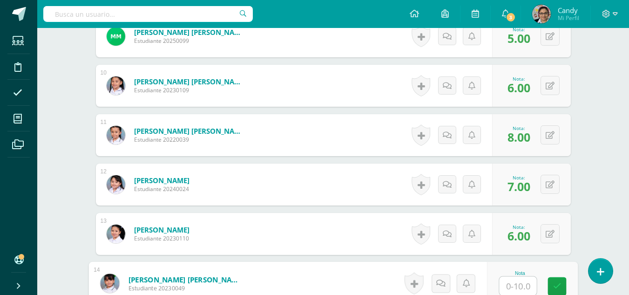
type input "8"
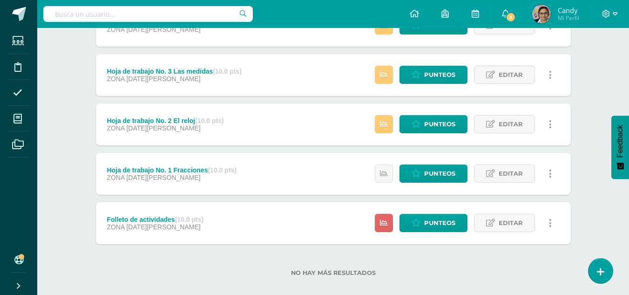
scroll to position [359, 0]
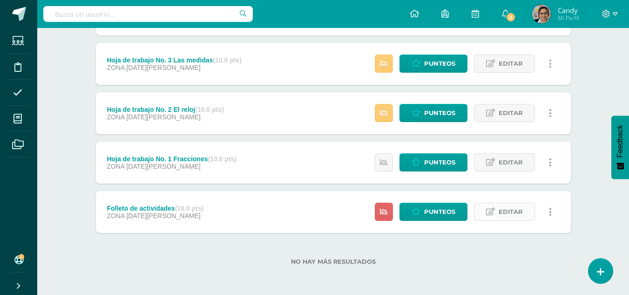
click at [507, 215] on span "Editar" at bounding box center [510, 211] width 24 height 17
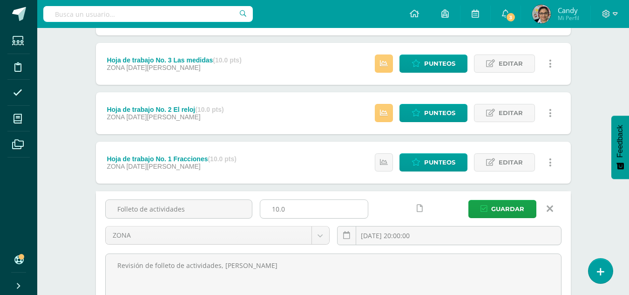
click at [278, 209] on input "10.0" at bounding box center [313, 209] width 107 height 18
type input "5.0"
click at [516, 209] on span "Guardar" at bounding box center [507, 208] width 33 height 17
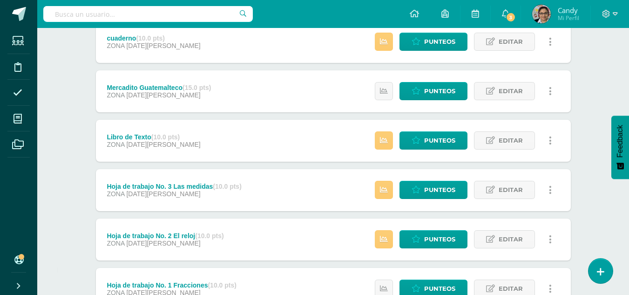
scroll to position [359, 0]
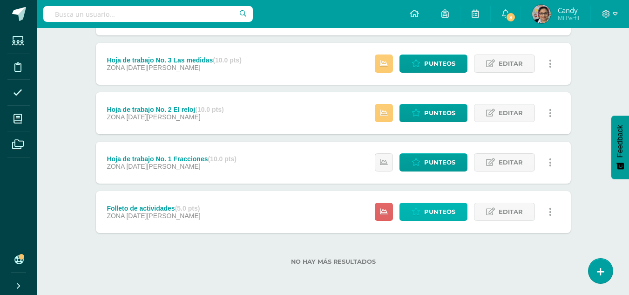
click at [428, 214] on span "Punteos" at bounding box center [439, 211] width 31 height 17
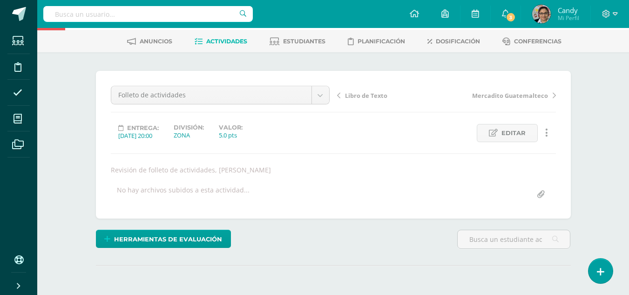
scroll to position [139, 0]
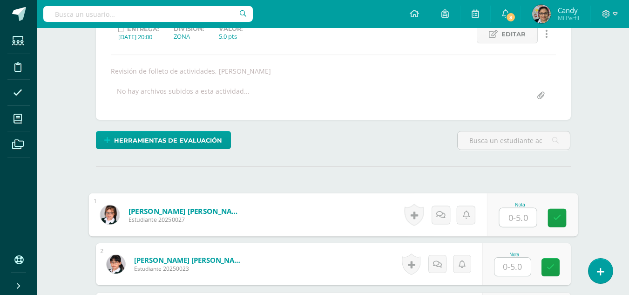
click at [520, 221] on input "text" at bounding box center [517, 217] width 37 height 19
type input "4"
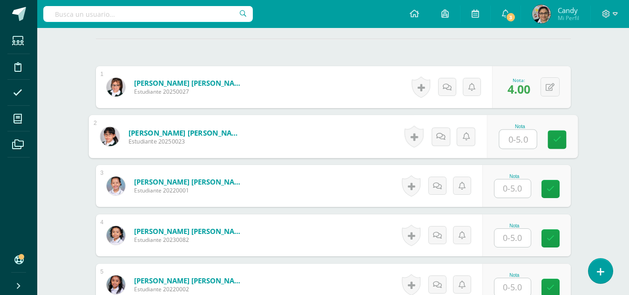
scroll to position [279, 0]
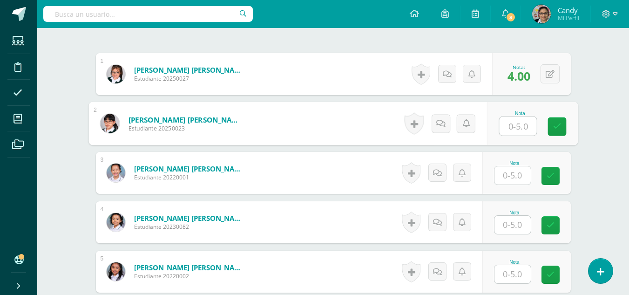
click at [512, 171] on input "text" at bounding box center [512, 175] width 36 height 18
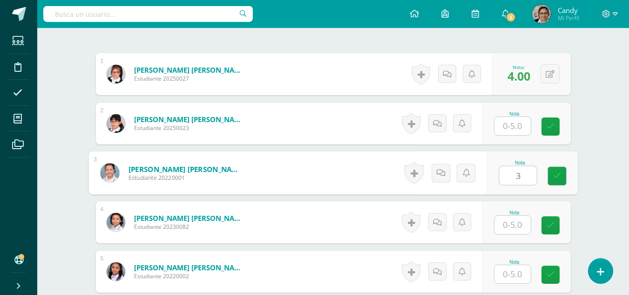
type input "3"
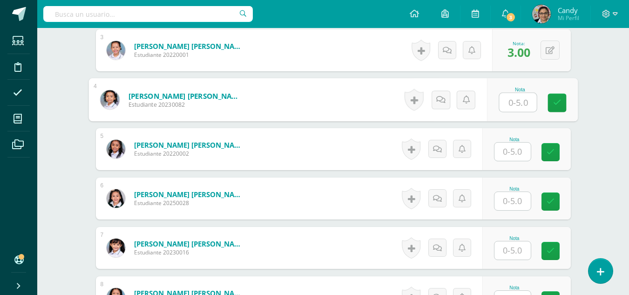
scroll to position [419, 0]
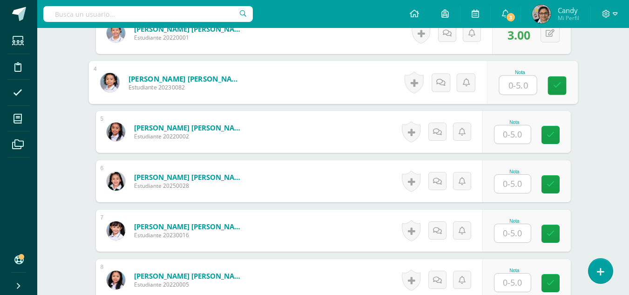
click at [518, 132] on input "text" at bounding box center [512, 134] width 36 height 18
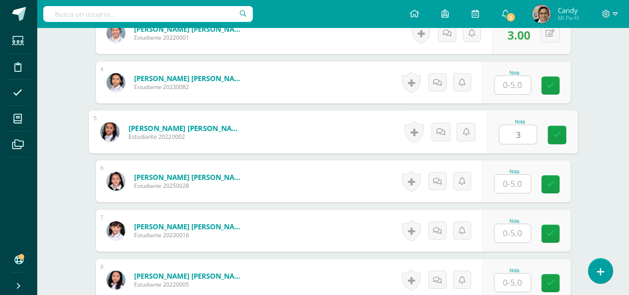
type input "3"
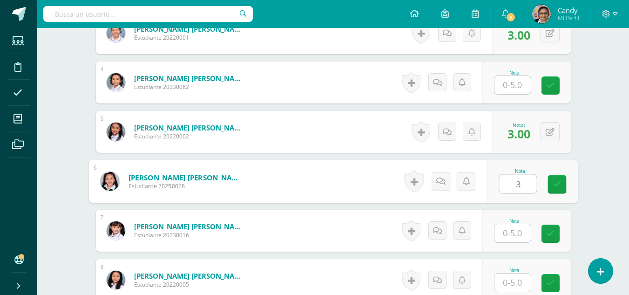
type input "3"
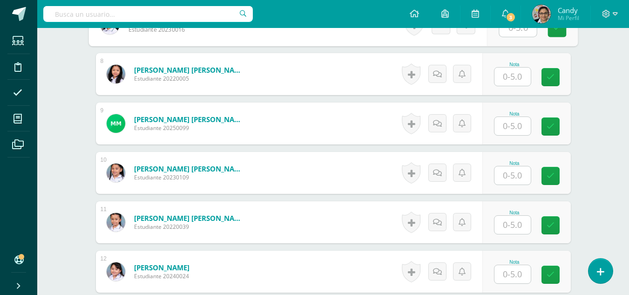
scroll to position [651, 0]
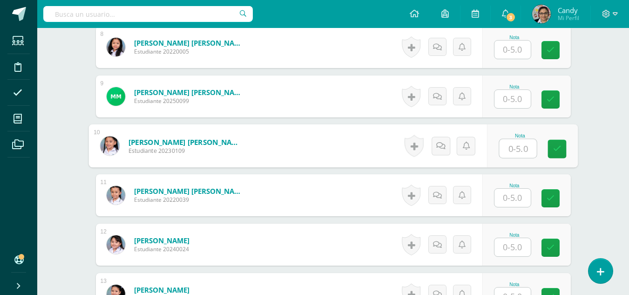
click at [511, 142] on input "text" at bounding box center [517, 148] width 37 height 19
type input "3"
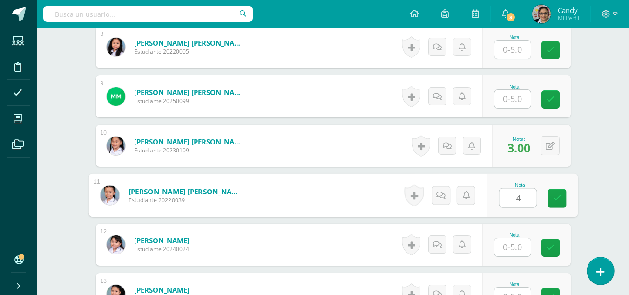
type input "4"
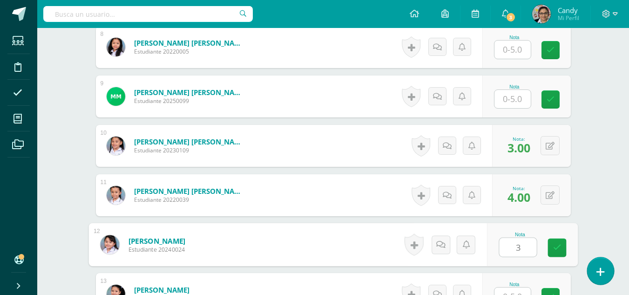
type input "3"
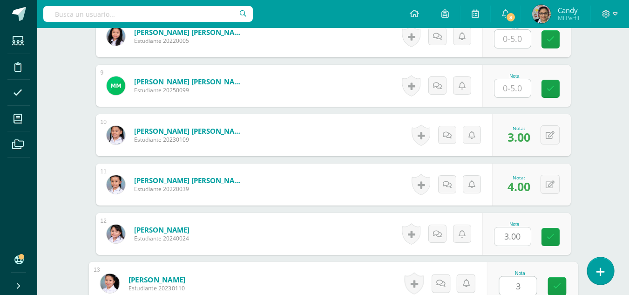
type input "3"
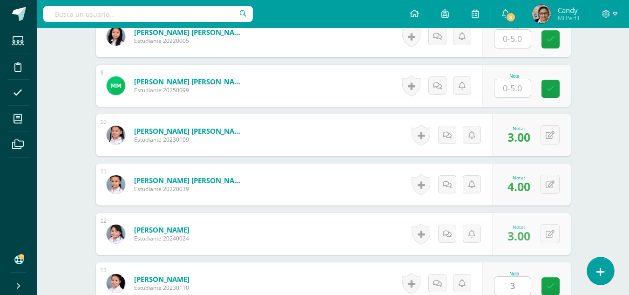
scroll to position [827, 0]
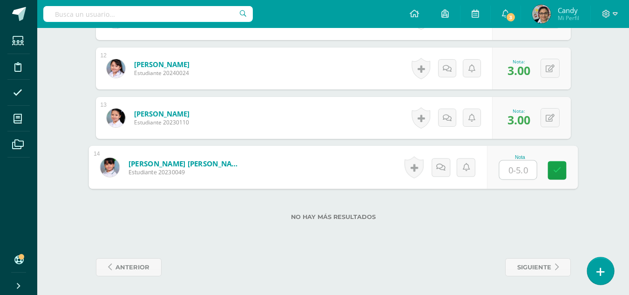
type input "4"
